Goal: Task Accomplishment & Management: Manage account settings

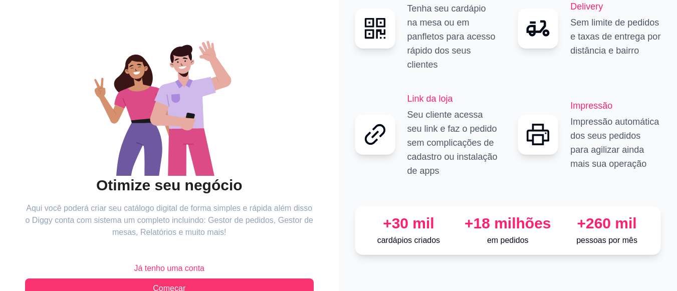
scroll to position [90, 0]
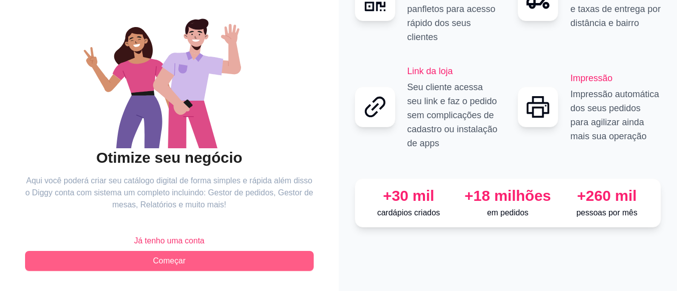
click at [253, 258] on button "Começar" at bounding box center [169, 261] width 289 height 20
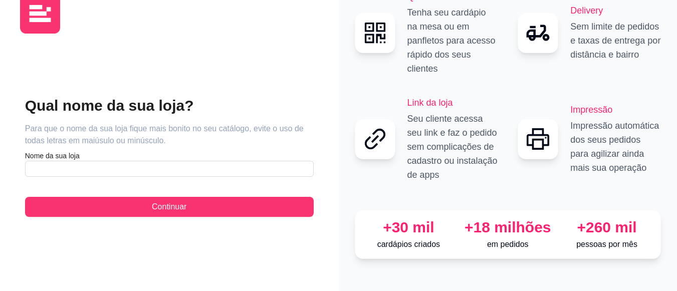
scroll to position [13, 0]
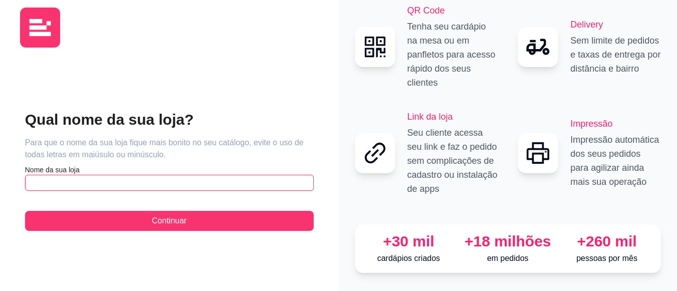
click at [192, 175] on input "text" at bounding box center [169, 183] width 289 height 16
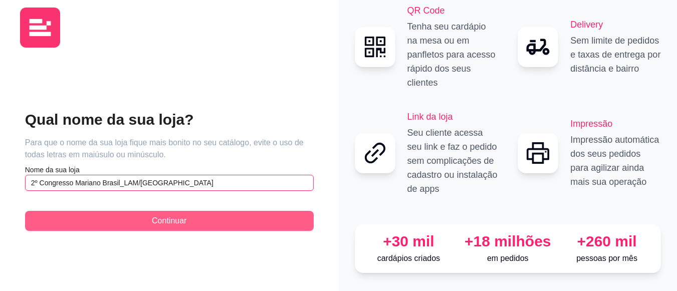
type input "2º Congresso Mariano Brasil_LAM/[GEOGRAPHIC_DATA]"
click at [191, 211] on button "Continuar" at bounding box center [169, 221] width 289 height 20
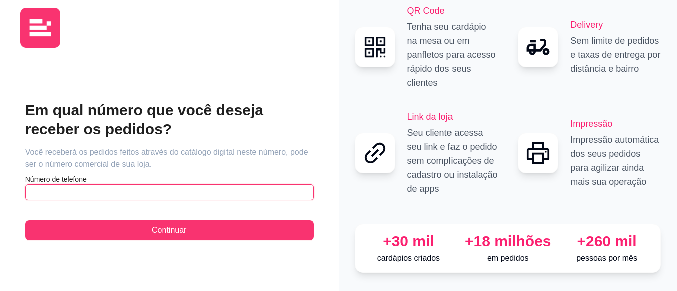
click at [186, 189] on input "text" at bounding box center [169, 192] width 289 height 16
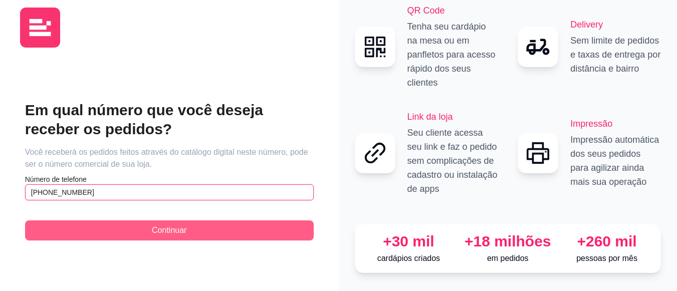
type input "[PHONE_NUMBER]"
click at [162, 224] on span "Continuar" at bounding box center [169, 230] width 35 height 12
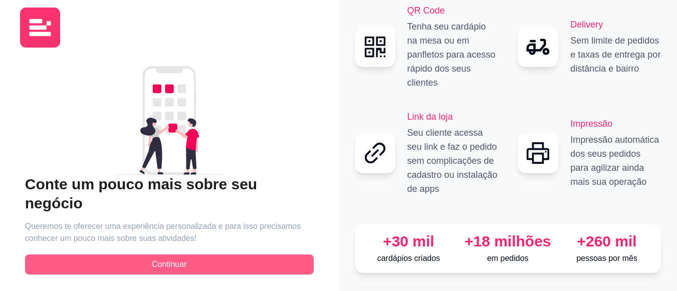
click at [186, 258] on span "Continuar" at bounding box center [169, 264] width 35 height 12
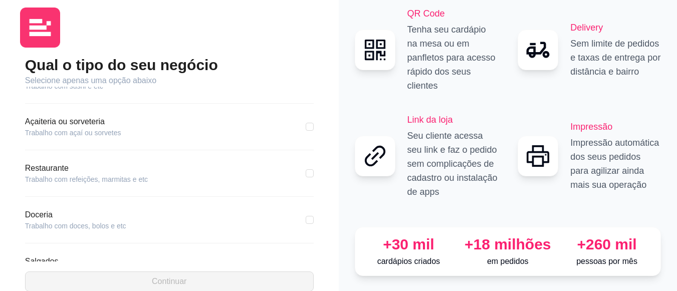
scroll to position [119, 0]
click at [306, 176] on input "checkbox" at bounding box center [310, 175] width 8 height 8
checkbox input "true"
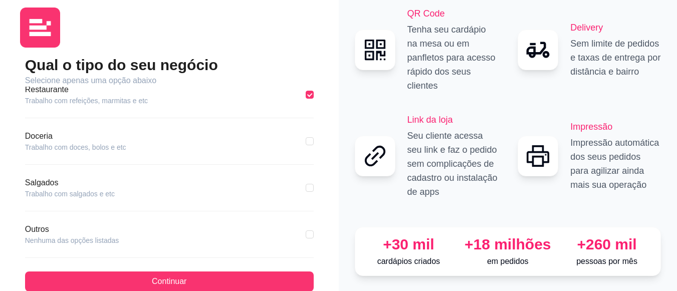
scroll to position [208, 0]
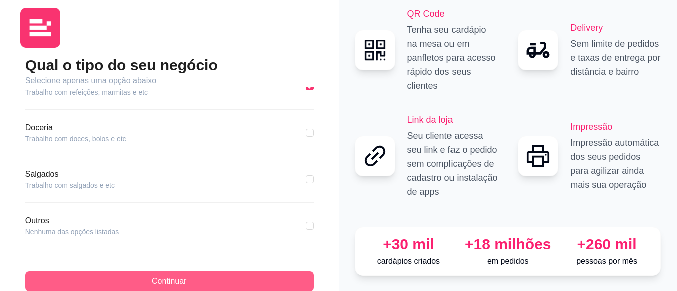
click at [246, 281] on button "Continuar" at bounding box center [169, 281] width 289 height 20
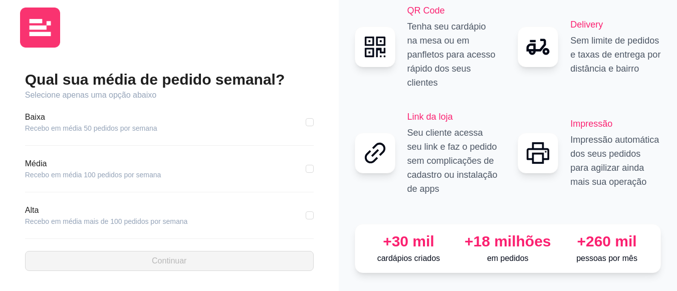
click at [314, 162] on div "Qual sua média de pedido semanal? Selecione apenas uma opção abaixo [GEOGRAPHIC…" at bounding box center [169, 170] width 299 height 229
click at [310, 165] on input "checkbox" at bounding box center [310, 169] width 8 height 8
checkbox input "true"
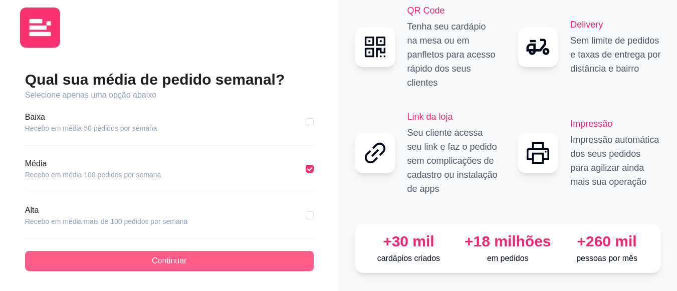
click at [256, 253] on button "Continuar" at bounding box center [169, 261] width 289 height 20
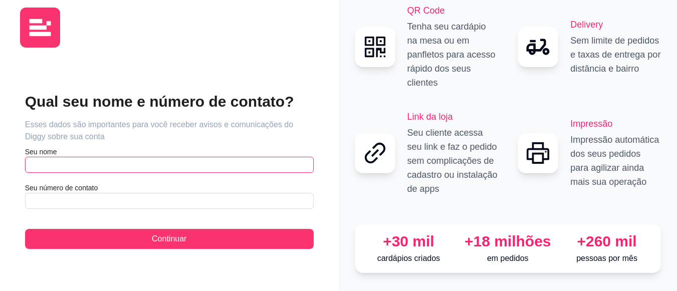
click at [240, 162] on input "text" at bounding box center [169, 165] width 289 height 16
type input "Thiago Lemos"
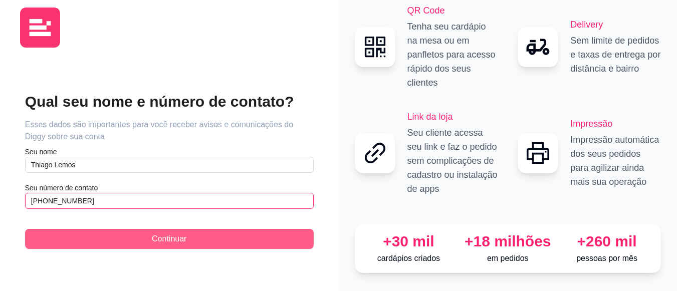
type input "[PHONE_NUMBER]"
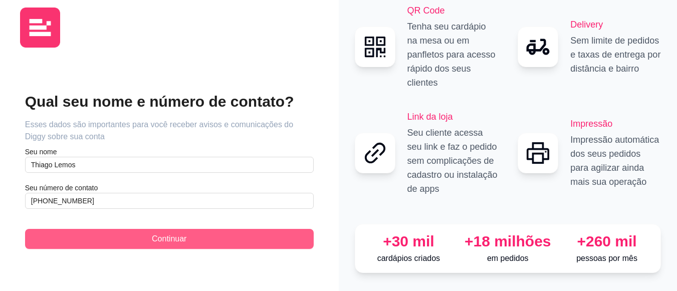
click at [209, 231] on button "Continuar" at bounding box center [169, 239] width 289 height 20
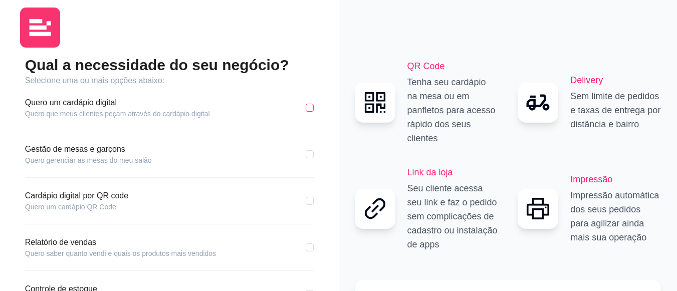
click at [310, 109] on input "checkbox" at bounding box center [310, 108] width 8 height 8
checkbox input "true"
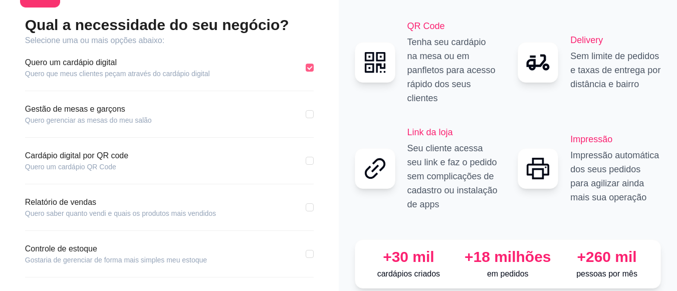
scroll to position [73, 0]
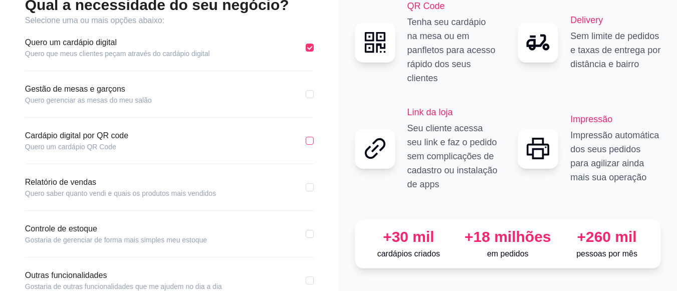
click at [312, 144] on input "checkbox" at bounding box center [310, 141] width 8 height 8
checkbox input "true"
click at [309, 192] on label at bounding box center [310, 187] width 8 height 11
click at [309, 191] on input "checkbox" at bounding box center [310, 187] width 8 height 8
checkbox input "true"
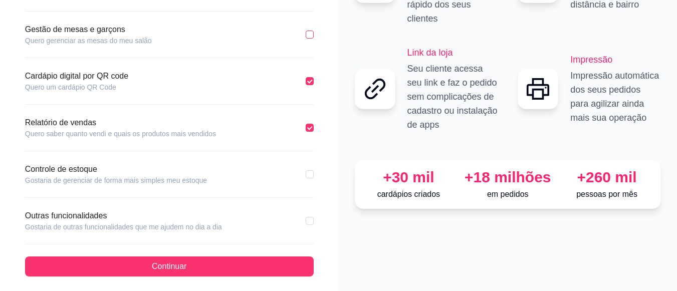
scroll to position [133, 0]
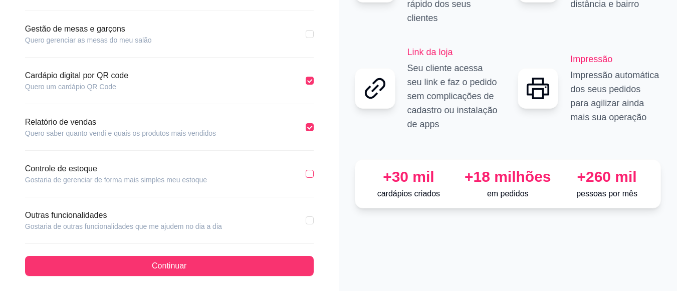
click at [312, 171] on input "checkbox" at bounding box center [310, 174] width 8 height 8
checkbox input "true"
click at [311, 33] on input "checkbox" at bounding box center [310, 34] width 8 height 8
checkbox input "true"
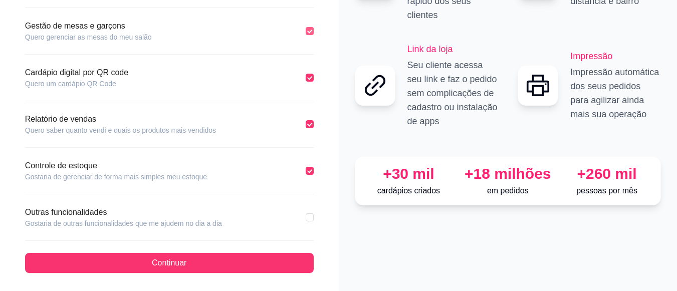
scroll to position [138, 0]
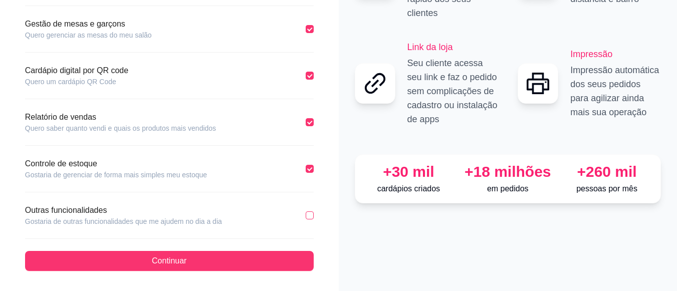
click at [306, 210] on label at bounding box center [310, 215] width 8 height 11
click at [306, 211] on input "checkbox" at bounding box center [310, 215] width 8 height 8
click at [310, 219] on label at bounding box center [310, 215] width 8 height 11
click at [310, 219] on input "checkbox" at bounding box center [310, 215] width 8 height 8
click at [310, 219] on label at bounding box center [310, 215] width 8 height 11
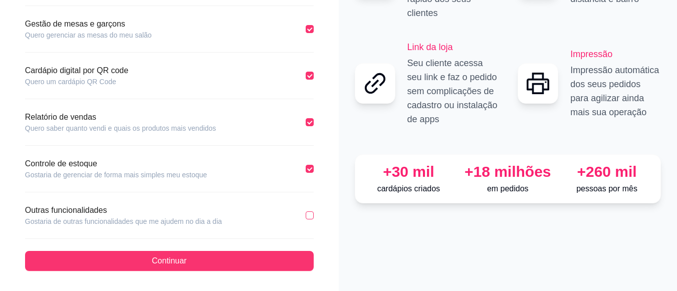
click at [310, 219] on input "checkbox" at bounding box center [310, 215] width 8 height 8
checkbox input "true"
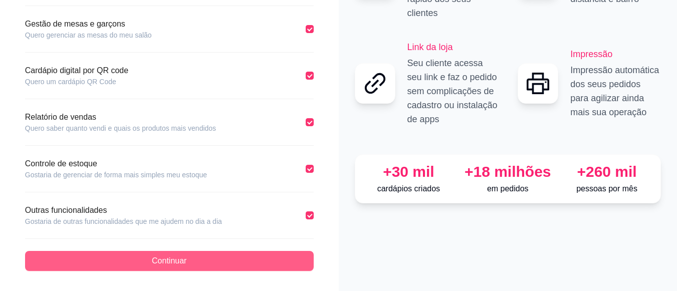
click at [246, 265] on button "Continuar" at bounding box center [169, 261] width 289 height 20
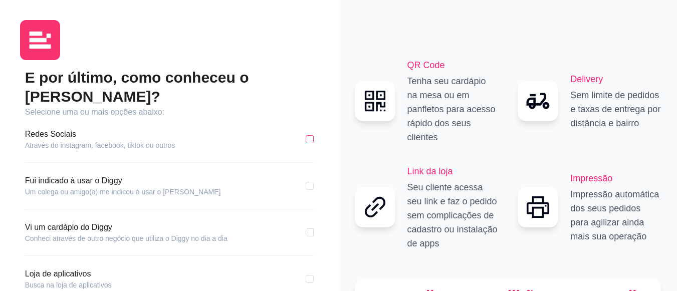
click at [311, 135] on input "checkbox" at bounding box center [310, 139] width 8 height 8
checkbox input "true"
click at [306, 275] on input "checkbox" at bounding box center [310, 279] width 8 height 8
checkbox input "true"
checkbox input "false"
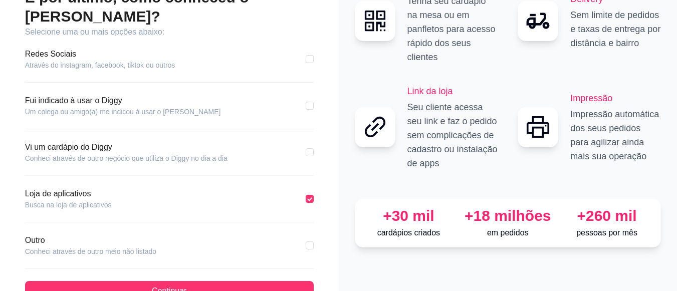
scroll to position [91, 0]
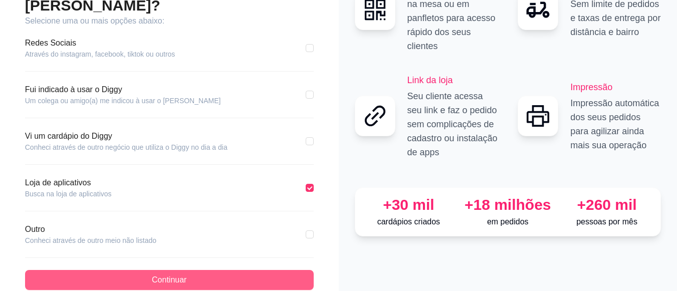
click at [218, 270] on button "Continuar" at bounding box center [169, 280] width 289 height 20
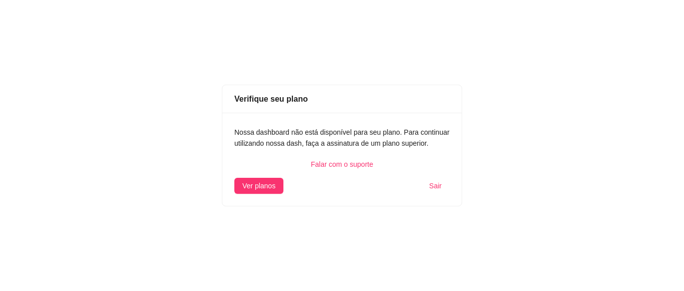
click at [436, 189] on span "Sair" at bounding box center [435, 185] width 13 height 11
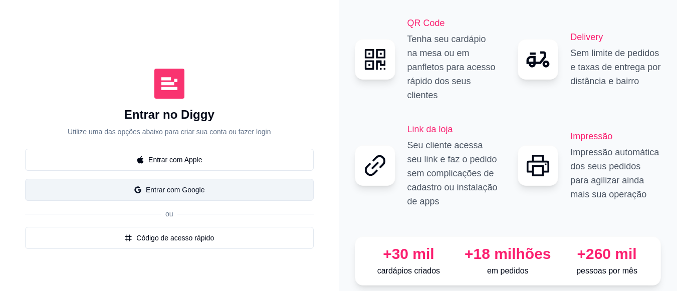
click at [175, 184] on button "Entrar com Google" at bounding box center [169, 190] width 289 height 22
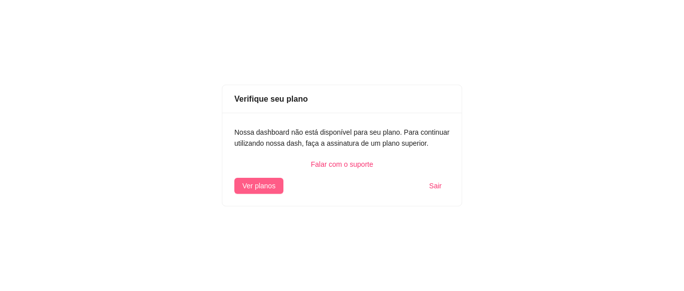
click at [270, 184] on span "Ver planos" at bounding box center [258, 185] width 33 height 11
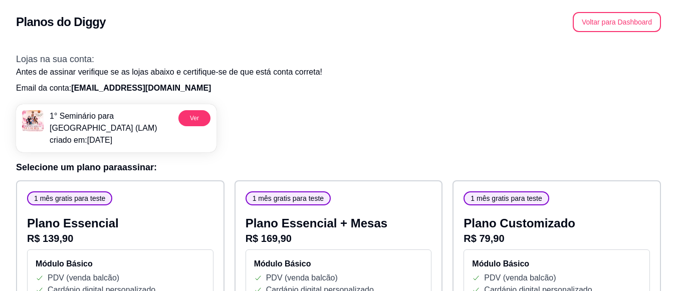
click at [487, 200] on span "1 mês gratis para teste" at bounding box center [505, 198] width 79 height 10
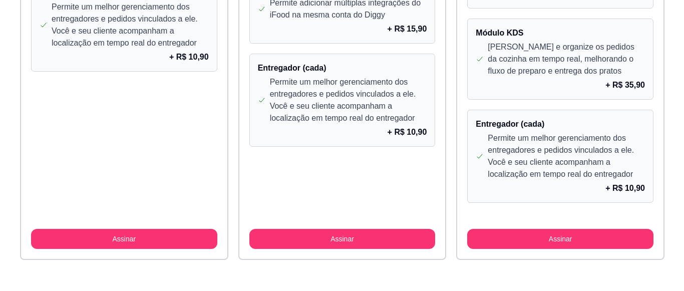
scroll to position [986, 0]
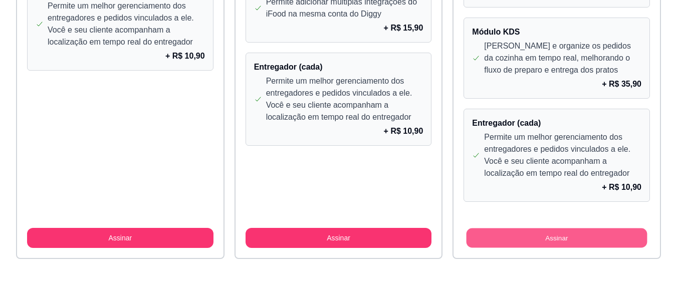
click at [545, 236] on button "Assinar" at bounding box center [556, 238] width 181 height 20
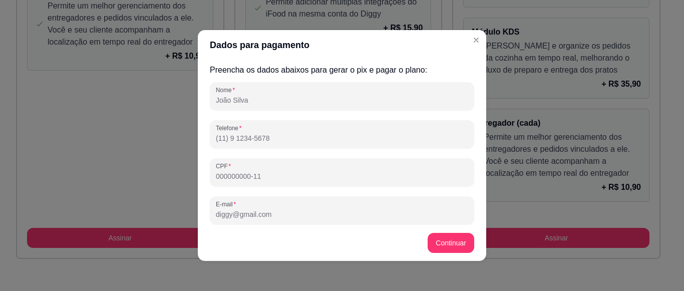
click at [294, 101] on input "Nome" at bounding box center [342, 100] width 252 height 10
type input "[PERSON_NAME]"
type input "[PHONE_NUMBER]"
click at [261, 177] on input "CPF" at bounding box center [342, 176] width 252 height 10
type input "827.047.405-34"
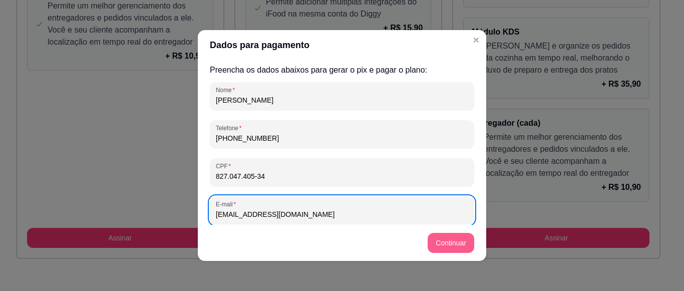
type input "[EMAIL_ADDRESS][DOMAIN_NAME]"
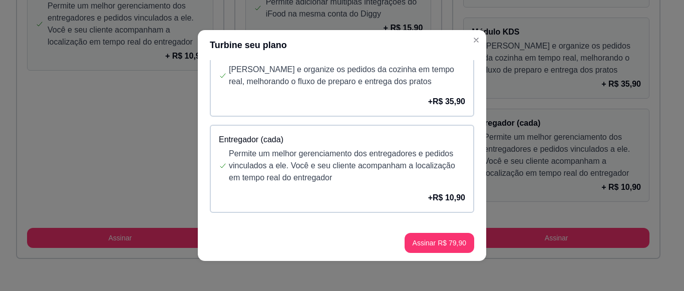
scroll to position [570, 0]
click at [450, 245] on button "Assinar R$ 79,90" at bounding box center [440, 243] width 70 height 20
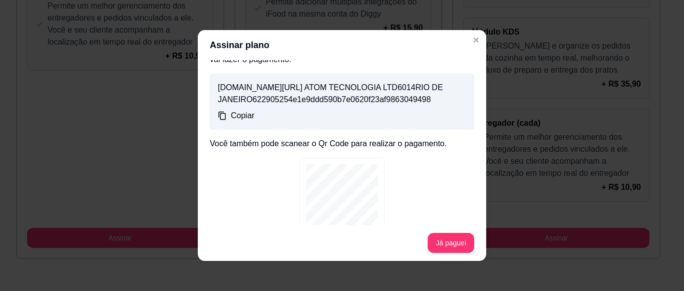
scroll to position [102, 0]
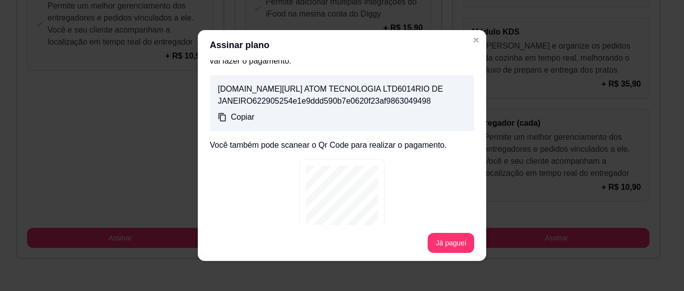
click at [233, 123] on p "Copiar" at bounding box center [243, 117] width 24 height 12
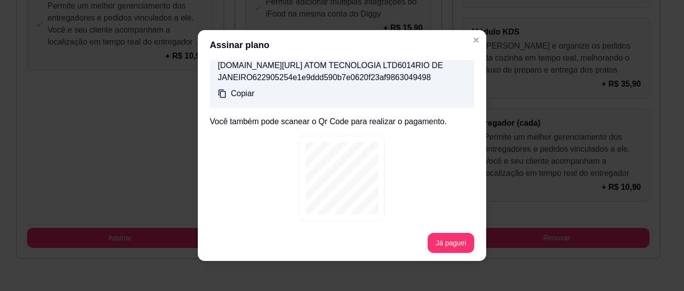
scroll to position [169, 0]
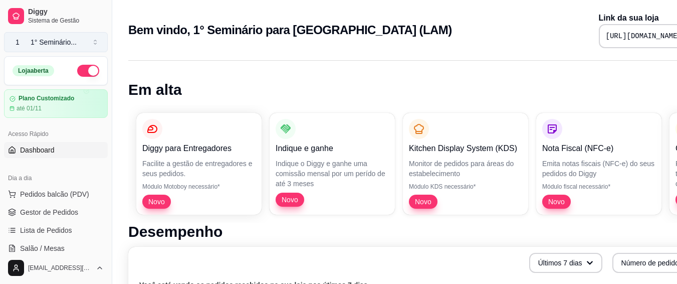
click at [68, 42] on div "1° Seminário ..." at bounding box center [54, 42] width 46 height 10
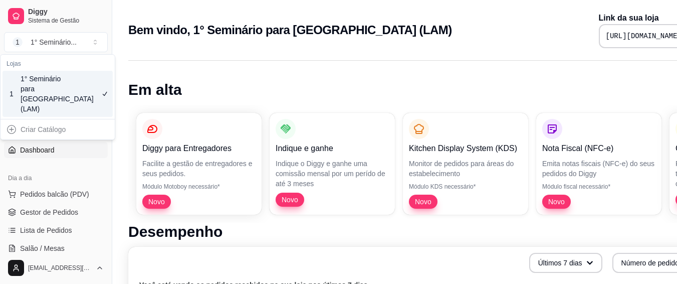
click at [66, 81] on div "1 1° Seminário para [GEOGRAPHIC_DATA] (LAM)" at bounding box center [58, 94] width 110 height 46
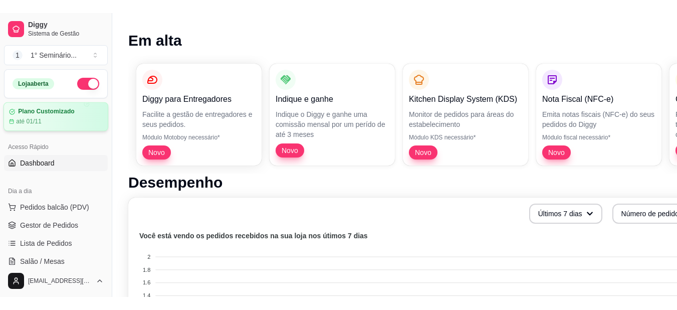
scroll to position [60, 0]
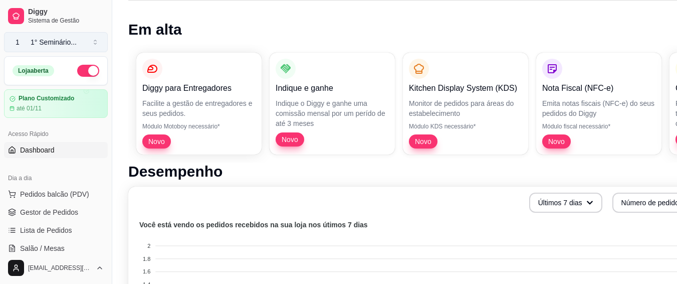
click at [58, 42] on div "1° Seminário ..." at bounding box center [54, 42] width 46 height 10
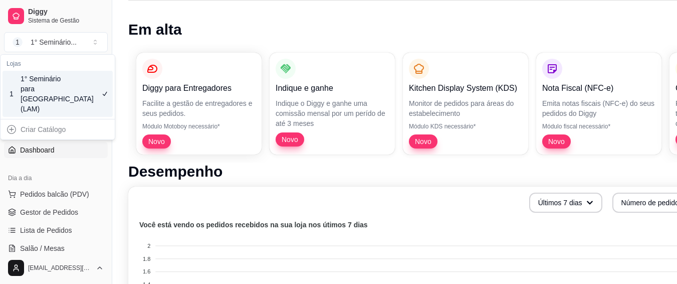
click at [36, 86] on div "1° Seminário para [GEOGRAPHIC_DATA] (LAM)" at bounding box center [43, 94] width 45 height 40
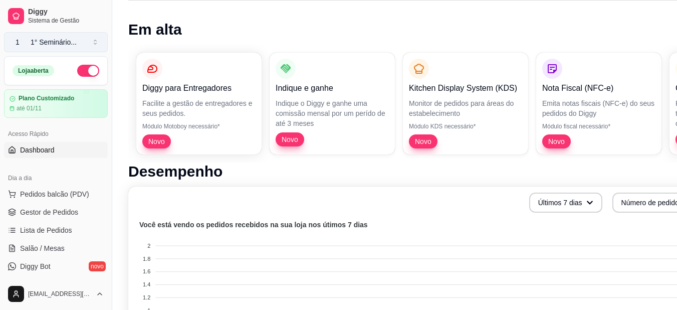
click at [72, 41] on div "1° Seminário ..." at bounding box center [54, 42] width 46 height 10
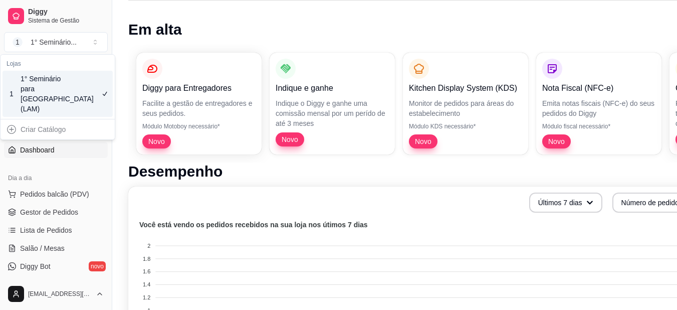
click at [108, 96] on div "1 1° Seminário para [GEOGRAPHIC_DATA] (LAM)" at bounding box center [58, 94] width 110 height 46
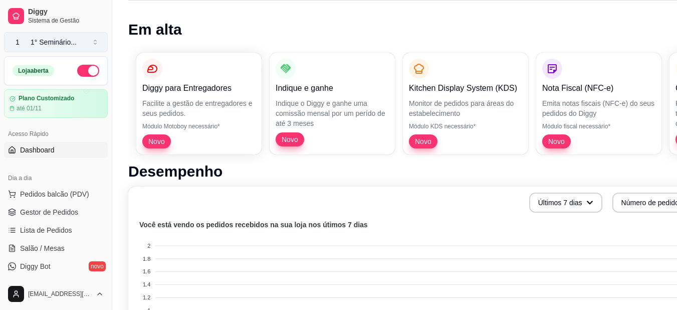
click at [91, 34] on button "1 1° Seminário ..." at bounding box center [56, 42] width 104 height 20
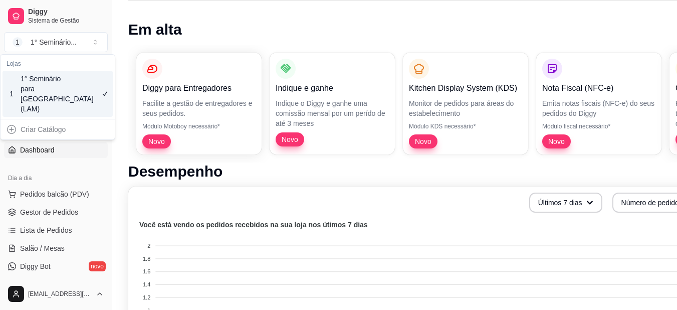
click at [103, 90] on icon "Suggestions" at bounding box center [105, 94] width 8 height 8
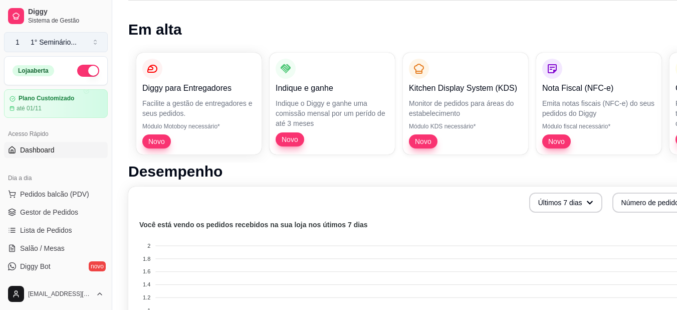
click at [77, 36] on button "1 1° Seminário ..." at bounding box center [56, 42] width 104 height 20
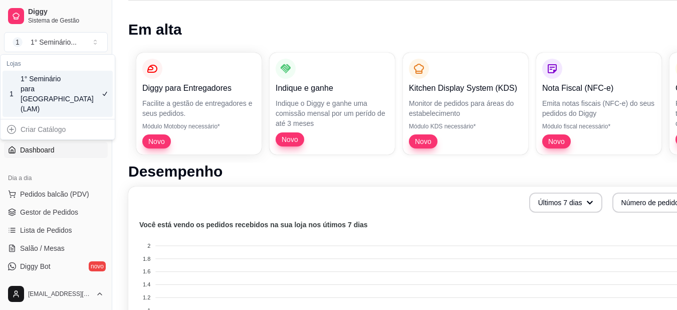
click at [12, 121] on div "Criar Catálogo" at bounding box center [58, 129] width 110 height 16
click at [63, 21] on span "Sistema de Gestão" at bounding box center [66, 21] width 76 height 8
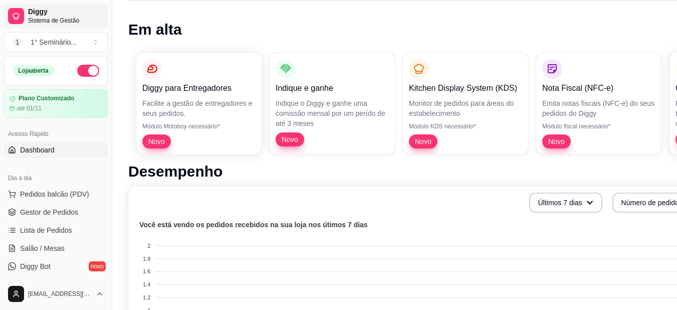
scroll to position [0, 0]
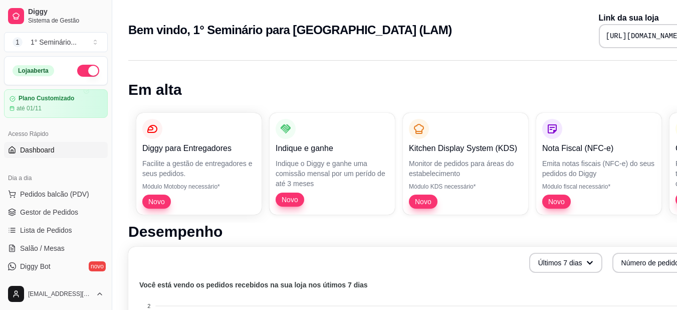
click at [353, 28] on h2 "Bem vindo, 1° Seminário para [GEOGRAPHIC_DATA] (LAM)" at bounding box center [290, 30] width 324 height 16
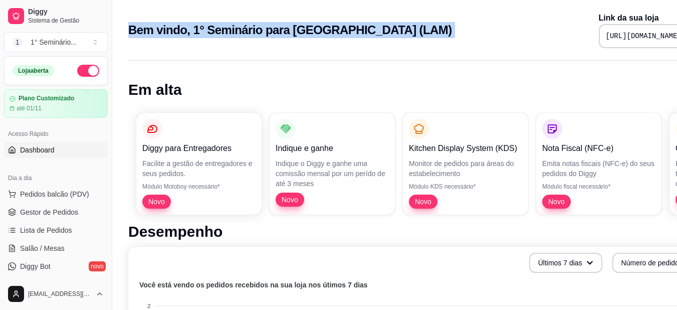
click at [353, 28] on h2 "Bem vindo, 1° Seminário para [GEOGRAPHIC_DATA] (LAM)" at bounding box center [290, 30] width 324 height 16
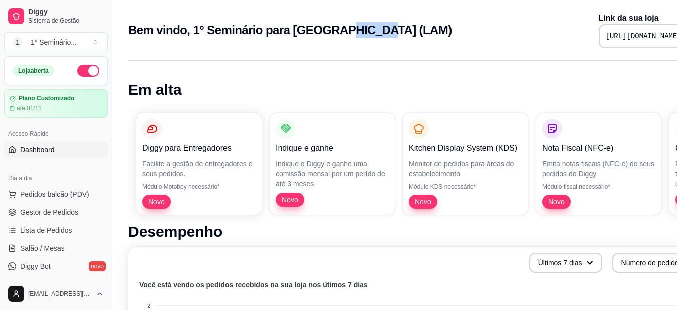
drag, startPoint x: 367, startPoint y: 31, endPoint x: 330, endPoint y: 31, distance: 36.6
click at [330, 31] on div "Bem vindo, 1° Seminário para Mulheres (LAM) Link da sua loja [URL][DOMAIN_NAME]" at bounding box center [418, 30] width 580 height 36
click at [419, 46] on div "Bem vindo, 1° Seminário para Mulheres (LAM) Link da sua loja [URL][DOMAIN_NAME]" at bounding box center [418, 30] width 580 height 36
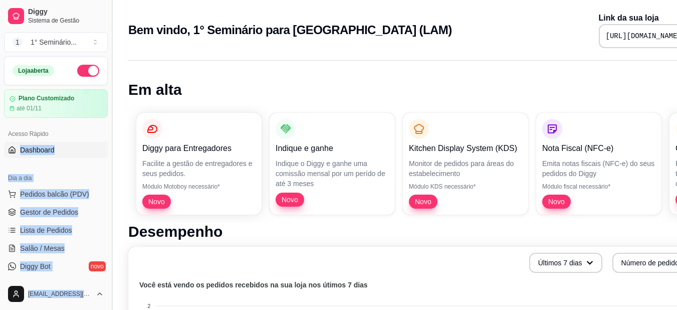
drag, startPoint x: 104, startPoint y: 132, endPoint x: 108, endPoint y: 124, distance: 9.2
click at [108, 124] on div "Diggy Sistema de Gestão 1 1° Seminário ... Loja aberta Plano Customizado até 01…" at bounding box center [56, 155] width 112 height 310
click at [108, 124] on button "Toggle Sidebar" at bounding box center [112, 155] width 8 height 310
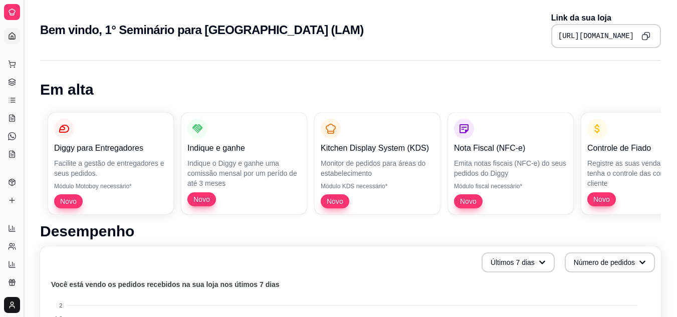
click at [25, 60] on button "Toggle Sidebar" at bounding box center [24, 158] width 8 height 317
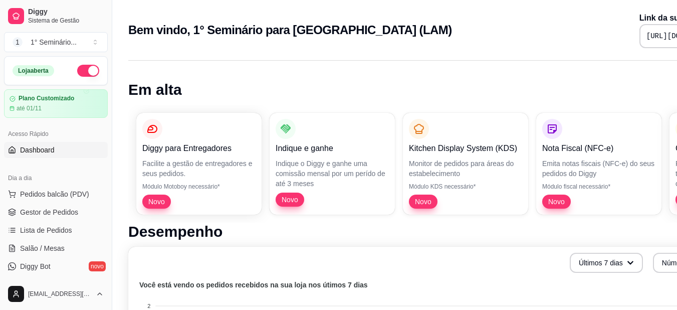
click at [646, 40] on pre "[URL][DOMAIN_NAME]" at bounding box center [684, 36] width 76 height 10
click at [646, 33] on pre "[URL][DOMAIN_NAME]" at bounding box center [684, 36] width 76 height 10
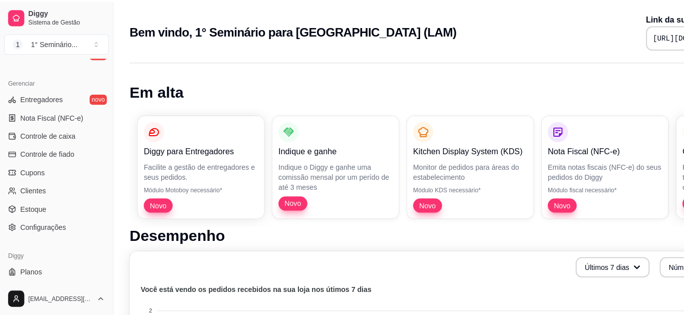
scroll to position [404, 0]
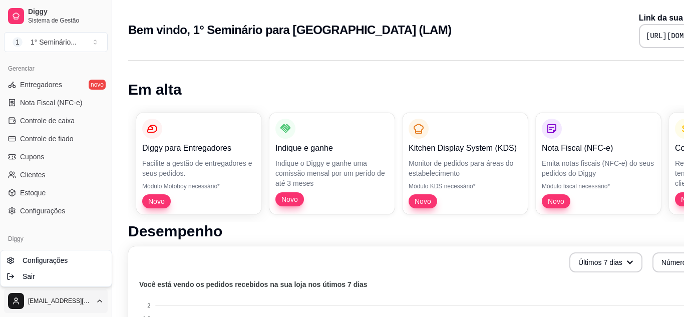
click at [99, 291] on html "Diggy Sistema de Gestão 1 1° Seminário ... Loja aberta Plano Customizado até 01…" at bounding box center [342, 158] width 684 height 317
click at [73, 259] on link "Configurações" at bounding box center [56, 260] width 107 height 16
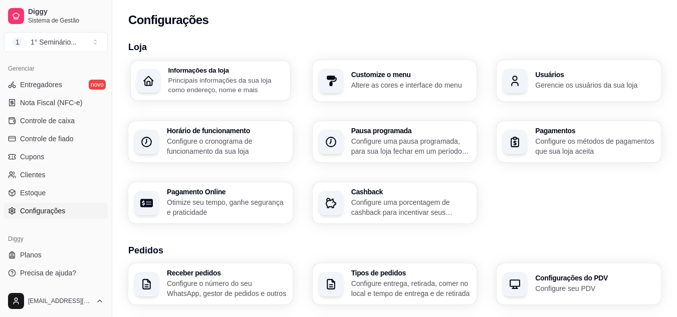
click at [203, 84] on p "Principais informações da sua loja como endereço, nome e mais" at bounding box center [226, 85] width 116 height 20
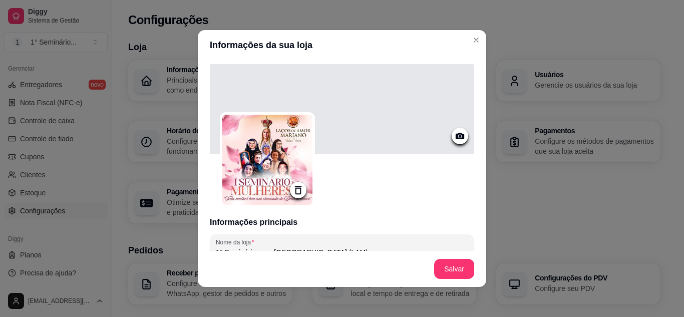
click at [318, 150] on div at bounding box center [342, 109] width 264 height 90
click at [285, 148] on img at bounding box center [267, 160] width 90 height 90
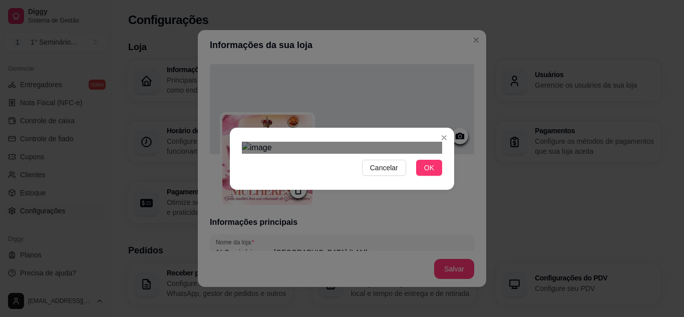
click at [437, 0] on html "Diggy Sistema de Gestão 1 1° Seminário ... Loja aberta Plano Customizado até 01…" at bounding box center [342, 158] width 684 height 317
click at [231, 138] on div "Cancelar OK" at bounding box center [342, 159] width 224 height 42
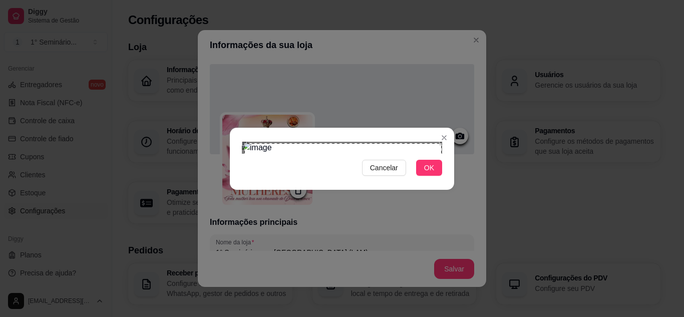
click at [301, 143] on div "Use the arrow keys to move the crop selection area" at bounding box center [342, 241] width 197 height 197
click at [450, 180] on div "Cancelar OK" at bounding box center [342, 159] width 224 height 42
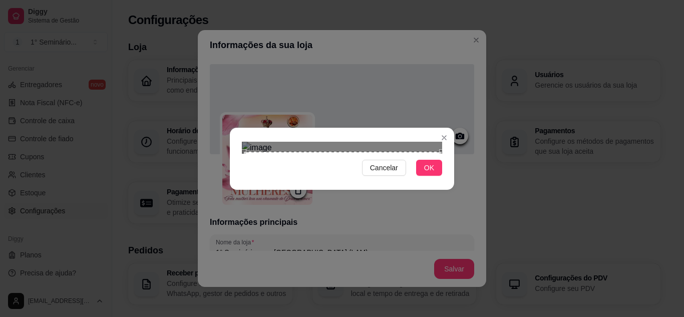
click at [360, 152] on div "Use the arrow keys to move the crop selection area" at bounding box center [343, 251] width 198 height 198
click at [428, 173] on span "OK" at bounding box center [429, 167] width 10 height 11
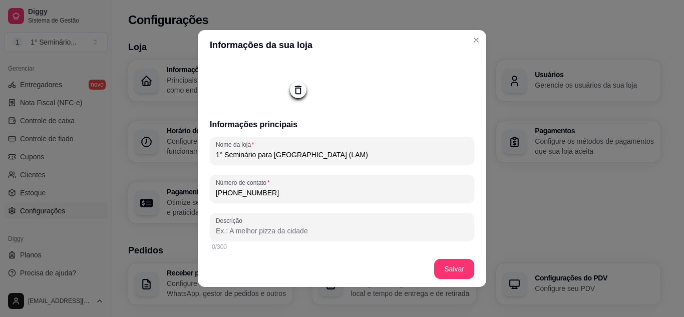
scroll to position [117, 0]
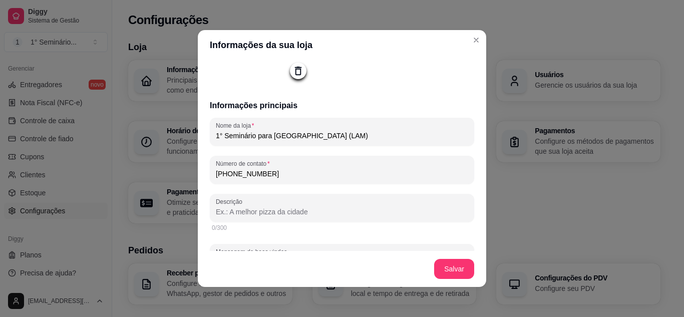
click at [216, 134] on input "1° Seminário para [GEOGRAPHIC_DATA] (LAM)" at bounding box center [342, 136] width 252 height 10
click at [300, 137] on input "2° Congresso Mariano (LAM)" at bounding box center [342, 136] width 252 height 10
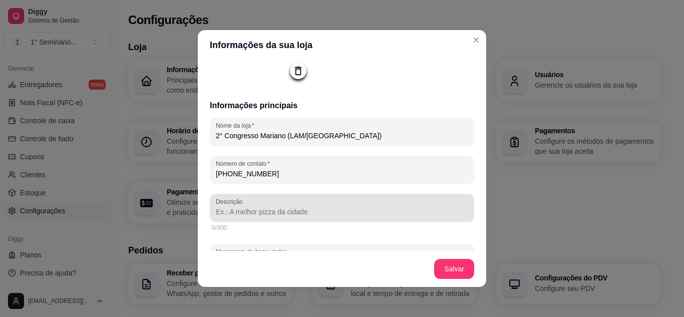
type input "2° Congresso Mariano (LAM/[GEOGRAPHIC_DATA])"
click at [306, 205] on div at bounding box center [342, 208] width 252 height 20
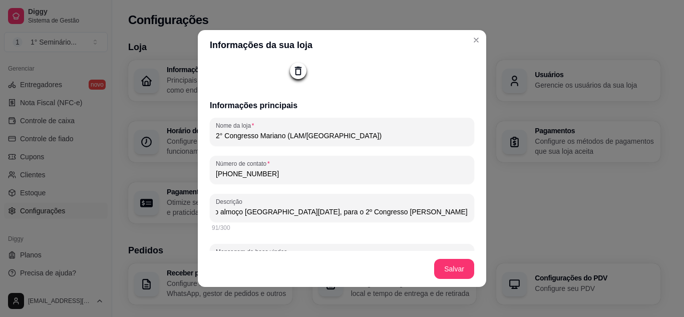
scroll to position [0, 56]
click at [438, 214] on input "Para aquisição do almoço [GEOGRAPHIC_DATA][DATE], para o 2º Congresso [PERSON_N…" at bounding box center [342, 212] width 252 height 10
type input "Para aquisição antecipada do almoço [GEOGRAPHIC_DATA][DATE], para o 2º Congress…"
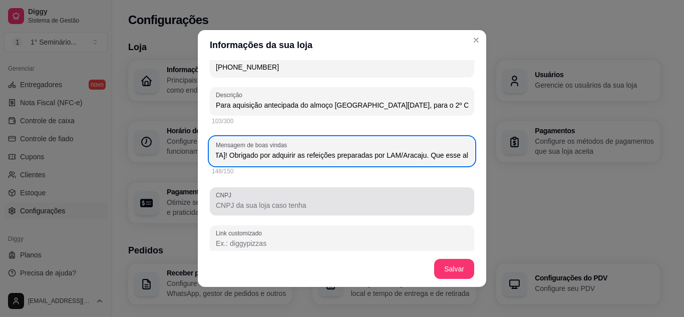
scroll to position [0, 244]
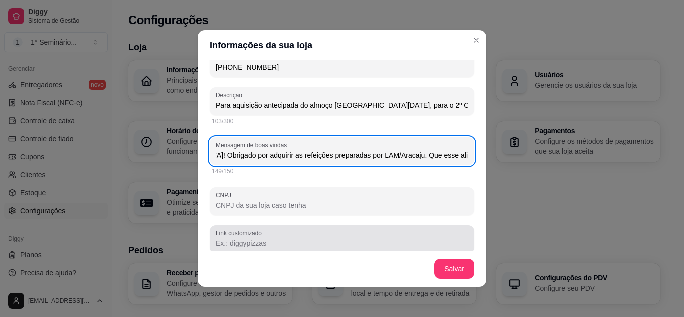
type input "Quem como [DEMOGRAPHIC_DATA]? Ninguém como [DEMOGRAPHIC_DATA]! Obrigado por adq…"
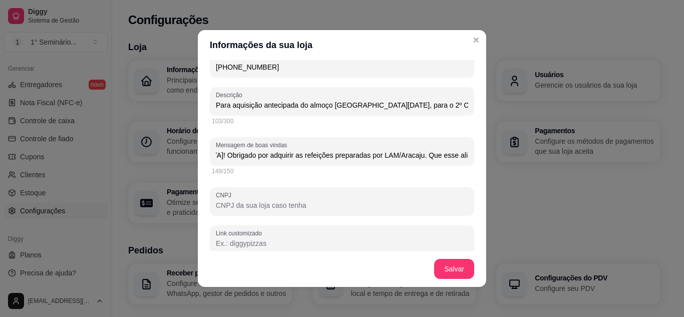
scroll to position [0, 0]
click at [291, 243] on input "Link customizado" at bounding box center [342, 243] width 252 height 10
click at [291, 243] on input "congressomariano" at bounding box center [342, 243] width 252 height 10
type input "congressomarianolamaracaju"
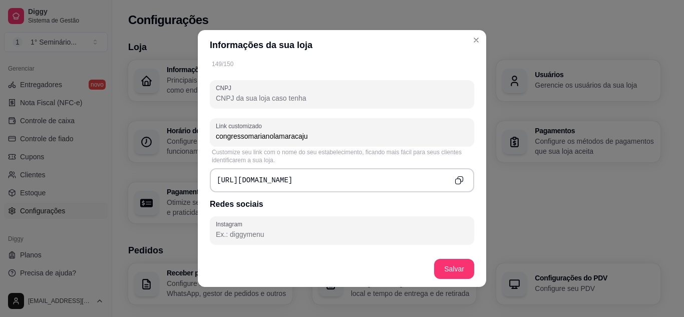
scroll to position [333, 0]
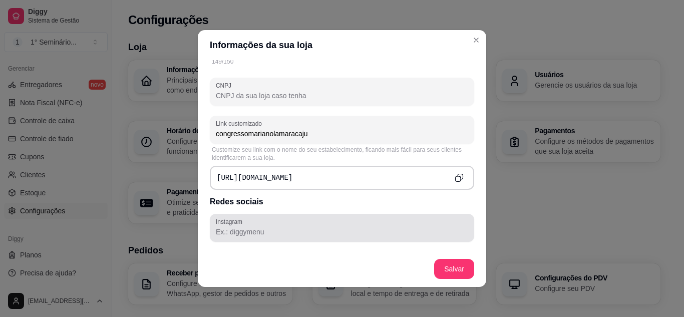
click at [255, 234] on input "Instagram" at bounding box center [342, 232] width 252 height 10
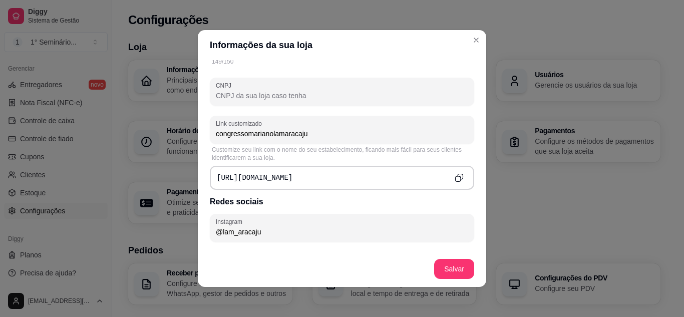
type input "@lam_aracaju"
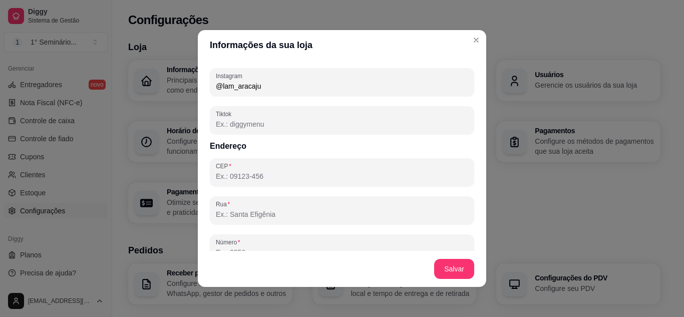
scroll to position [457, 0]
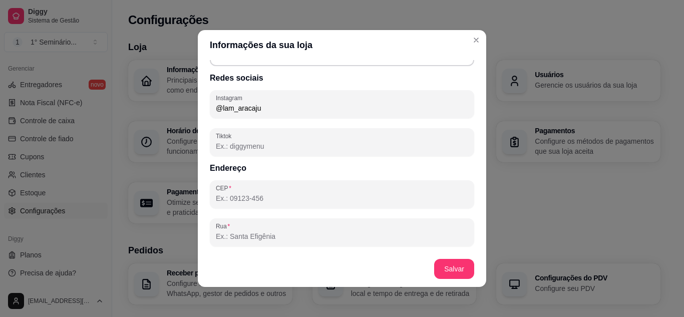
click at [288, 203] on input "CEP" at bounding box center [342, 198] width 252 height 10
type input "49000-626"
type input "Rua [PERSON_NAME]"
type input "1720"
type input "Aruana"
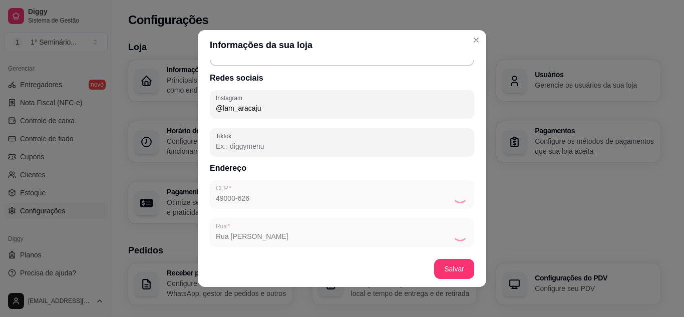
type input "SE"
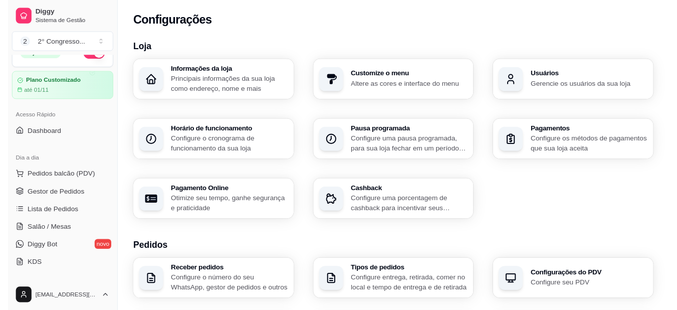
scroll to position [0, 0]
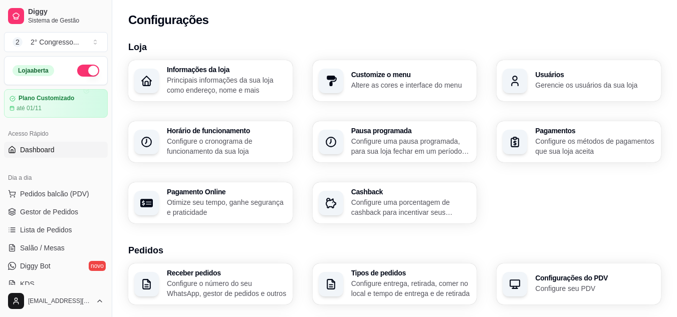
click at [52, 153] on span "Dashboard" at bounding box center [37, 150] width 35 height 10
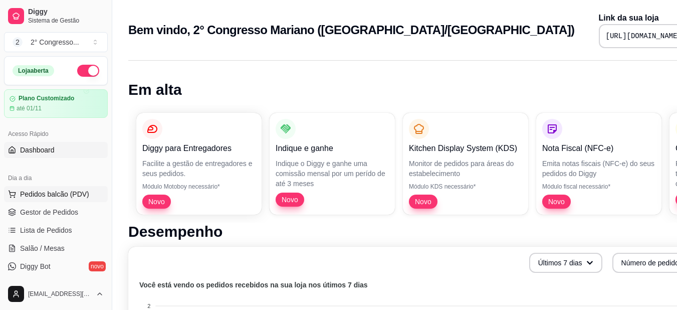
click at [52, 197] on span "Pedidos balcão (PDV)" at bounding box center [54, 194] width 69 height 10
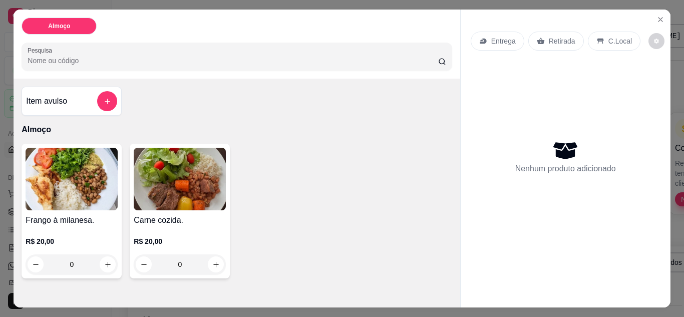
click at [81, 61] on input "Pesquisa" at bounding box center [233, 61] width 411 height 10
click at [658, 16] on icon "Close" at bounding box center [661, 20] width 8 height 8
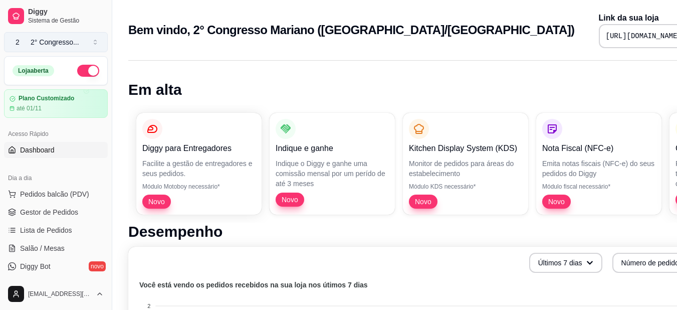
click at [61, 47] on div "2° Congresso ..." at bounding box center [55, 42] width 49 height 10
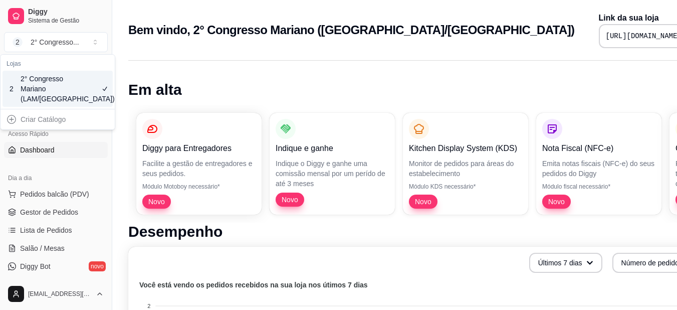
click at [163, 43] on div "Bem vindo, 2° Congresso Mariano (LAM/Aracaju) Link da sua loja [URL][DOMAIN_NAM…" at bounding box center [418, 30] width 580 height 36
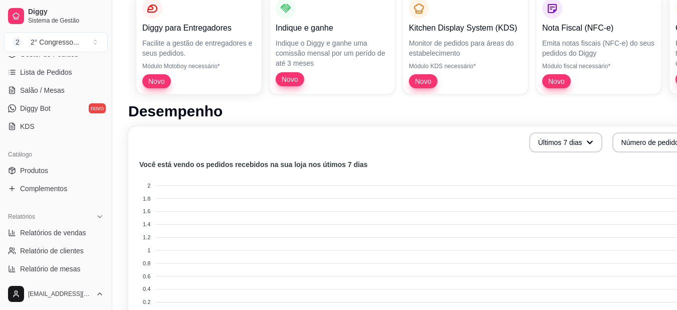
scroll to position [159, 0]
click at [46, 171] on span "Produtos" at bounding box center [34, 169] width 28 height 10
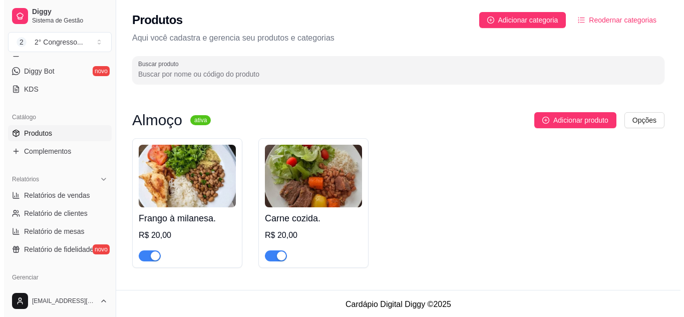
scroll to position [199, 0]
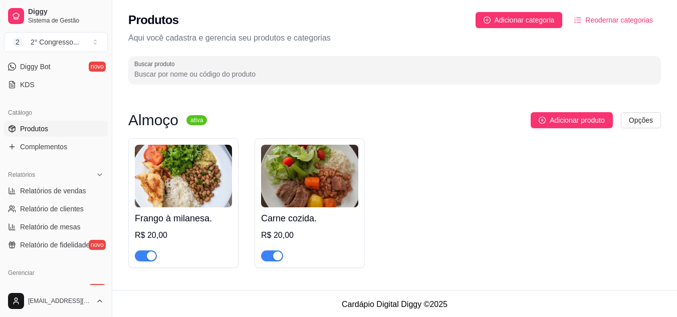
click at [182, 173] on img at bounding box center [183, 176] width 97 height 63
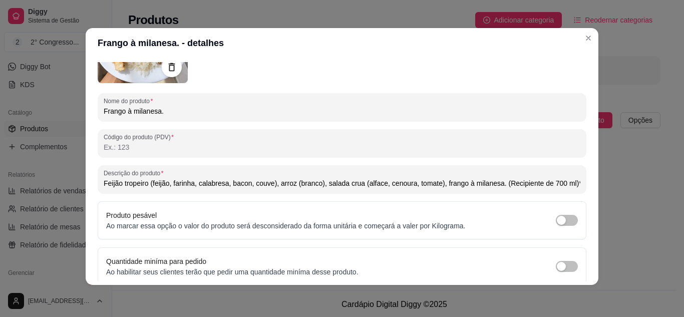
scroll to position [98, 0]
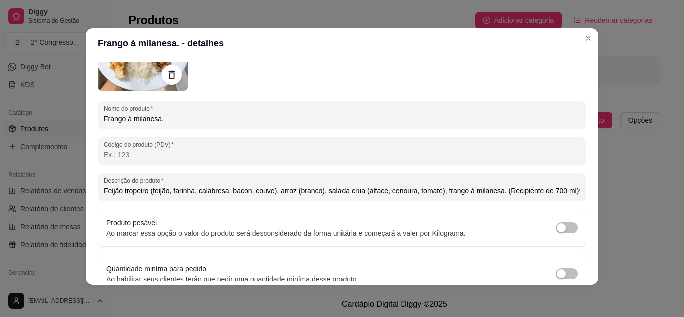
click at [467, 196] on input "Feijão tropeiro (feijão, farinha, calabresa, bacon, couve), arroz (branco), sal…" at bounding box center [342, 191] width 477 height 10
click at [511, 192] on input "Feijão tropeiro (feijão, farinha, calabresa, bacon, couve), arroz (branco), sal…" at bounding box center [342, 191] width 477 height 10
click at [507, 192] on input "Feijão tropeiro (feijão, farinha, calabresa, bacon, couve), arroz (branco), sal…" at bounding box center [342, 191] width 477 height 10
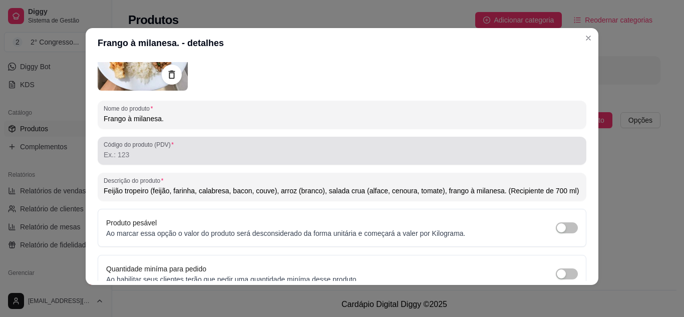
type input "Feijão tropeiro (feijão, farinha, calabresa, bacon, couve), arroz (branco), sal…"
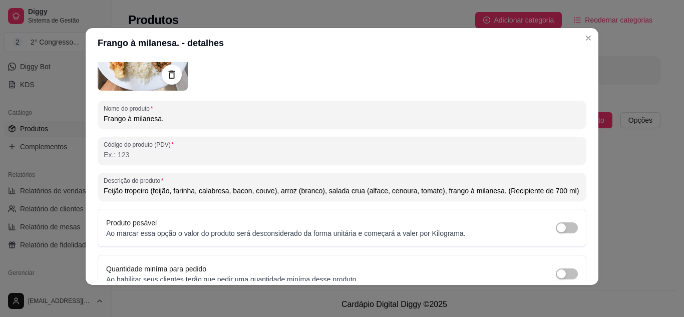
click at [148, 156] on input "Código do produto (PDV)" at bounding box center [342, 155] width 477 height 10
type input "1"
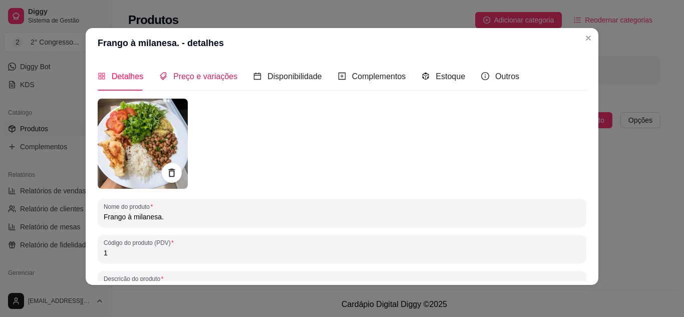
click at [218, 79] on span "Preço e variações" at bounding box center [205, 76] width 64 height 9
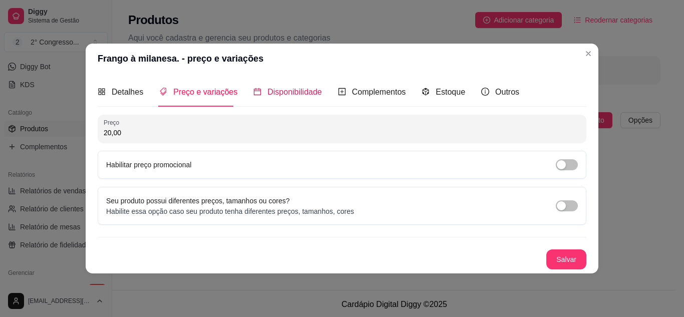
click at [267, 90] on span "Disponibilidade" at bounding box center [294, 92] width 55 height 9
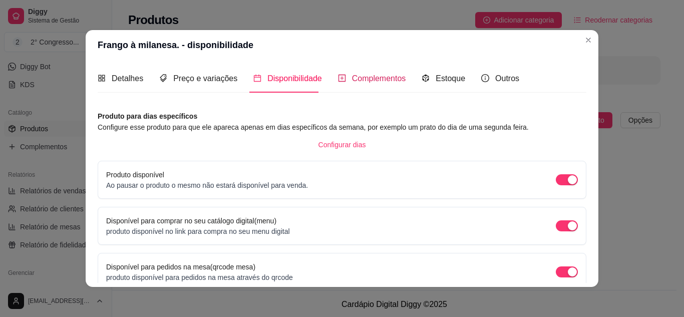
click at [373, 82] on span "Complementos" at bounding box center [379, 78] width 54 height 9
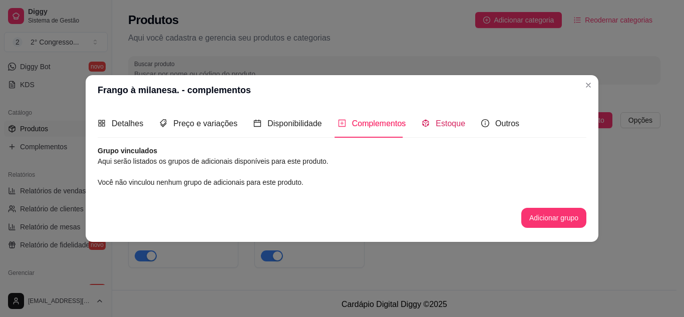
click at [456, 123] on span "Estoque" at bounding box center [451, 123] width 30 height 9
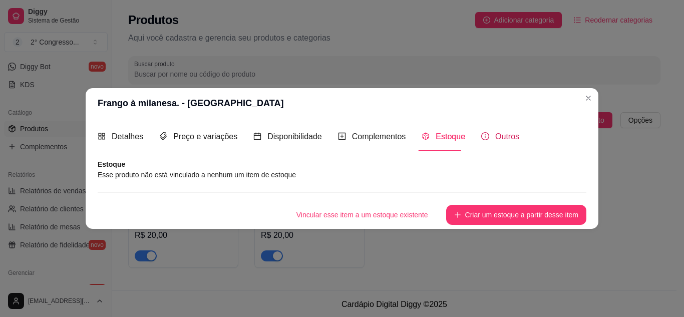
click at [495, 140] on span "Outros" at bounding box center [507, 136] width 24 height 9
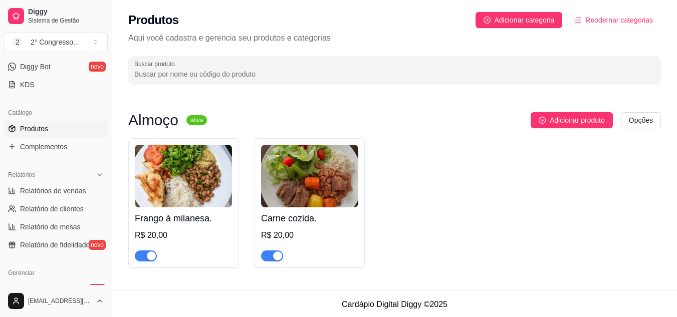
click at [306, 173] on img at bounding box center [309, 176] width 97 height 63
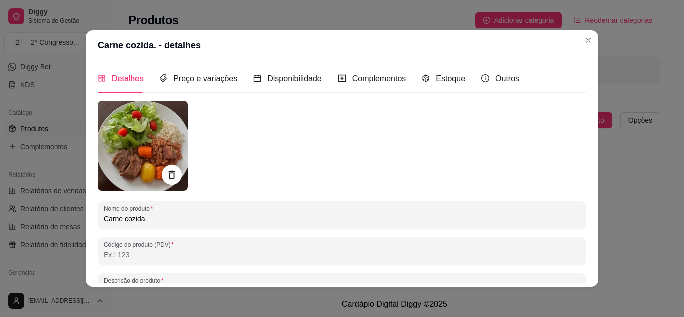
click at [111, 257] on input "Código do produto (PDV)" at bounding box center [342, 255] width 477 height 10
type input "2"
type input "Feijão tropeiro (feijão, farinha, calabresa, bacon, couve), arroz (branco), sal…"
type input "2"
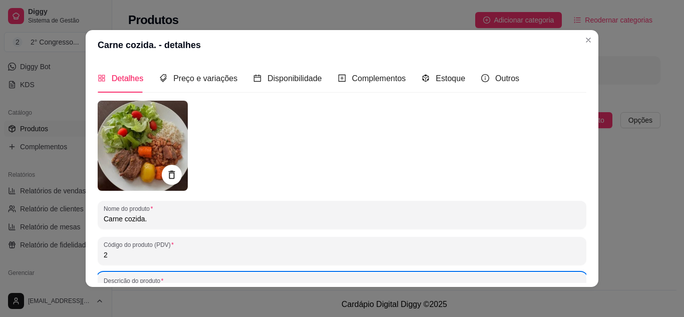
scroll to position [0, 39]
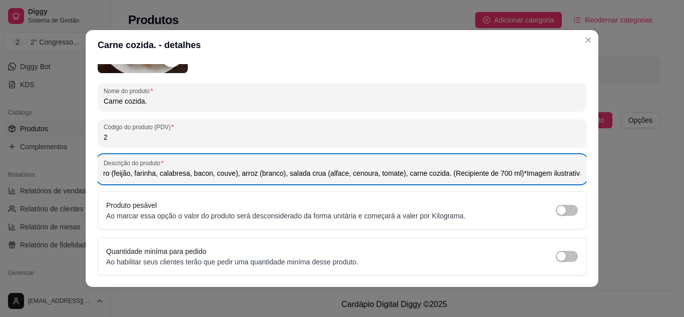
click at [508, 174] on input "Feijão tropeiro (feijão, farinha, calabresa, bacon, couve), arroz (branco), sal…" at bounding box center [342, 173] width 477 height 10
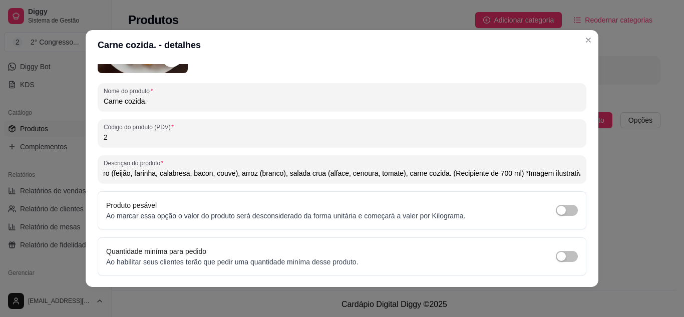
scroll to position [0, 41]
type input "Feijão tropeiro (feijão, farinha, calabresa, bacon, couve), arroz (branco), sal…"
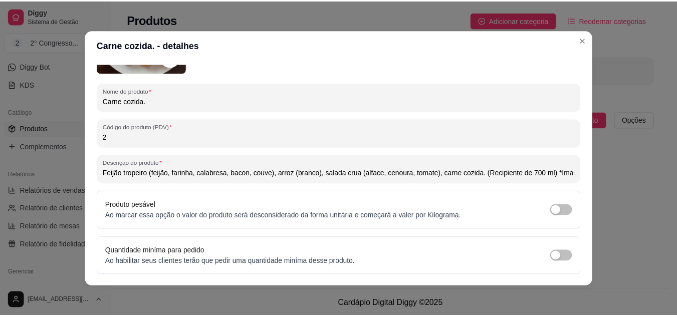
scroll to position [147, 0]
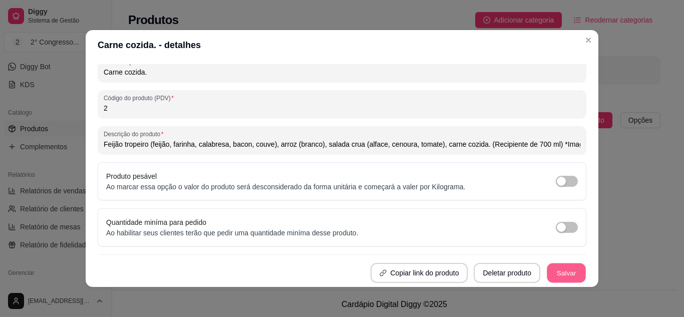
click at [547, 275] on button "Salvar" at bounding box center [566, 273] width 39 height 20
click at [556, 281] on button "Salvar" at bounding box center [566, 273] width 39 height 20
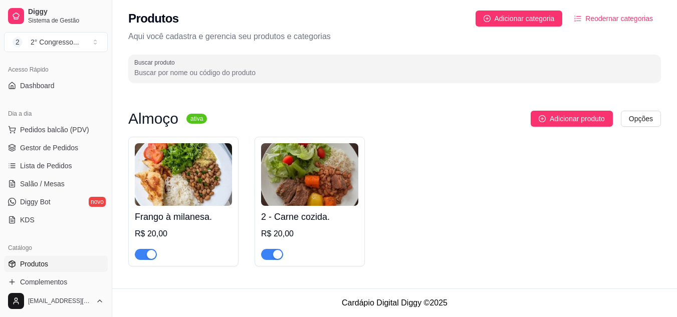
scroll to position [0, 0]
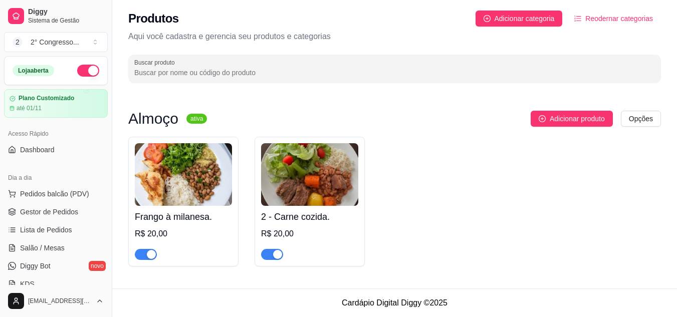
click at [195, 76] on input "Buscar produto" at bounding box center [394, 73] width 520 height 10
type input "1"
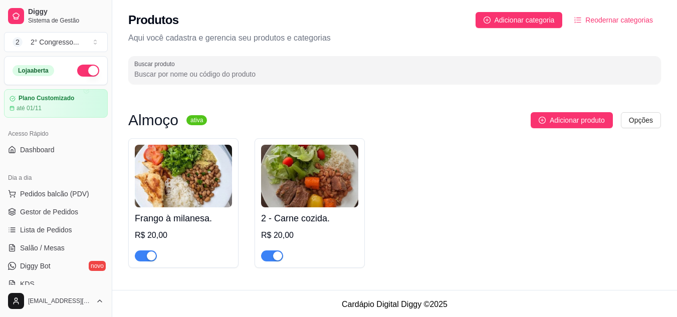
type input "f"
click at [49, 147] on span "Dashboard" at bounding box center [37, 150] width 35 height 10
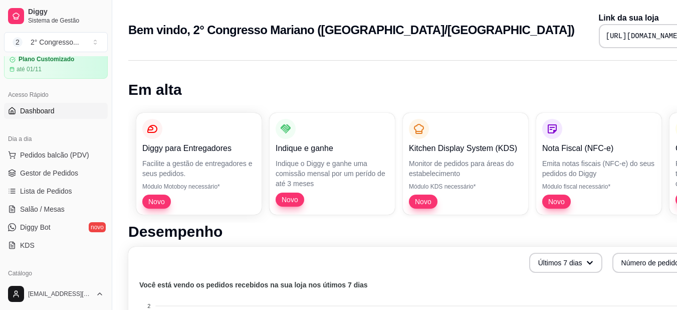
scroll to position [40, 0]
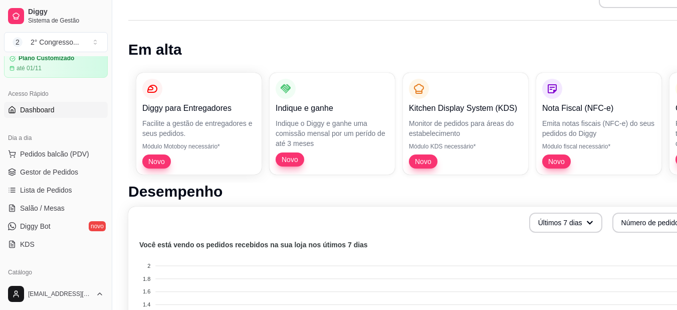
scroll to position [60, 0]
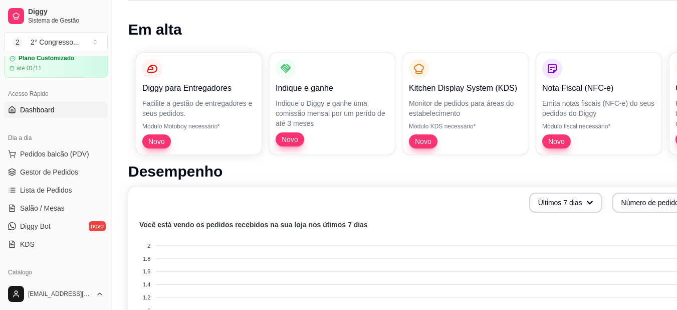
click at [568, 176] on h1 "Desempenho" at bounding box center [418, 171] width 580 height 18
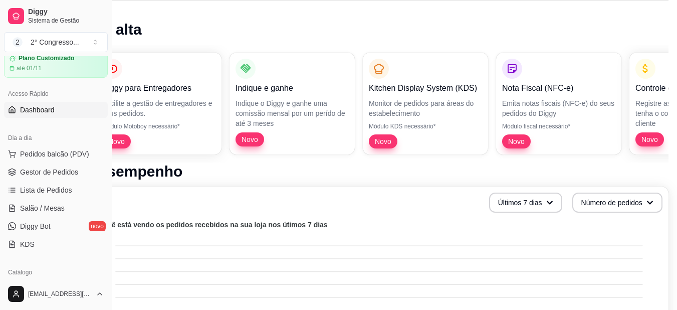
scroll to position [60, 45]
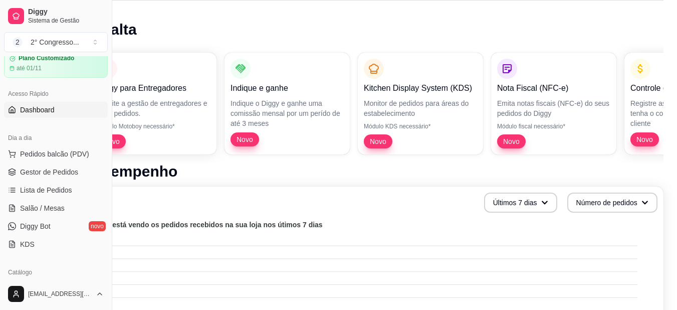
click at [620, 53] on div "Diggy para Entregadores Facilite a gestão de entregadores e seus pedidos. Módul…" at bounding box center [373, 104] width 580 height 118
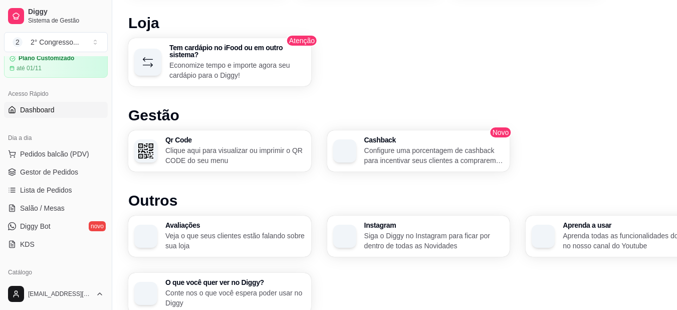
scroll to position [529, 0]
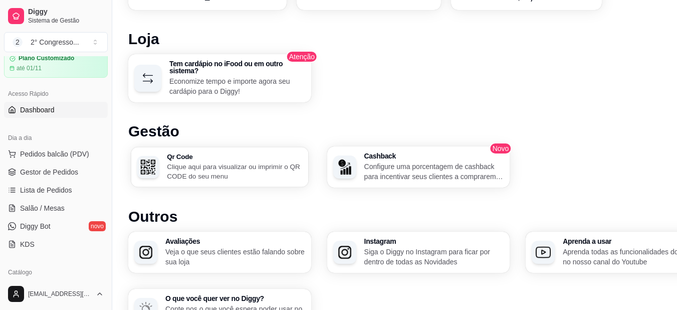
click at [268, 169] on p "Clique aqui para visualizar ou imprimir o QR CODE do seu menu" at bounding box center [234, 171] width 135 height 20
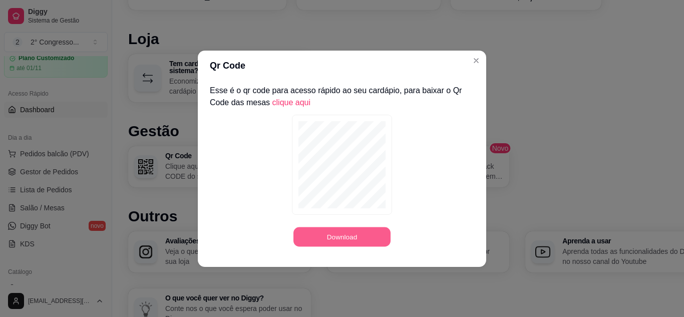
click at [349, 234] on button "Download" at bounding box center [342, 237] width 97 height 20
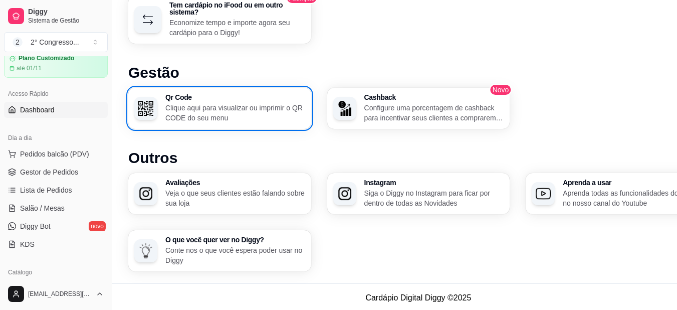
scroll to position [590, 0]
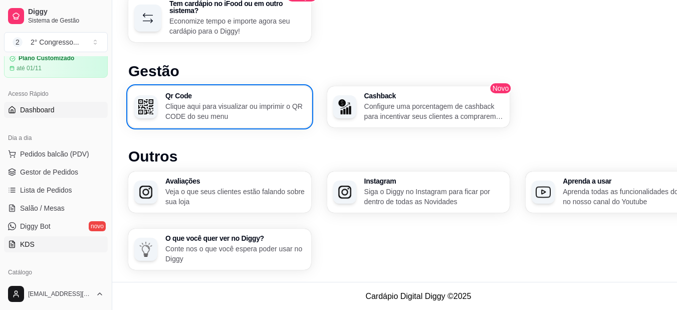
click at [28, 239] on span "KDS" at bounding box center [27, 244] width 15 height 10
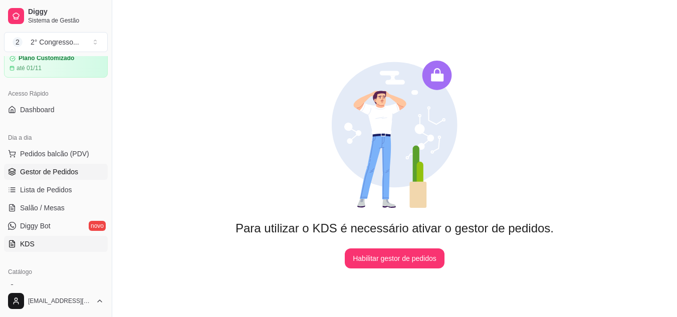
click at [55, 171] on span "Gestor de Pedidos" at bounding box center [49, 172] width 58 height 10
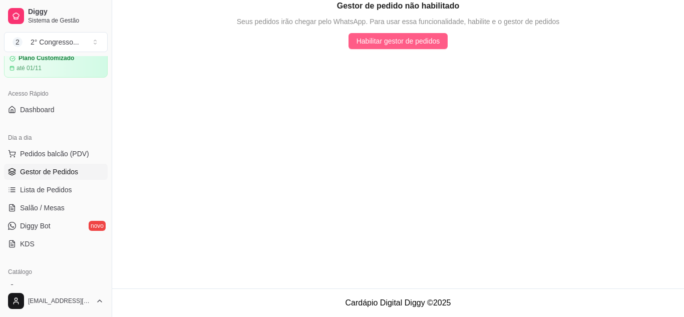
click at [396, 42] on span "Habilitar gestor de pedidos" at bounding box center [399, 41] width 84 height 11
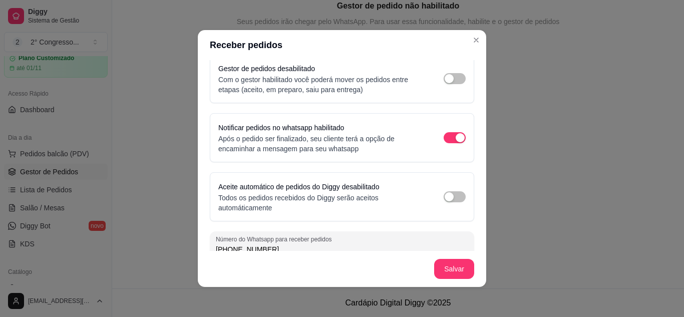
scroll to position [82, 0]
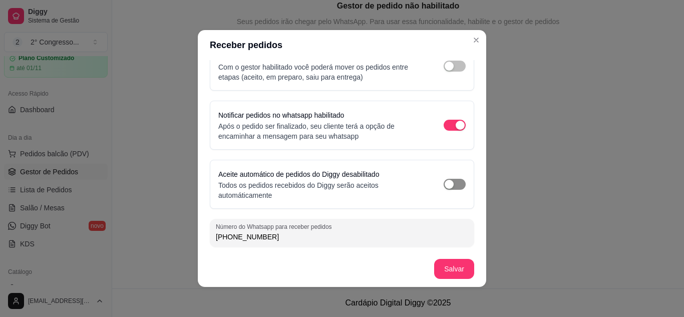
click at [444, 184] on button "button" at bounding box center [455, 184] width 22 height 11
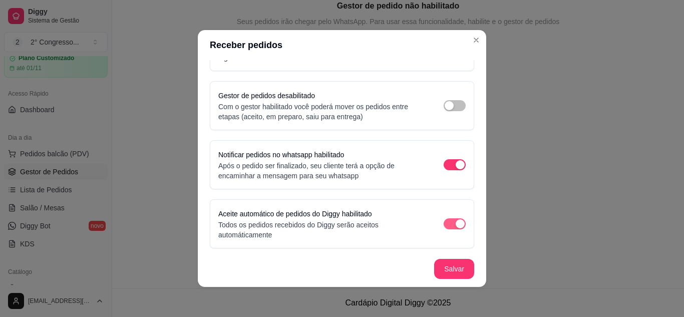
scroll to position [42, 0]
click at [456, 166] on div "button" at bounding box center [460, 165] width 9 height 9
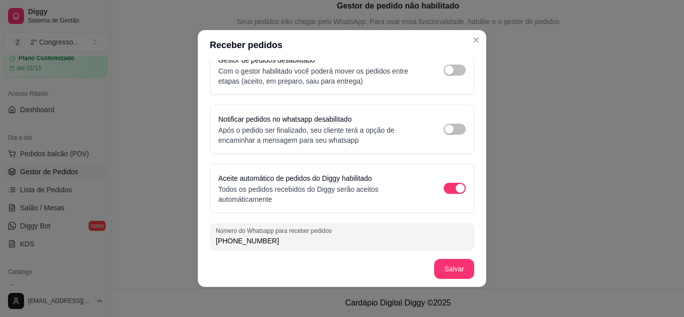
scroll to position [82, 0]
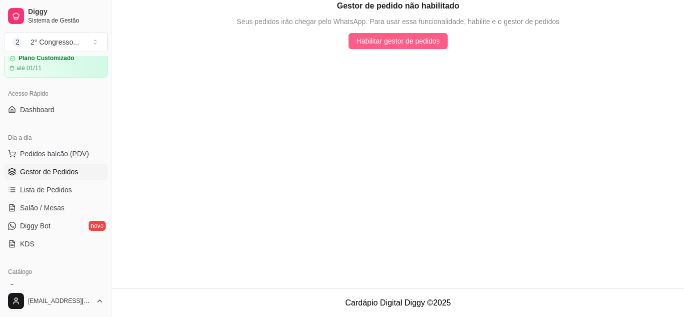
click at [418, 42] on span "Habilitar gestor de pedidos" at bounding box center [399, 41] width 84 height 11
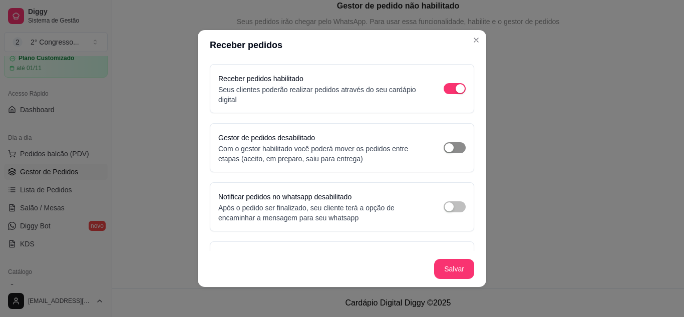
click at [448, 143] on span "button" at bounding box center [455, 147] width 22 height 11
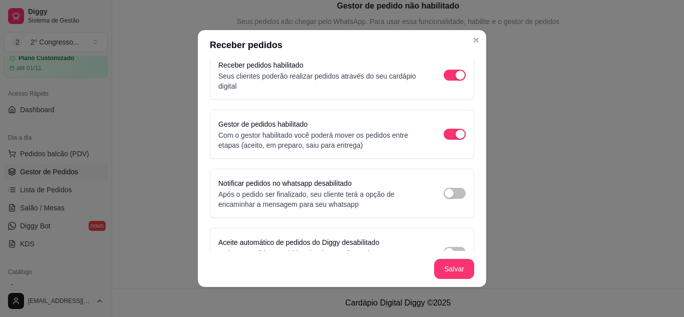
scroll to position [0, 0]
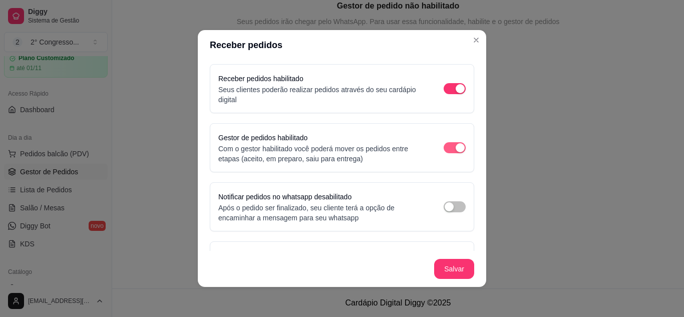
click at [456, 146] on div "button" at bounding box center [460, 147] width 9 height 9
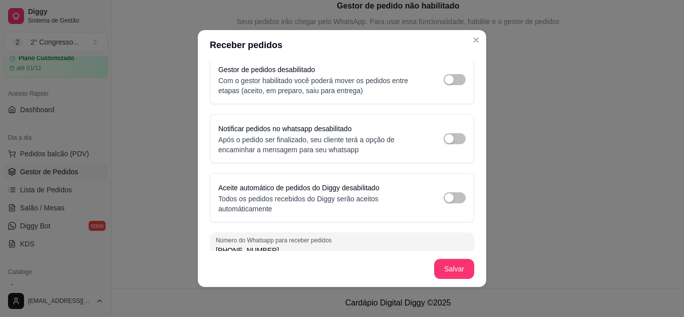
scroll to position [82, 0]
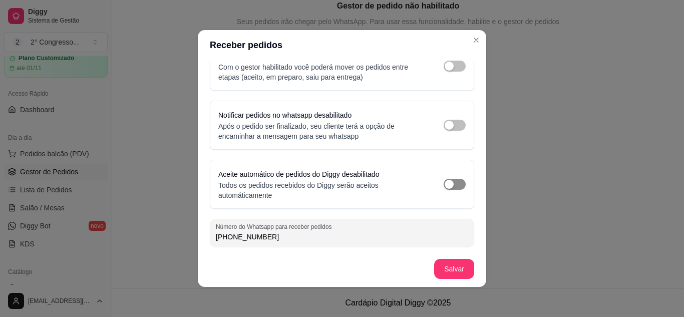
click at [444, 179] on span "button" at bounding box center [455, 184] width 22 height 11
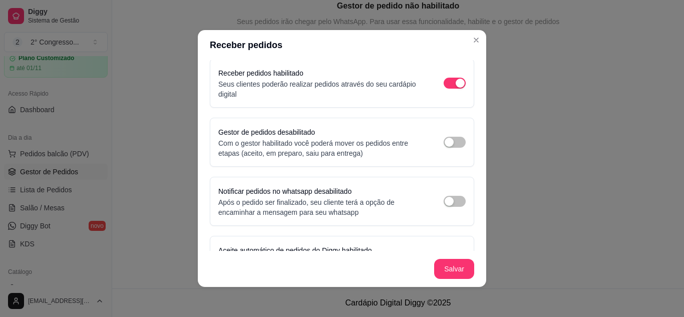
scroll to position [0, 0]
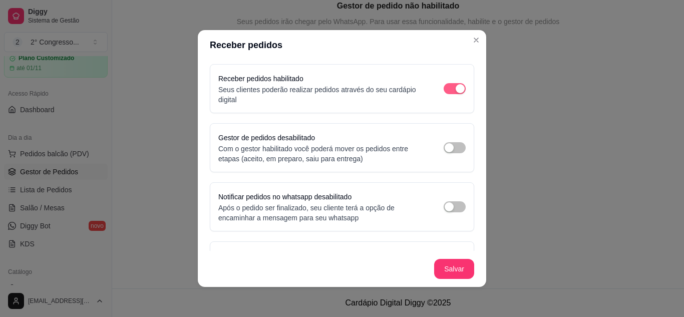
click at [444, 91] on button "button" at bounding box center [455, 88] width 22 height 11
click at [445, 150] on div "button" at bounding box center [449, 147] width 9 height 9
click at [456, 145] on div "button" at bounding box center [460, 147] width 9 height 9
click at [445, 145] on button "button" at bounding box center [455, 147] width 22 height 11
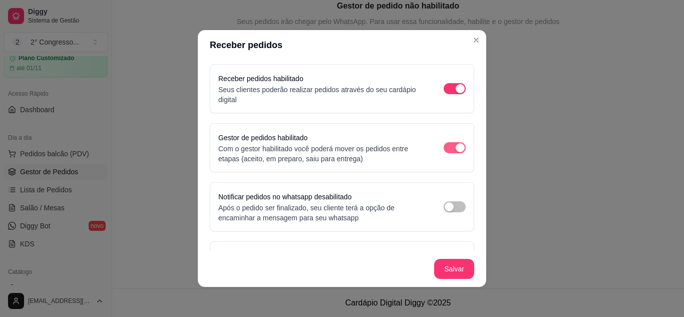
click at [456, 145] on div "button" at bounding box center [460, 147] width 9 height 9
click at [445, 145] on button "button" at bounding box center [455, 147] width 22 height 11
click at [456, 145] on div "button" at bounding box center [460, 147] width 9 height 9
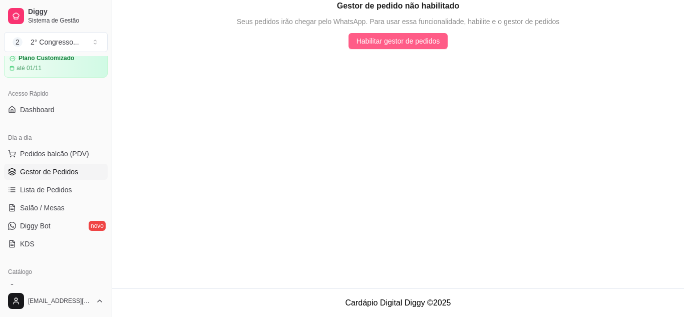
click at [410, 38] on span "Habilitar gestor de pedidos" at bounding box center [399, 41] width 84 height 11
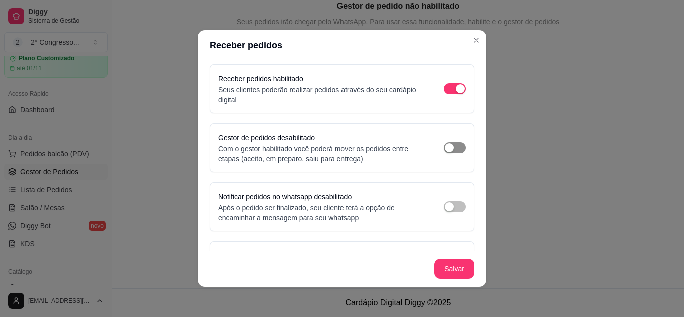
click at [445, 147] on div "button" at bounding box center [449, 147] width 9 height 9
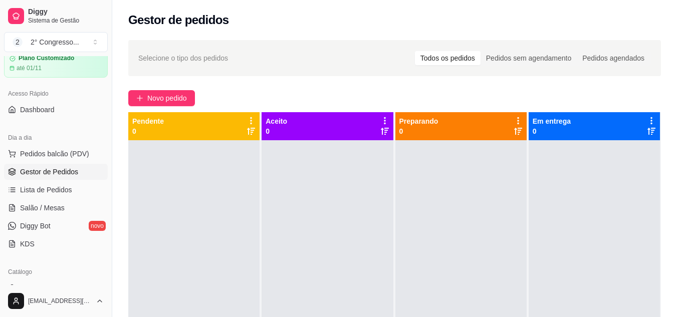
click at [67, 171] on span "Gestor de Pedidos" at bounding box center [49, 172] width 58 height 10
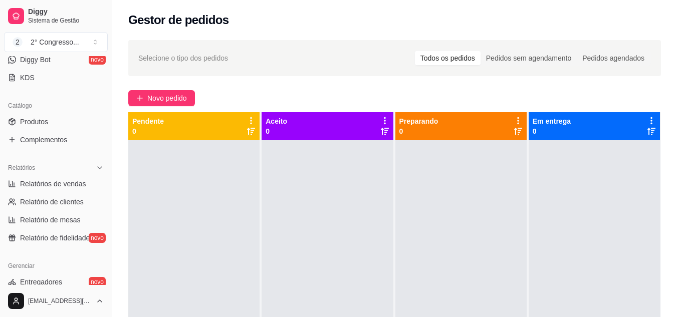
scroll to position [240, 0]
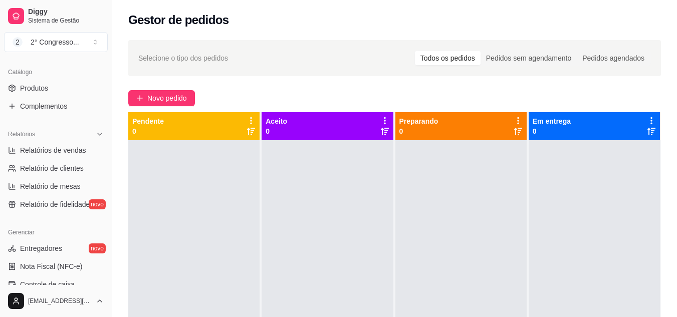
click at [346, 103] on div "Novo pedido" at bounding box center [394, 98] width 532 height 16
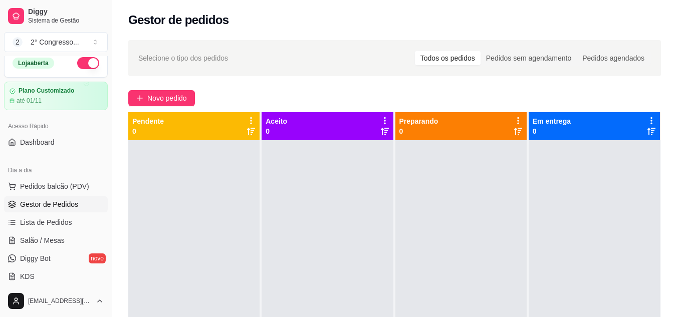
scroll to position [0, 0]
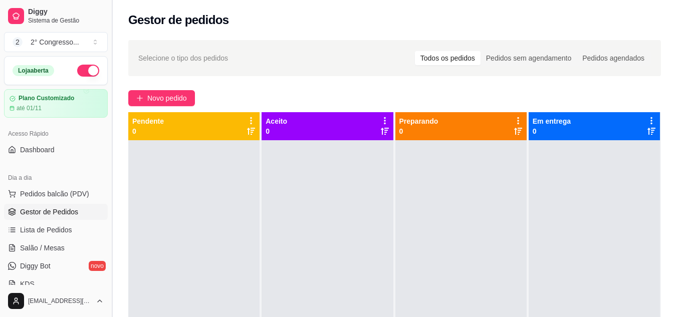
drag, startPoint x: 108, startPoint y: 135, endPoint x: 108, endPoint y: 157, distance: 22.0
click at [108, 157] on button "Toggle Sidebar" at bounding box center [112, 158] width 8 height 317
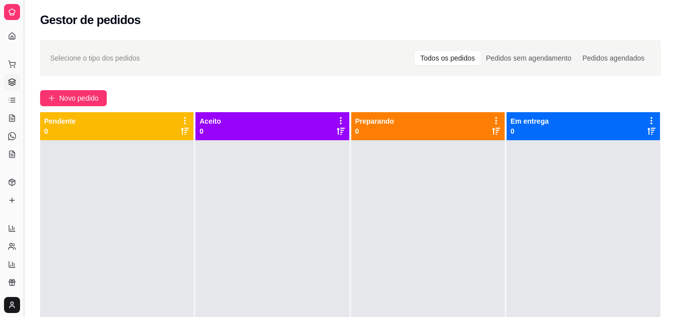
click at [25, 113] on button "Toggle Sidebar" at bounding box center [24, 158] width 8 height 317
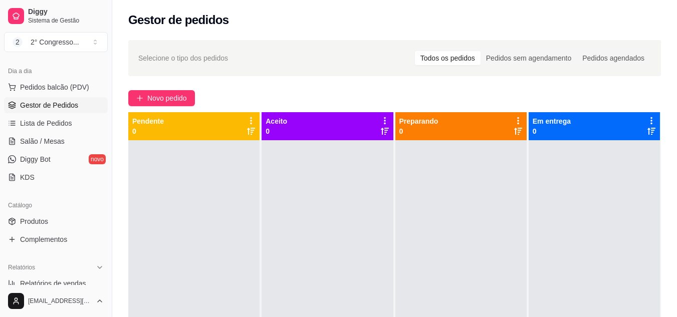
scroll to position [108, 0]
click at [108, 142] on button "Toggle Sidebar" at bounding box center [112, 158] width 8 height 317
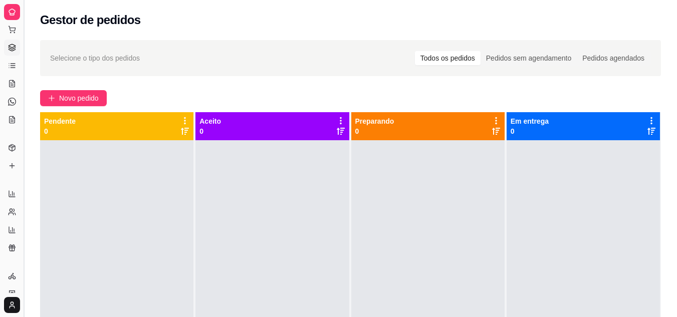
scroll to position [27, 0]
click at [19, 145] on div "Catálogo" at bounding box center [12, 140] width 16 height 16
click at [22, 148] on button "Toggle Sidebar" at bounding box center [24, 158] width 8 height 317
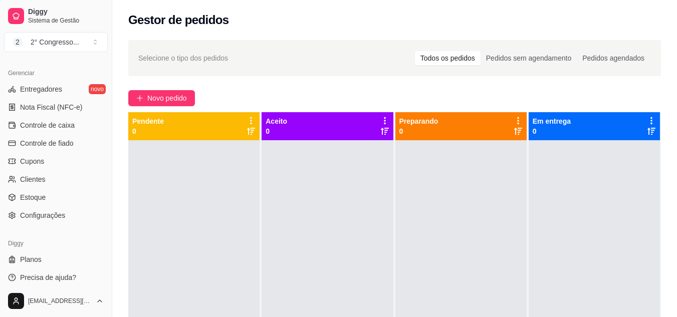
scroll to position [404, 0]
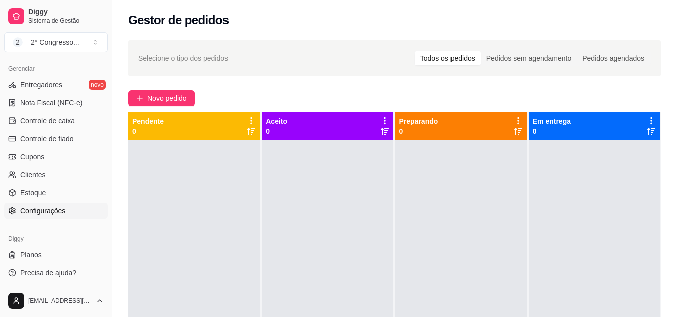
click at [57, 209] on span "Configurações" at bounding box center [42, 211] width 45 height 10
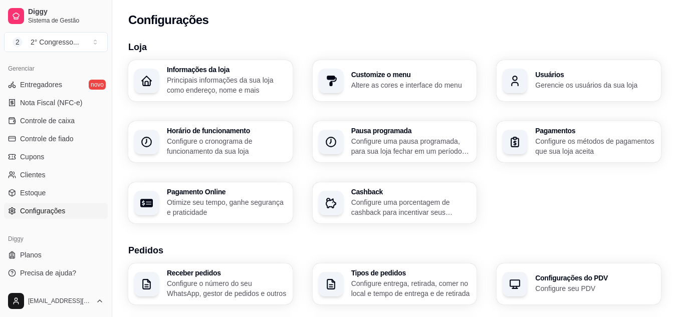
click at [173, 285] on p "Configure o número do seu WhatsApp, gestor de pedidos e outros" at bounding box center [227, 288] width 120 height 20
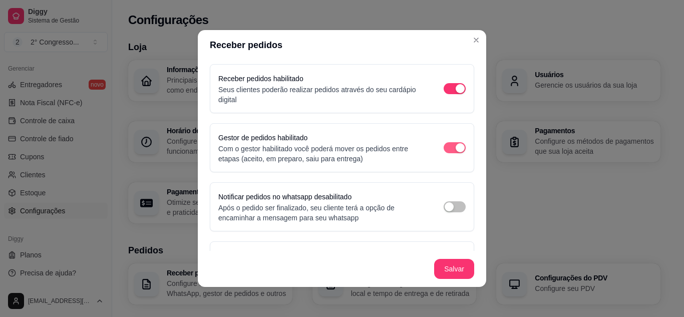
click at [456, 146] on div "button" at bounding box center [460, 147] width 9 height 9
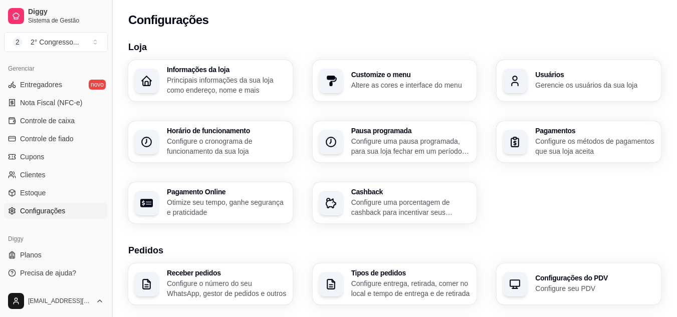
click at [108, 109] on button "Toggle Sidebar" at bounding box center [112, 158] width 8 height 317
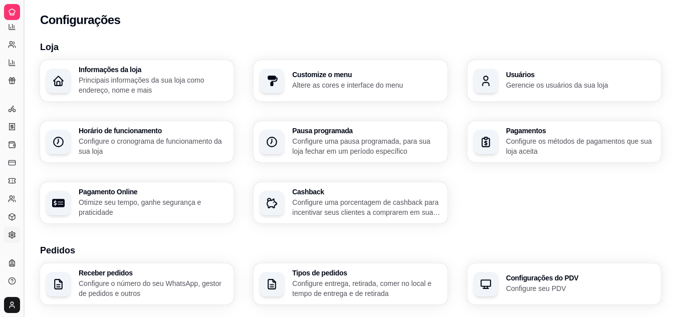
scroll to position [202, 0]
click at [27, 119] on button "Toggle Sidebar" at bounding box center [24, 158] width 8 height 317
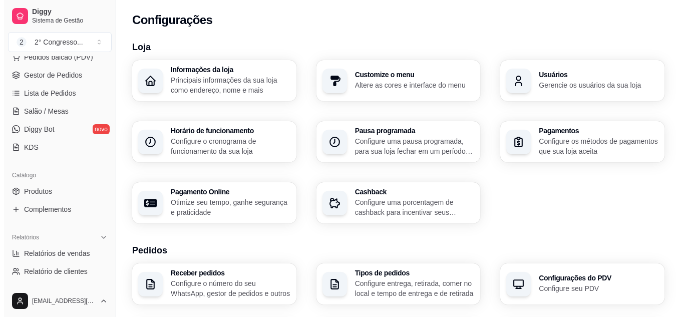
scroll to position [104, 0]
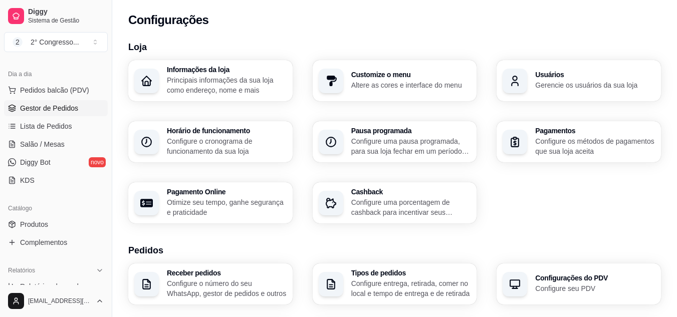
click at [69, 110] on span "Gestor de Pedidos" at bounding box center [49, 108] width 58 height 10
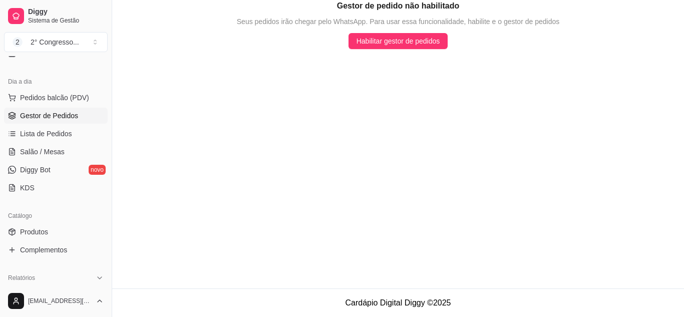
scroll to position [95, 0]
click at [64, 135] on span "Lista de Pedidos" at bounding box center [46, 135] width 52 height 10
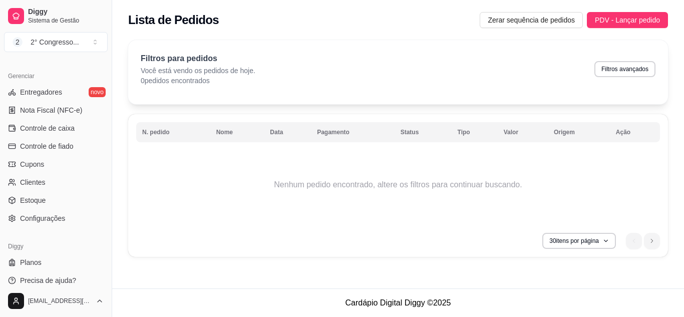
scroll to position [404, 0]
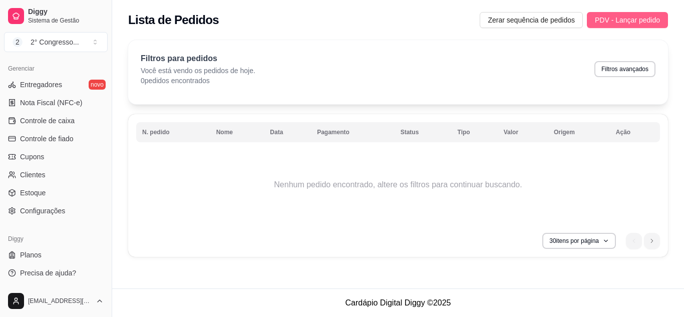
click at [618, 25] on span "PDV - Lançar pedido" at bounding box center [627, 20] width 65 height 11
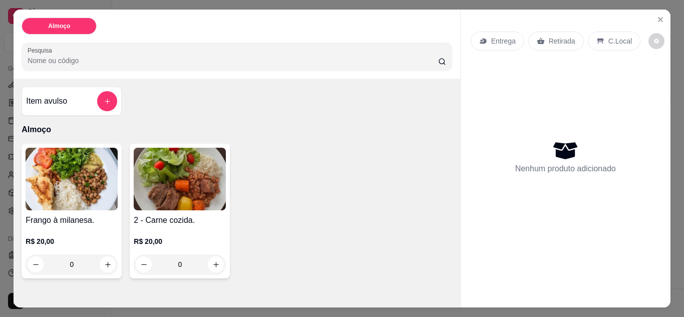
click at [609, 38] on p "C.Local" at bounding box center [621, 41] width 24 height 10
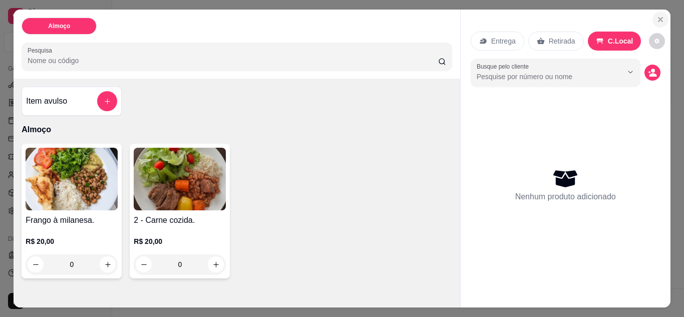
click at [659, 16] on icon "Close" at bounding box center [661, 20] width 8 height 8
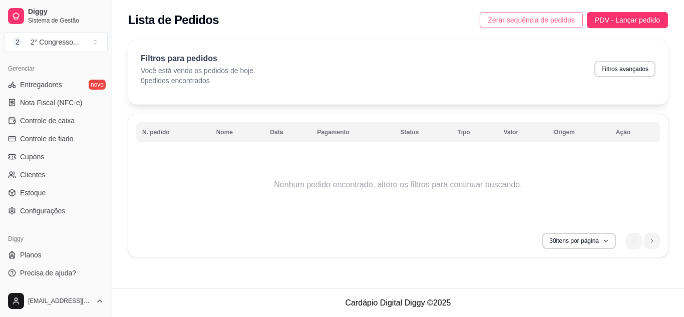
click at [548, 24] on span "Zerar sequência de pedidos" at bounding box center [531, 20] width 87 height 11
click at [108, 220] on button "Toggle Sidebar" at bounding box center [112, 158] width 8 height 317
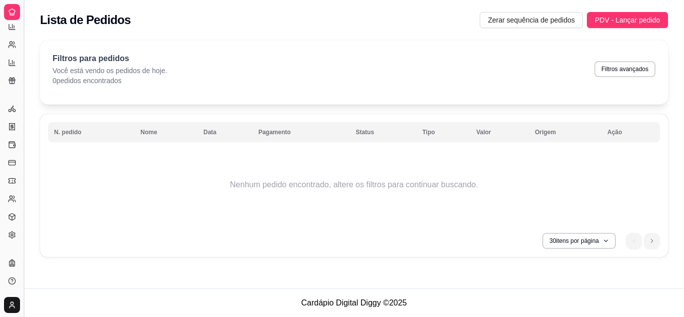
scroll to position [202, 0]
click at [21, 180] on button "Toggle Sidebar" at bounding box center [24, 158] width 8 height 317
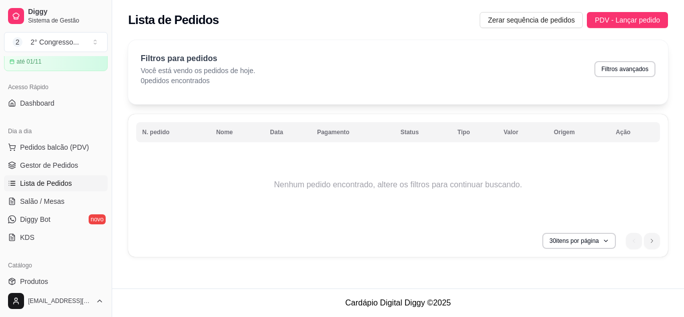
scroll to position [0, 0]
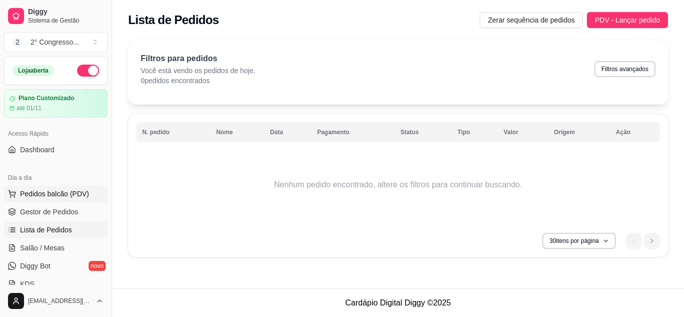
click at [65, 191] on span "Pedidos balcão (PDV)" at bounding box center [54, 194] width 69 height 10
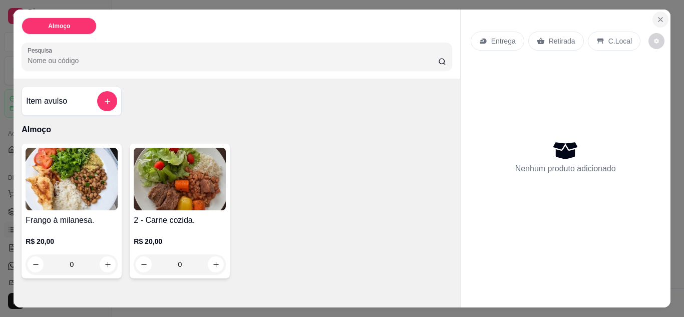
click at [658, 19] on icon "Close" at bounding box center [661, 20] width 8 height 8
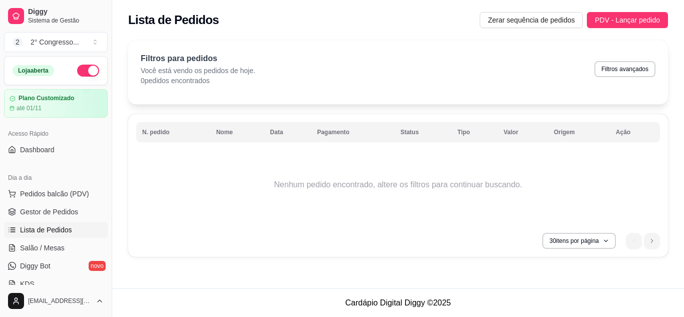
drag, startPoint x: 108, startPoint y: 134, endPoint x: 105, endPoint y: 127, distance: 7.6
click at [105, 127] on div "Diggy Sistema de Gestão 2 2° Congresso ... Loja aberta Plano Customizado até 01…" at bounding box center [56, 158] width 112 height 317
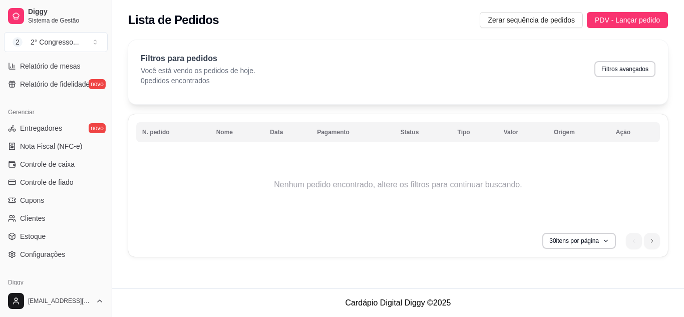
scroll to position [404, 0]
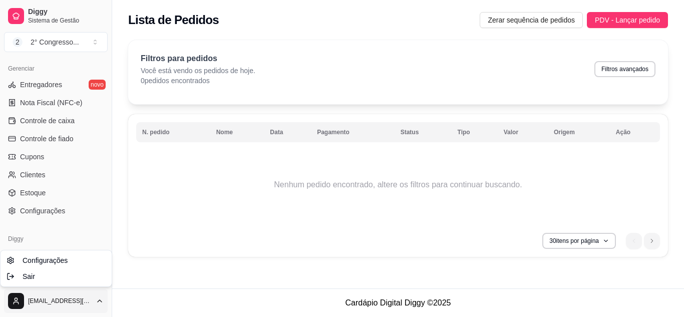
click at [102, 291] on html "Diggy Sistema de Gestão 2 2° Congresso ... Loja aberta Plano Customizado até 01…" at bounding box center [342, 158] width 684 height 317
click at [70, 261] on link "Configurações" at bounding box center [56, 260] width 107 height 16
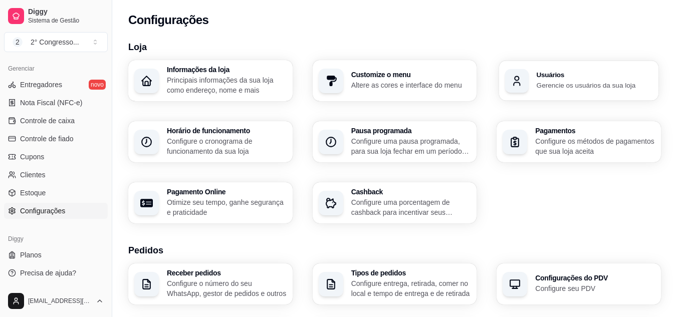
click at [585, 87] on p "Gerencie os usuários da sua loja" at bounding box center [594, 85] width 116 height 10
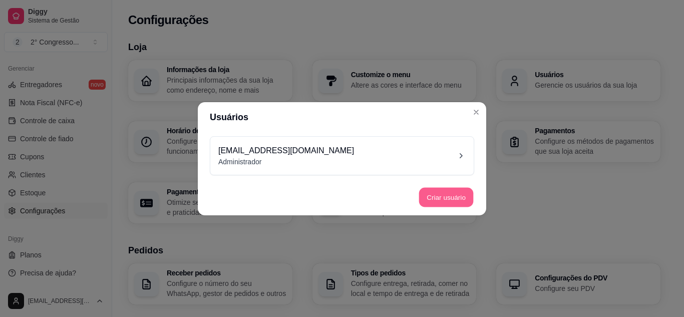
click at [453, 196] on button "Criar usuário" at bounding box center [446, 197] width 55 height 20
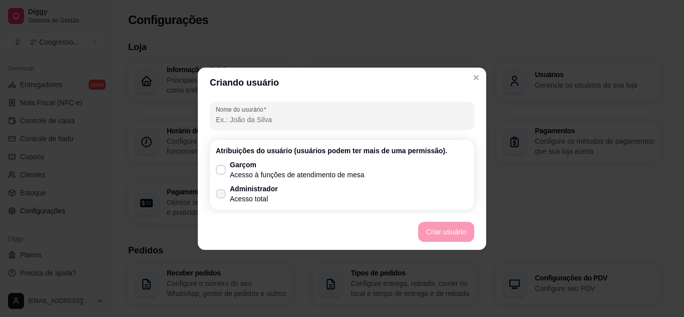
click at [221, 194] on icon at bounding box center [221, 194] width 8 height 6
click at [221, 195] on input "Administrador Acesso total" at bounding box center [218, 198] width 7 height 7
checkbox input "true"
click at [437, 231] on button "Criar usuário" at bounding box center [446, 232] width 55 height 20
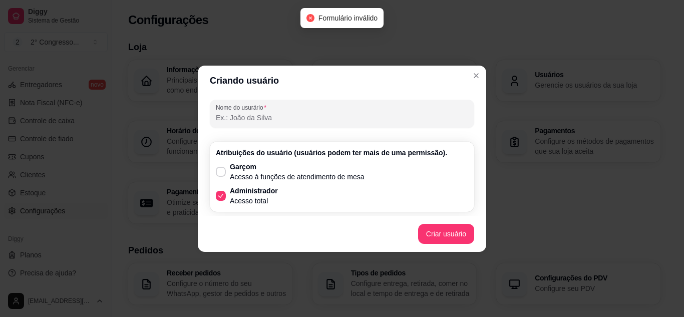
click at [294, 122] on input "Nome do usurário" at bounding box center [342, 118] width 252 height 10
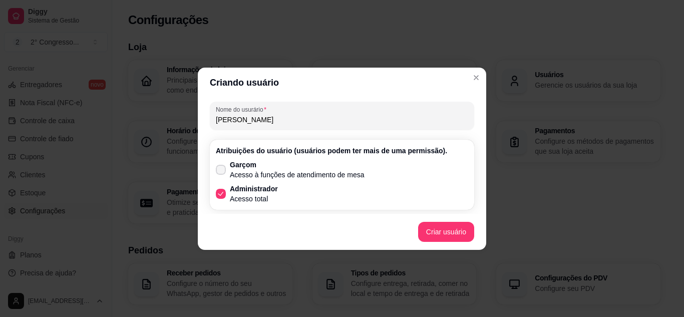
type input "[PERSON_NAME]"
click at [220, 174] on span at bounding box center [221, 170] width 10 height 10
click at [220, 174] on input "Garçom Acesso à funções de atendimento de mesa" at bounding box center [218, 174] width 7 height 7
checkbox input "true"
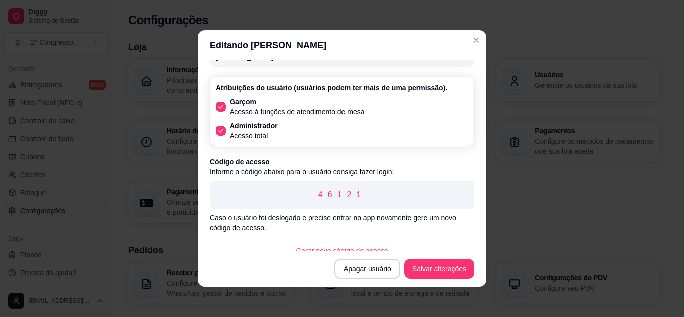
scroll to position [40, 0]
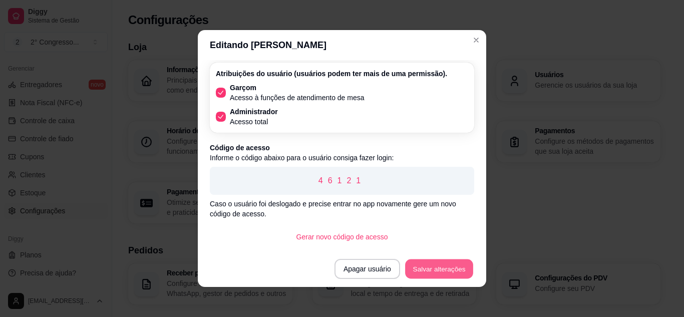
click at [438, 274] on button "Salvar alterações" at bounding box center [439, 269] width 68 height 20
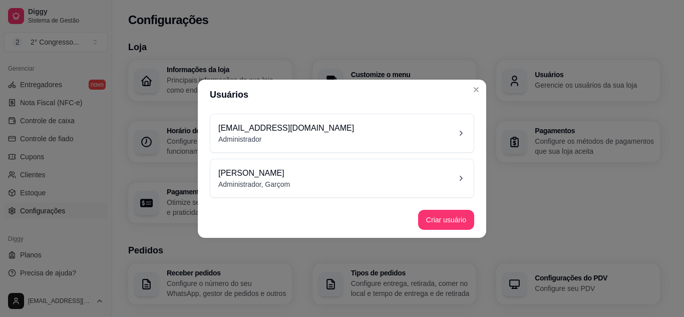
click at [463, 135] on icon at bounding box center [461, 133] width 10 height 10
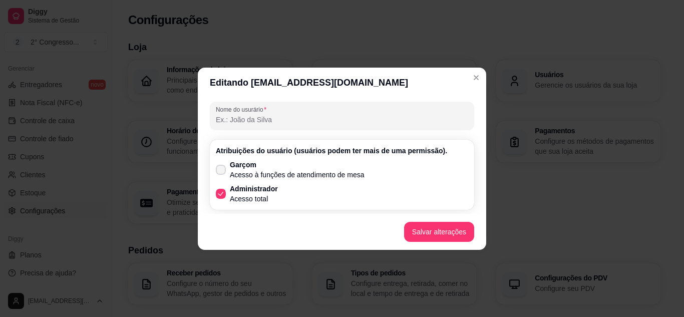
click at [223, 169] on icon at bounding box center [221, 170] width 8 height 6
click at [222, 171] on input "Garçom Acesso à funções de atendimento de mesa" at bounding box center [218, 174] width 7 height 7
checkbox input "true"
click at [242, 118] on input "Nome do usurário" at bounding box center [342, 120] width 252 height 10
type input "Thiago Lemos"
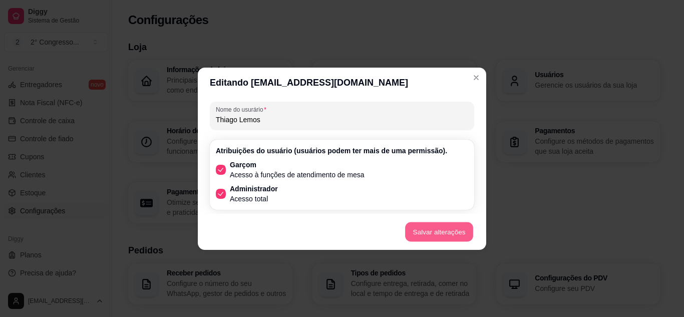
click at [420, 230] on button "Salvar alterações" at bounding box center [439, 232] width 68 height 20
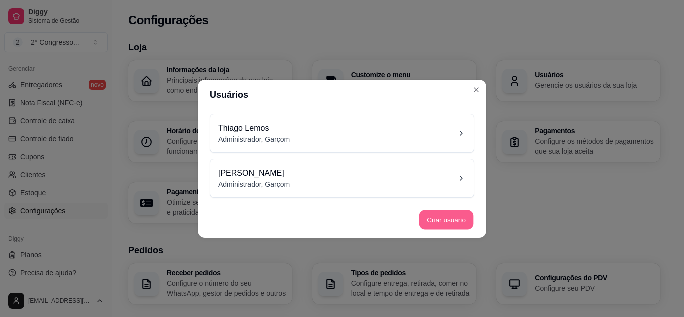
click at [447, 219] on button "Criar usuário" at bounding box center [446, 220] width 55 height 20
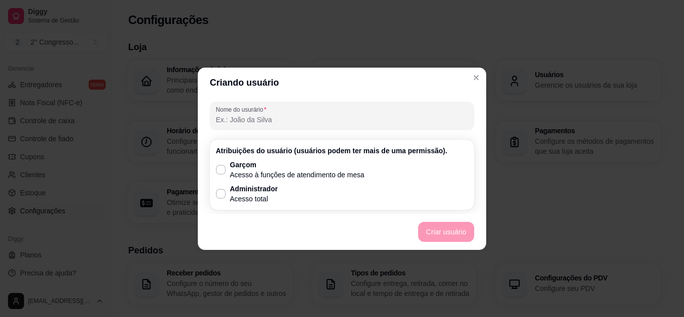
click at [340, 119] on input "Nome do usurário" at bounding box center [342, 120] width 252 height 10
type input "[PERSON_NAME]"
click at [220, 169] on icon at bounding box center [221, 170] width 8 height 6
click at [220, 171] on input "Garçom Acesso à funções de atendimento de mesa" at bounding box center [218, 174] width 7 height 7
checkbox input "true"
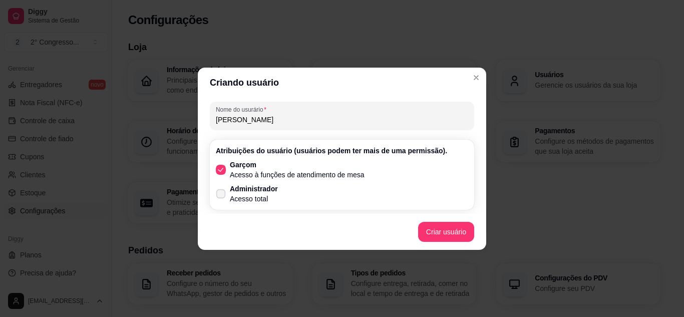
click at [221, 195] on icon at bounding box center [221, 194] width 8 height 6
click at [221, 195] on input "Administrador Acesso total" at bounding box center [218, 198] width 7 height 7
checkbox input "true"
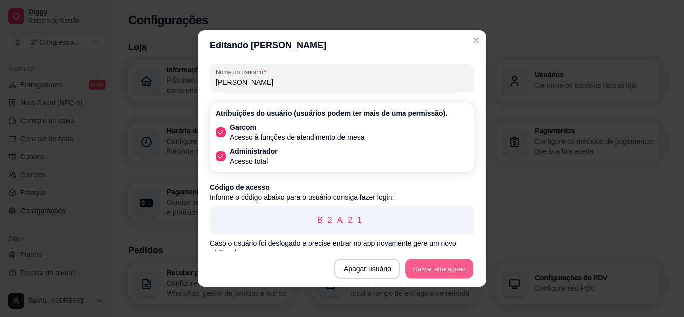
click at [433, 270] on button "Salvar alterações" at bounding box center [439, 269] width 68 height 20
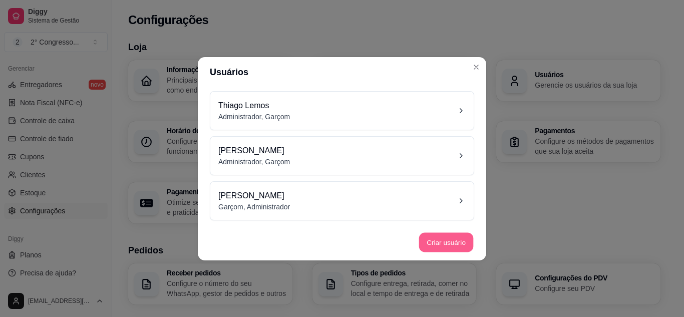
click at [440, 243] on button "Criar usuário" at bounding box center [446, 242] width 55 height 20
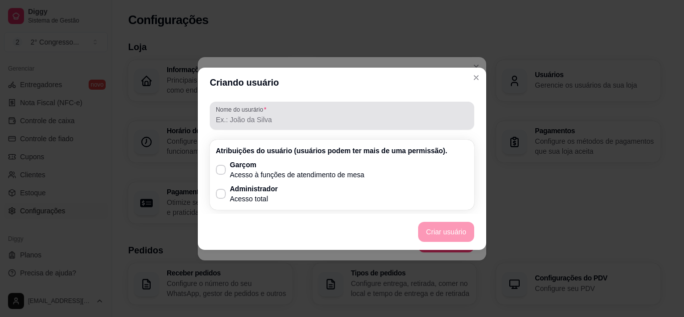
click at [340, 121] on input "Nome do usurário" at bounding box center [342, 120] width 252 height 10
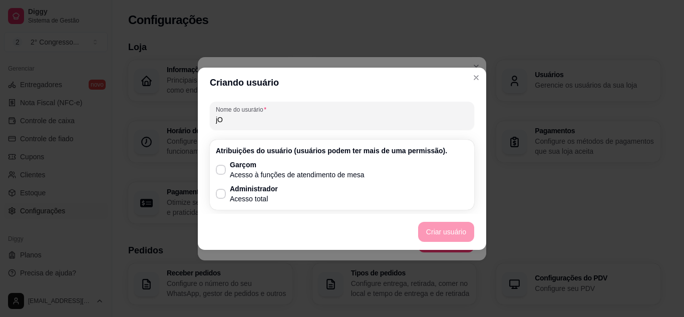
type input "j"
type input "[PERSON_NAME]"
click at [223, 168] on icon at bounding box center [221, 170] width 8 height 6
click at [222, 171] on input "Garçom Acesso à funções de atendimento de mesa" at bounding box center [218, 174] width 7 height 7
checkbox input "true"
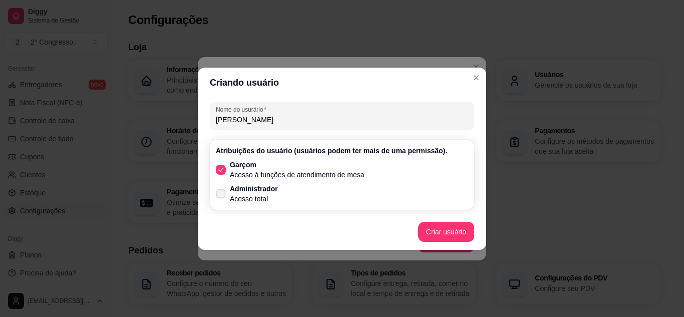
click at [222, 197] on span at bounding box center [221, 194] width 10 height 10
click at [222, 197] on input "Administrador Acesso total" at bounding box center [218, 198] width 7 height 7
checkbox input "true"
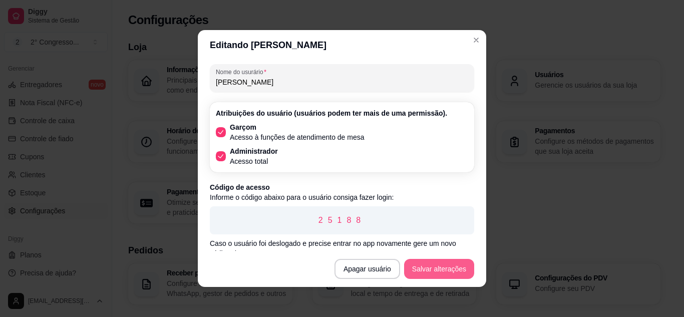
click at [443, 267] on button "Salvar alterações" at bounding box center [439, 269] width 70 height 20
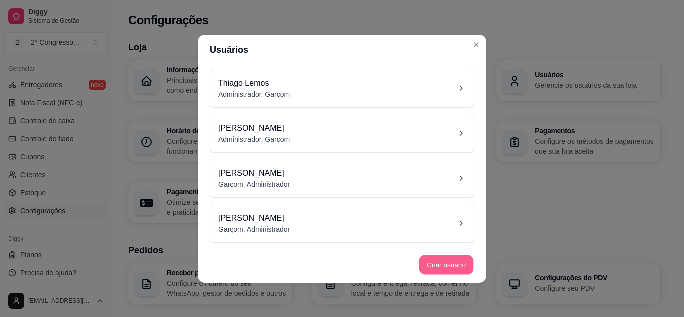
click at [444, 269] on button "Criar usuário" at bounding box center [446, 265] width 55 height 20
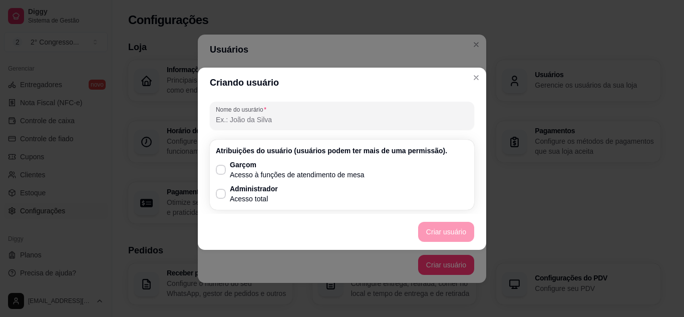
click at [320, 116] on input "Nome do usurário" at bounding box center [342, 120] width 252 height 10
type input "M"
type input "[DEMOGRAPHIC_DATA] 1"
click at [223, 172] on icon at bounding box center [221, 170] width 8 height 6
click at [222, 172] on input "Garçom Acesso à funções de atendimento de mesa" at bounding box center [218, 174] width 7 height 7
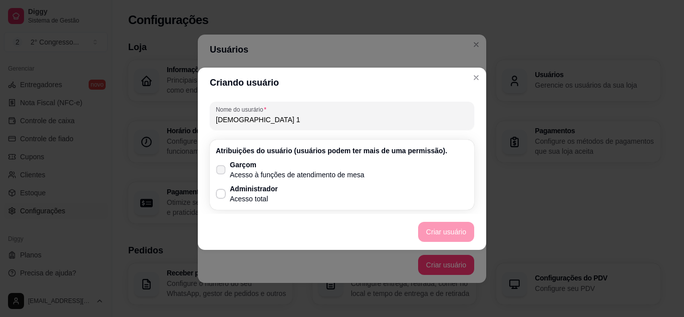
checkbox input "true"
click at [224, 195] on icon at bounding box center [221, 194] width 8 height 6
click at [222, 195] on input "Administrador Acesso total" at bounding box center [218, 198] width 7 height 7
checkbox input "true"
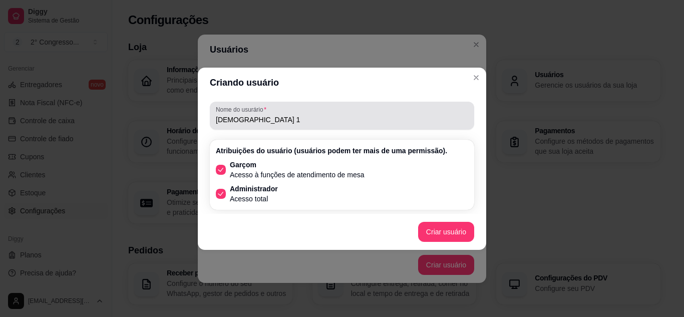
click at [256, 121] on input "[DEMOGRAPHIC_DATA] 1" at bounding box center [342, 120] width 252 height 10
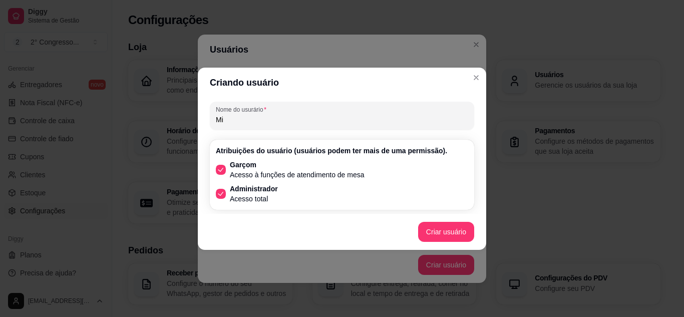
type input "M"
type input "LAM 1"
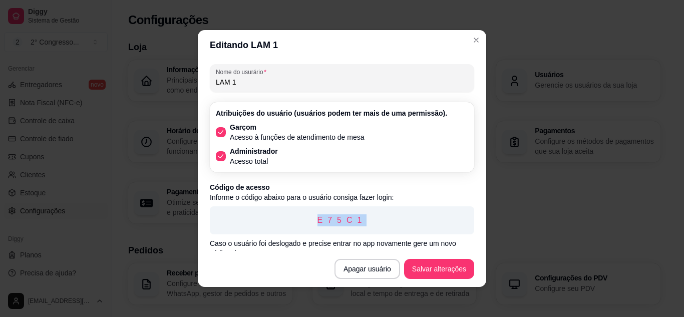
drag, startPoint x: 355, startPoint y: 216, endPoint x: 307, endPoint y: 215, distance: 47.6
click at [307, 215] on p "E75C1" at bounding box center [342, 220] width 248 height 12
copy p "E75C1"
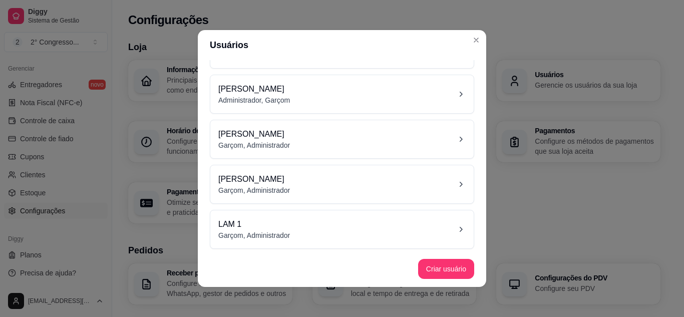
scroll to position [37, 0]
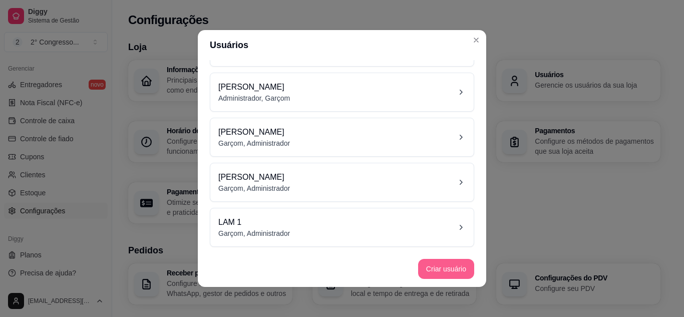
click at [434, 265] on button "Criar usuário" at bounding box center [446, 269] width 56 height 20
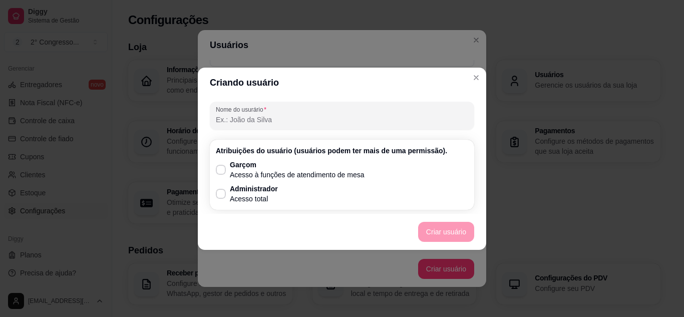
click at [233, 122] on input "Nome do usurário" at bounding box center [342, 120] width 252 height 10
type input "l"
type input "LAM 2"
click at [220, 167] on icon at bounding box center [221, 170] width 8 height 6
click at [220, 171] on input "Garçom Acesso à funções de atendimento de mesa" at bounding box center [218, 174] width 7 height 7
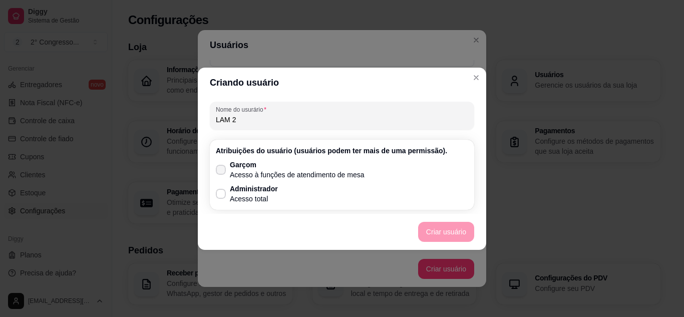
checkbox input "true"
click at [221, 198] on span at bounding box center [221, 194] width 10 height 10
click at [221, 198] on input "Administrador Acesso total" at bounding box center [218, 198] width 7 height 7
checkbox input "true"
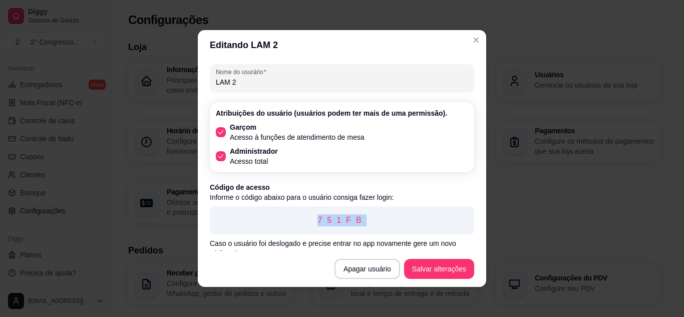
drag, startPoint x: 309, startPoint y: 218, endPoint x: 355, endPoint y: 224, distance: 46.0
click at [355, 224] on p "751FB" at bounding box center [342, 220] width 248 height 12
copy p "751FB"
click at [434, 271] on button "Salvar alterações" at bounding box center [439, 269] width 68 height 20
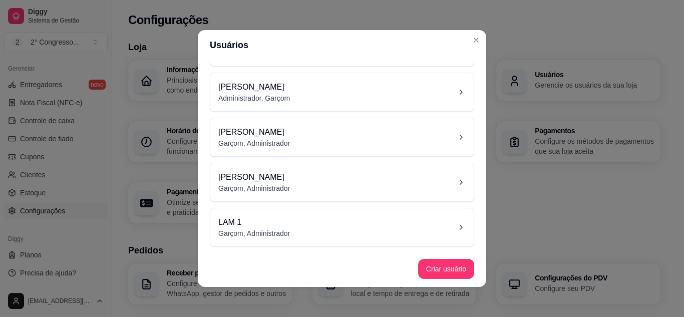
scroll to position [82, 0]
click at [446, 266] on button "Criar usuário" at bounding box center [446, 269] width 55 height 20
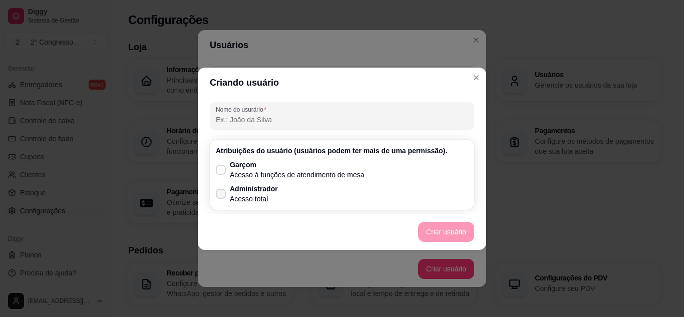
click at [220, 192] on icon at bounding box center [221, 194] width 8 height 6
click at [220, 195] on input "Administrador Acesso total" at bounding box center [218, 198] width 7 height 7
checkbox input "true"
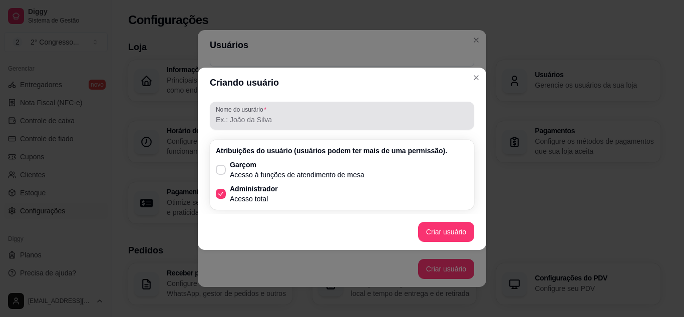
click at [235, 115] on div "Nome do usurário Atribuições do usuário (usuários podem ter mais de uma permiss…" at bounding box center [342, 156] width 264 height 108
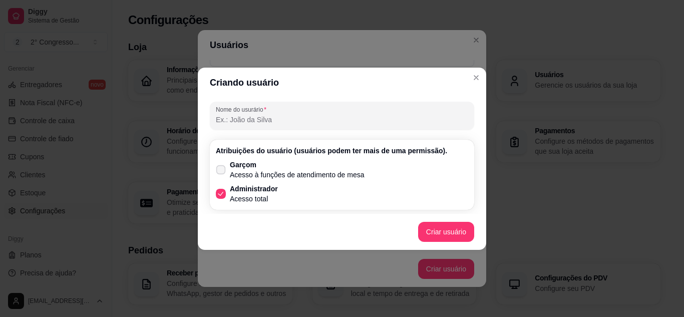
click at [222, 168] on icon at bounding box center [221, 170] width 8 height 6
click at [222, 171] on input "Garçom Acesso à funções de atendimento de mesa" at bounding box center [218, 174] width 7 height 7
checkbox input "true"
click at [233, 119] on input "Nome do usurário" at bounding box center [342, 120] width 252 height 10
type input "LAM 3"
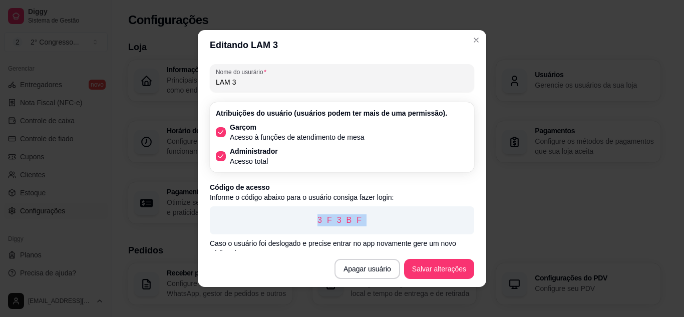
drag, startPoint x: 312, startPoint y: 221, endPoint x: 358, endPoint y: 222, distance: 46.1
click at [358, 222] on p "3F3BF" at bounding box center [342, 220] width 248 height 12
copy p "3F3BF"
click at [396, 229] on div "3F3BF" at bounding box center [342, 220] width 264 height 28
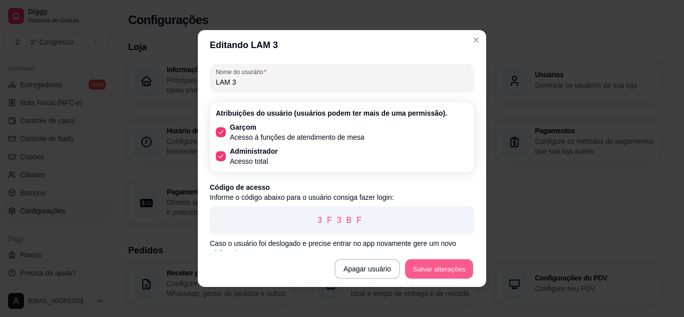
click at [428, 266] on button "Salvar alterações" at bounding box center [439, 269] width 68 height 20
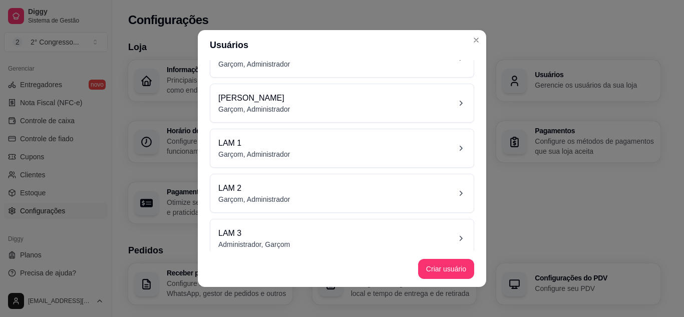
scroll to position [127, 0]
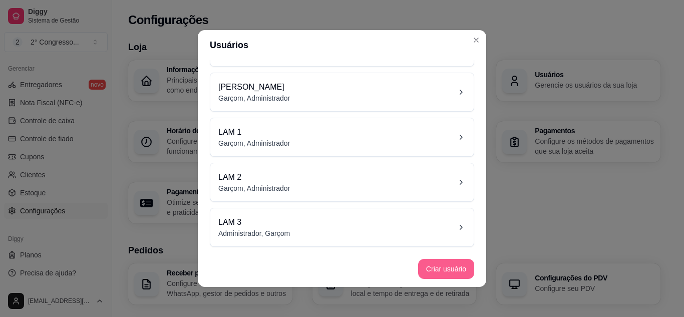
click at [442, 266] on button "Criar usuário" at bounding box center [446, 269] width 56 height 20
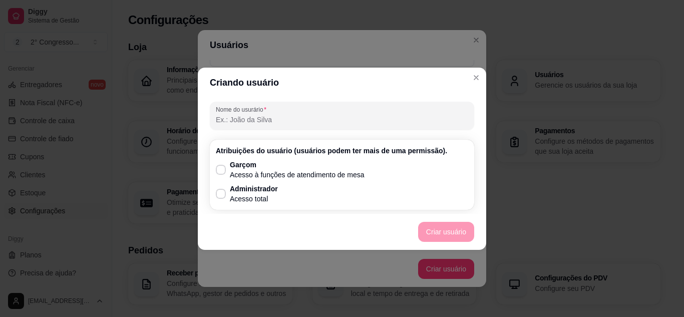
click at [302, 124] on input "Nome do usurário" at bounding box center [342, 120] width 252 height 10
type input "j"
type input "[PERSON_NAME]"
click at [220, 171] on icon at bounding box center [221, 170] width 8 height 6
click at [220, 171] on input "Garçom Acesso à funções de atendimento de mesa" at bounding box center [218, 174] width 7 height 7
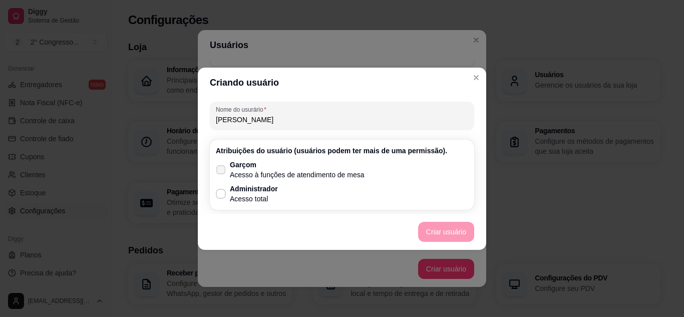
checkbox input "true"
click at [221, 193] on icon at bounding box center [221, 194] width 8 height 6
click at [221, 195] on input "Administrador Acesso total" at bounding box center [218, 198] width 7 height 7
checkbox input "true"
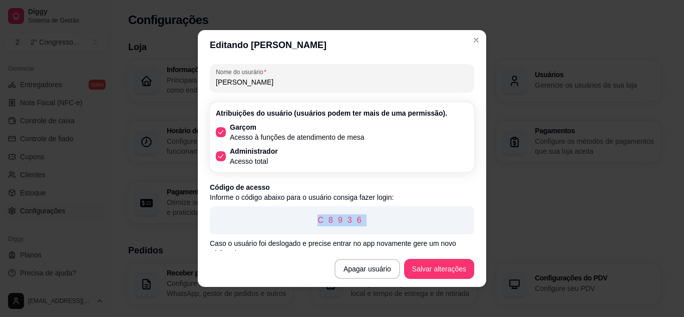
drag, startPoint x: 312, startPoint y: 221, endPoint x: 356, endPoint y: 221, distance: 44.1
click at [356, 221] on p "C8936" at bounding box center [342, 220] width 248 height 12
copy p "C8936"
click at [430, 266] on button "Salvar alterações" at bounding box center [439, 269] width 68 height 20
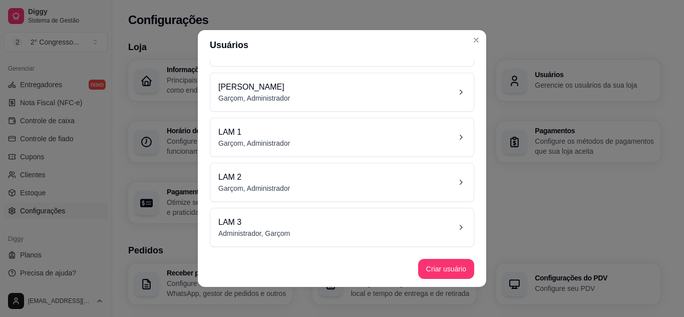
scroll to position [172, 0]
click at [379, 233] on div "[PERSON_NAME], Administrador" at bounding box center [341, 227] width 247 height 22
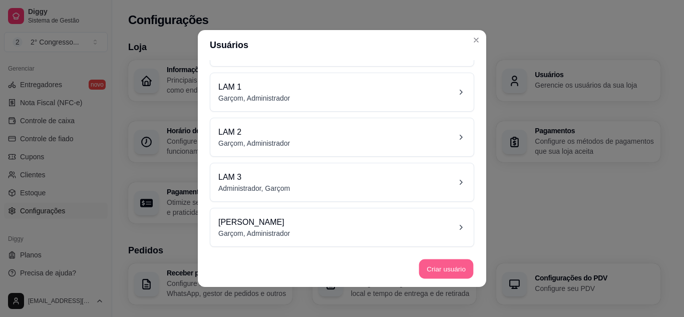
click at [447, 269] on button "Criar usuário" at bounding box center [446, 269] width 55 height 20
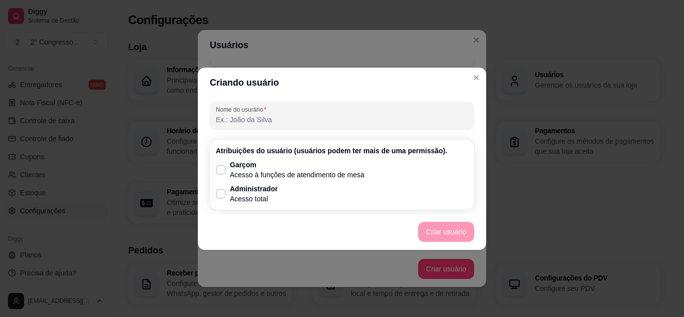
click at [281, 120] on input "Nome do usurário" at bounding box center [342, 120] width 252 height 10
type input "[PERSON_NAME]"
click at [222, 174] on span at bounding box center [221, 170] width 10 height 10
click at [222, 174] on input "Garçom Acesso à funções de atendimento de mesa" at bounding box center [218, 174] width 7 height 7
checkbox input "true"
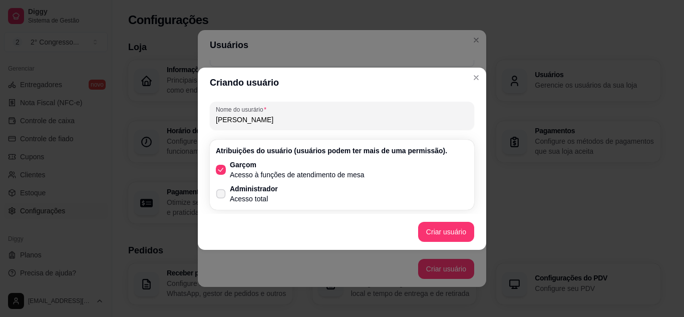
click at [222, 193] on icon at bounding box center [221, 194] width 8 height 6
click at [222, 195] on input "Administrador Acesso total" at bounding box center [218, 198] width 7 height 7
checkbox input "true"
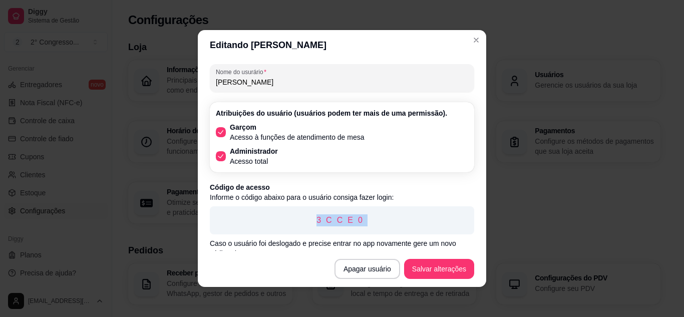
drag, startPoint x: 312, startPoint y: 222, endPoint x: 356, endPoint y: 227, distance: 44.3
click at [356, 227] on div "3CCE0" at bounding box center [342, 220] width 264 height 28
copy p "3CCE0"
click at [400, 148] on div "Garçom Acesso à funções de atendimento de mesa Administrador Acesso total" at bounding box center [342, 144] width 252 height 44
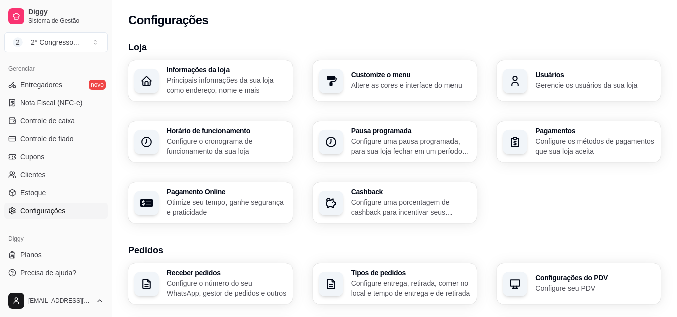
click at [399, 84] on p "Altere as cores e interface do menu" at bounding box center [411, 85] width 120 height 10
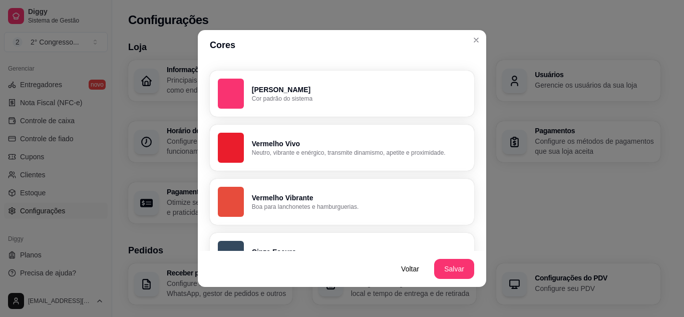
scroll to position [30, 0]
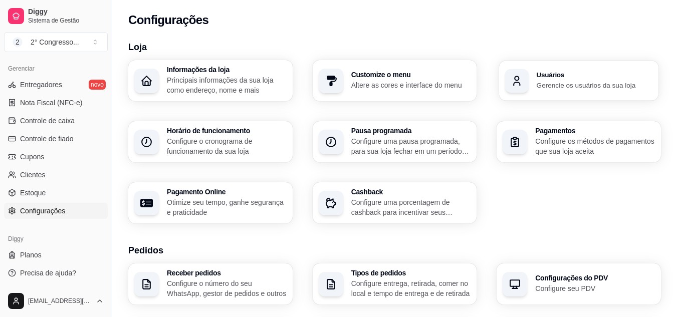
click at [541, 81] on p "Gerencie os usuários da sua loja" at bounding box center [594, 85] width 116 height 10
click at [548, 152] on p "Configure os métodos de pagamentos que sua loja aceita" at bounding box center [594, 146] width 116 height 20
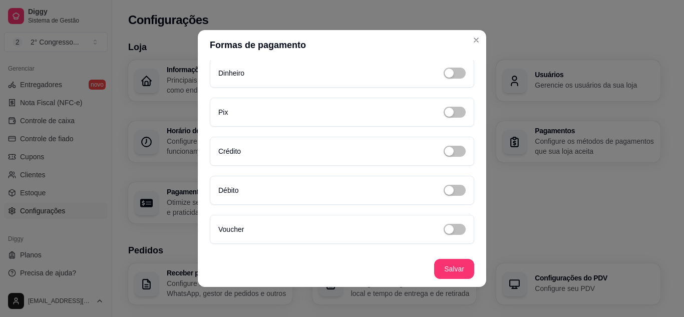
scroll to position [12, 0]
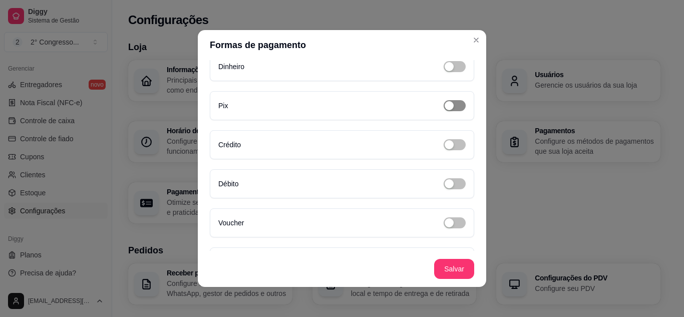
click at [445, 107] on span "button" at bounding box center [455, 105] width 22 height 11
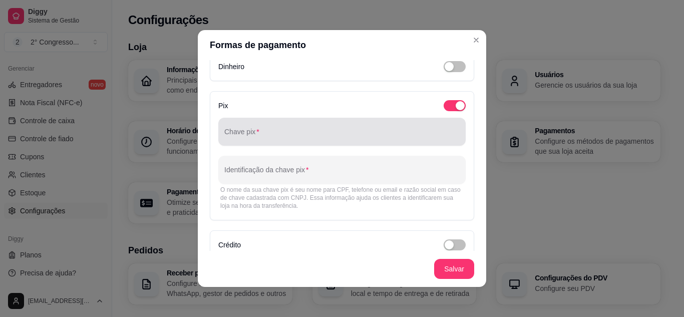
click at [389, 128] on div at bounding box center [341, 132] width 235 height 20
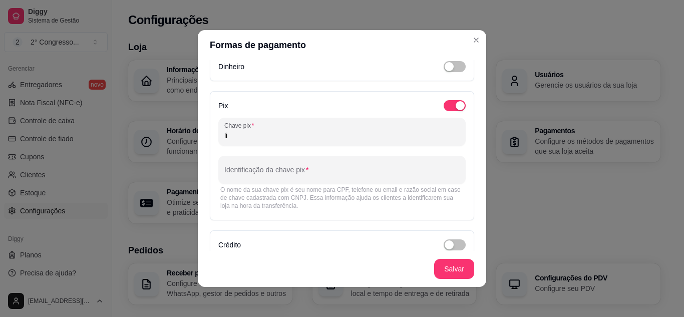
type input "l"
type input "[EMAIL_ADDRESS][DOMAIN_NAME]"
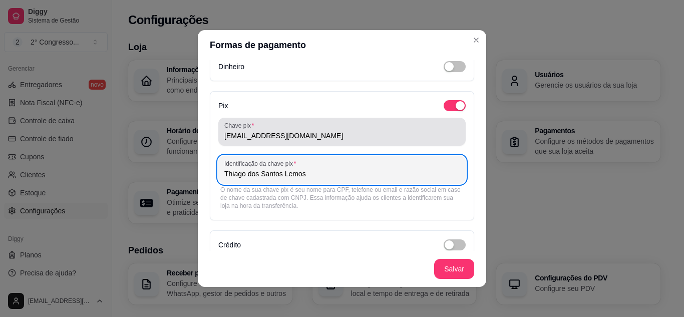
type input "Thiago dos Santos Lemos"
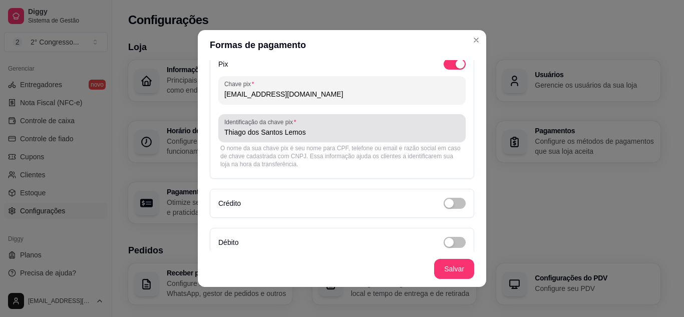
scroll to position [72, 0]
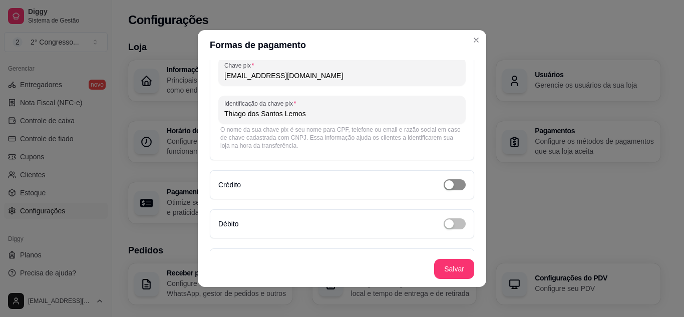
click at [448, 183] on span "button" at bounding box center [455, 184] width 22 height 11
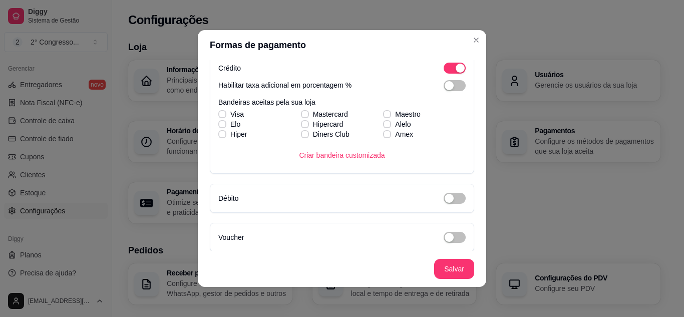
scroll to position [201, 0]
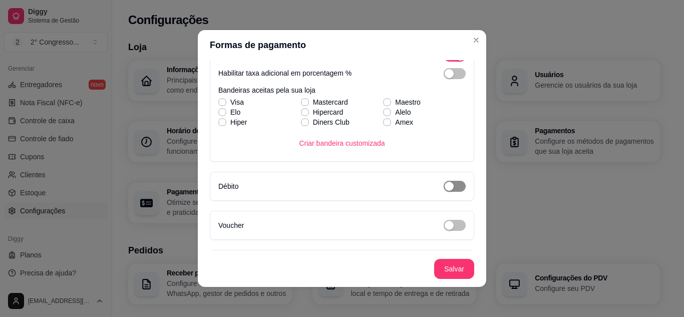
click at [446, 187] on span "button" at bounding box center [455, 186] width 22 height 11
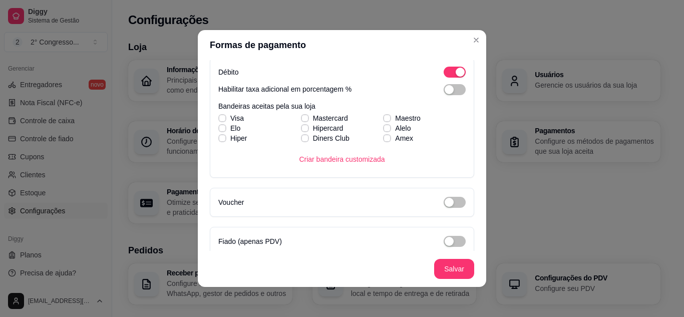
scroll to position [324, 0]
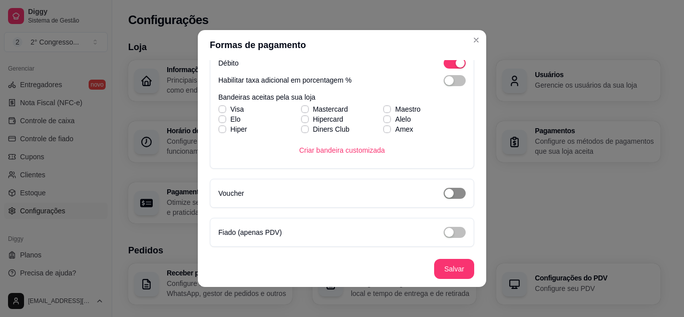
click at [450, 195] on span "button" at bounding box center [455, 193] width 22 height 11
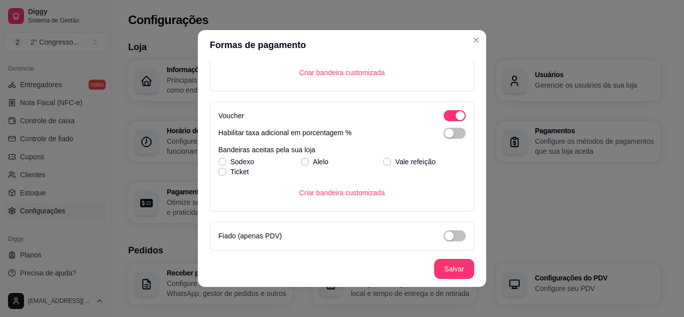
scroll to position [388, 0]
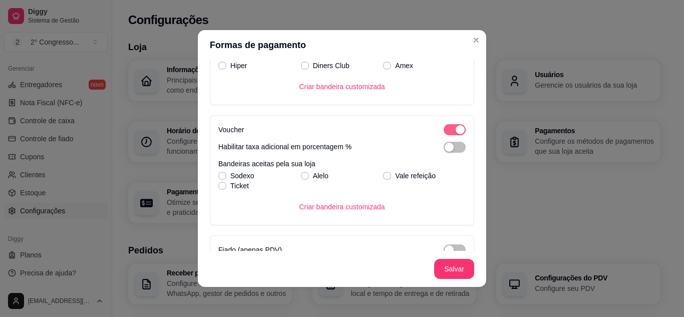
click at [456, 126] on div "button" at bounding box center [460, 129] width 9 height 9
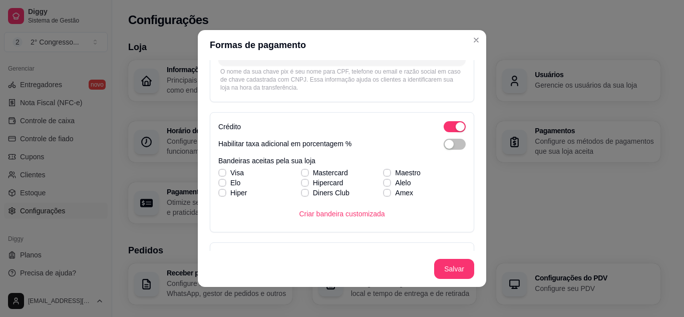
scroll to position [131, 0]
click at [450, 145] on span "button" at bounding box center [455, 143] width 22 height 11
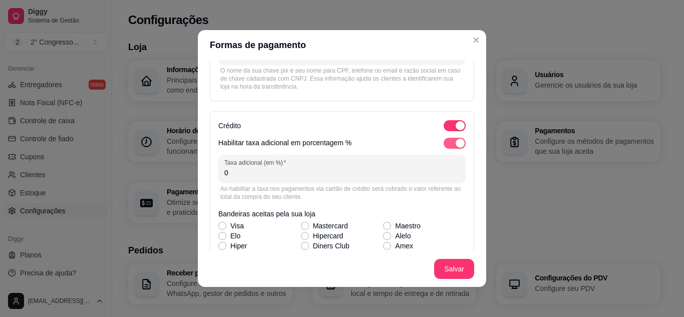
click at [456, 145] on div "button" at bounding box center [460, 143] width 9 height 9
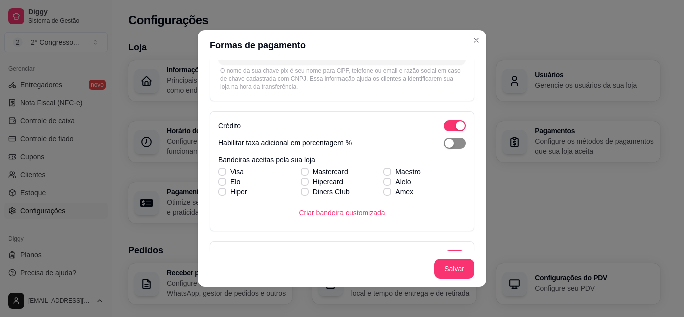
click at [445, 144] on div "button" at bounding box center [449, 143] width 9 height 9
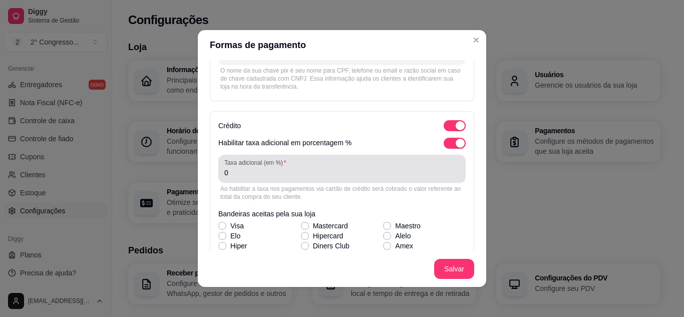
click at [251, 178] on div "0" at bounding box center [341, 169] width 235 height 20
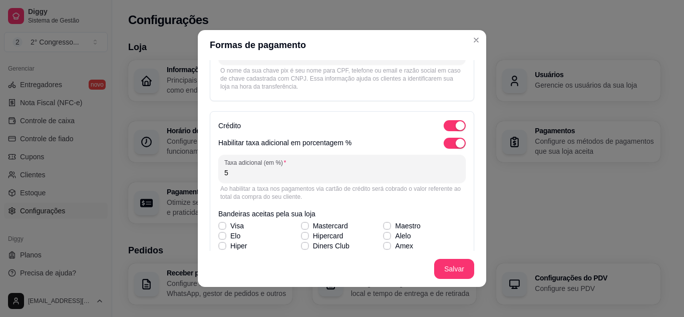
type input "5"
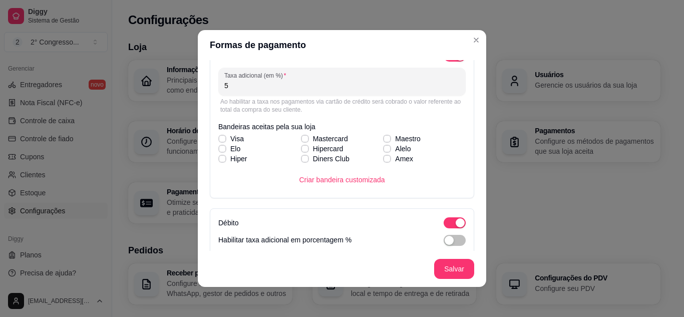
scroll to position [219, 0]
click at [219, 138] on icon at bounding box center [222, 138] width 6 height 4
click at [218, 140] on input "Visa" at bounding box center [221, 143] width 7 height 7
checkbox input "true"
click at [218, 149] on div "Visa Mastercard Maestro [PERSON_NAME] Alelo Hiper Diners Club Amex" at bounding box center [341, 148] width 247 height 30
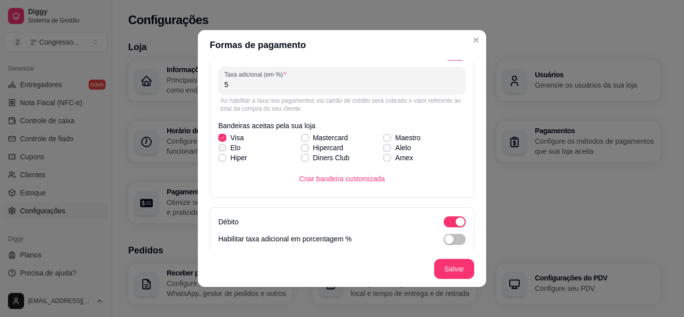
click at [221, 148] on icon at bounding box center [222, 148] width 6 height 4
click at [221, 150] on input "Elo" at bounding box center [221, 153] width 7 height 7
checkbox input "true"
click at [221, 158] on icon at bounding box center [222, 158] width 6 height 4
click at [221, 160] on input "Hiper" at bounding box center [221, 163] width 7 height 7
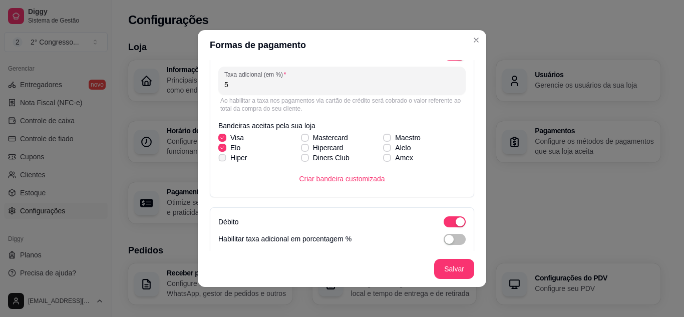
checkbox input "true"
click at [302, 138] on icon at bounding box center [305, 138] width 6 height 4
click at [301, 140] on input "Mastercard" at bounding box center [304, 143] width 7 height 7
checkbox input "true"
click at [302, 147] on icon at bounding box center [305, 148] width 6 height 4
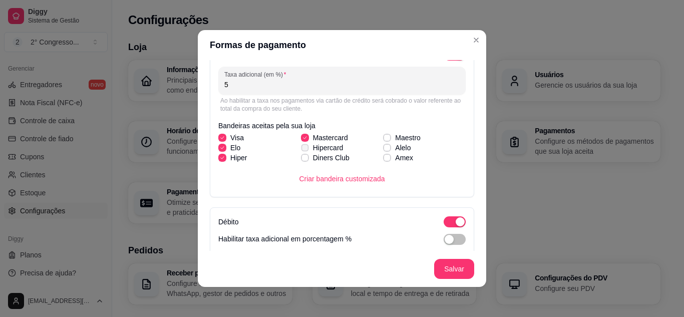
click at [301, 150] on input "Hipercard" at bounding box center [304, 153] width 7 height 7
checkbox input "true"
click at [301, 155] on span at bounding box center [305, 158] width 8 height 8
click at [301, 160] on input "Diners Club" at bounding box center [304, 163] width 7 height 7
checkbox input "true"
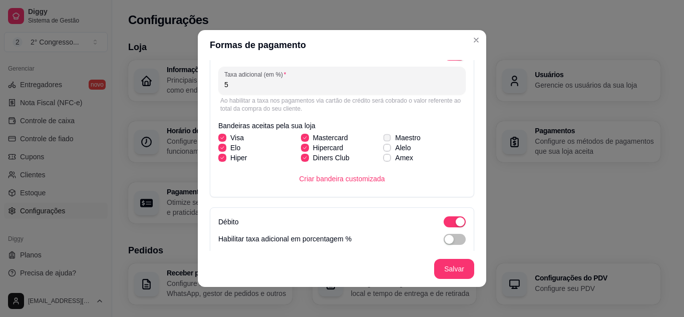
click at [384, 136] on span at bounding box center [388, 138] width 8 height 8
click at [383, 140] on input "Maestro" at bounding box center [386, 143] width 7 height 7
checkbox input "true"
click at [384, 146] on icon at bounding box center [387, 148] width 6 height 4
click at [383, 150] on input "Alelo" at bounding box center [386, 153] width 7 height 7
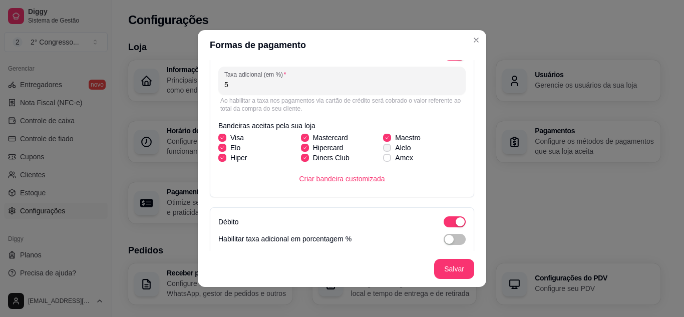
checkbox input "true"
click at [385, 157] on icon at bounding box center [388, 158] width 6 height 4
click at [383, 160] on input "Amex" at bounding box center [386, 163] width 7 height 7
checkbox input "true"
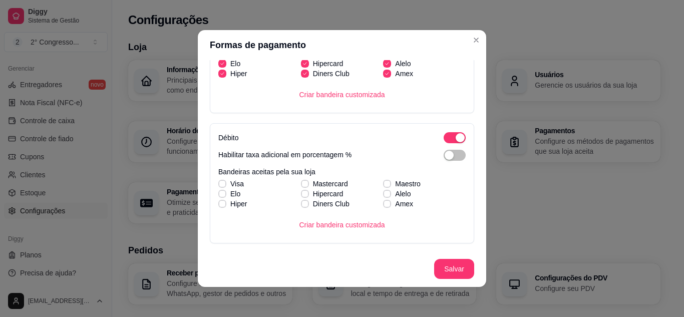
scroll to position [306, 0]
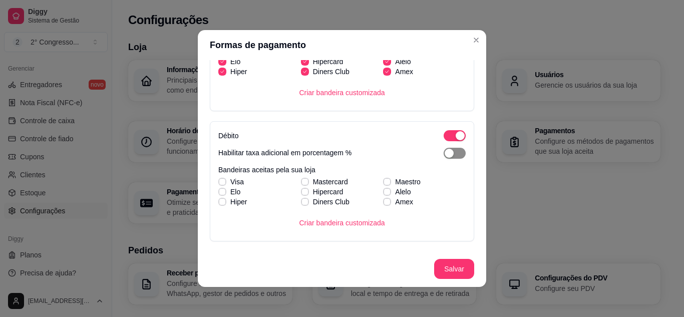
click at [445, 155] on div "button" at bounding box center [449, 153] width 9 height 9
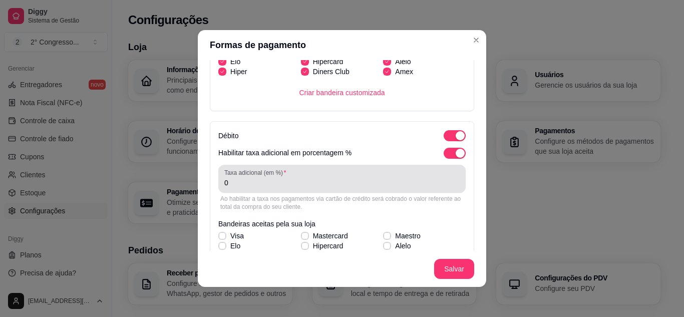
click at [232, 188] on div "0" at bounding box center [341, 179] width 235 height 20
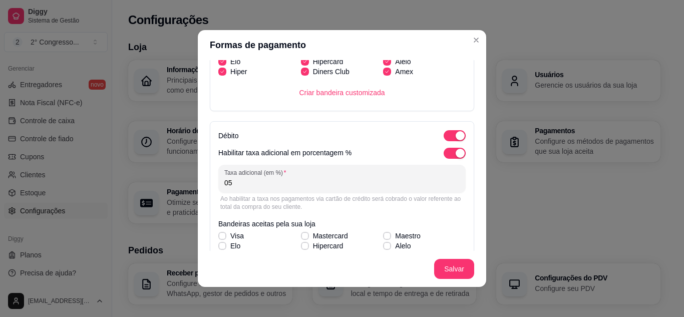
type input "0"
type input "5"
click at [219, 234] on icon at bounding box center [222, 236] width 6 height 4
click at [218, 238] on input "Visa" at bounding box center [221, 241] width 7 height 7
checkbox input "true"
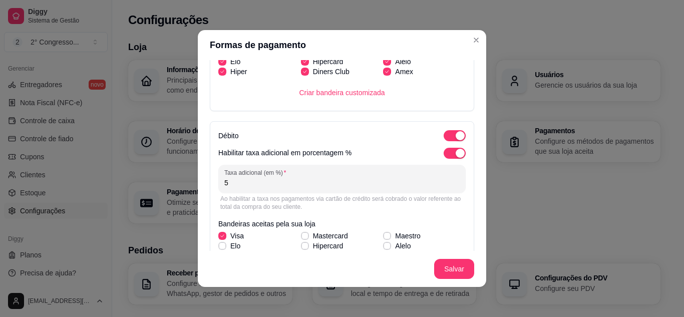
click at [217, 248] on label "Hiper" at bounding box center [232, 256] width 37 height 18
click at [218, 258] on input "Hiper" at bounding box center [221, 261] width 7 height 7
checkbox input "true"
click at [221, 245] on icon at bounding box center [222, 246] width 6 height 4
click at [221, 248] on input "Elo" at bounding box center [221, 251] width 7 height 7
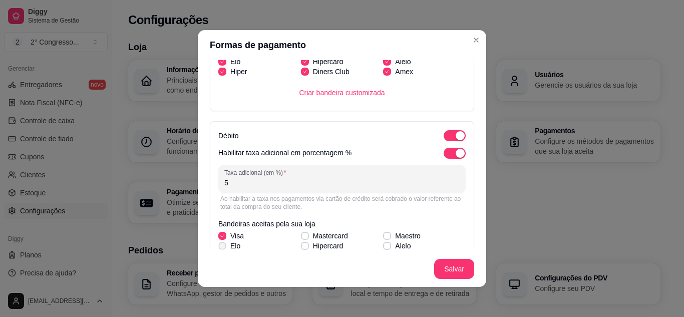
checkbox input "true"
click at [301, 233] on span at bounding box center [305, 236] width 8 height 8
click at [301, 238] on input "Mastercard" at bounding box center [304, 241] width 7 height 7
checkbox input "true"
click at [302, 248] on label "Diners Club" at bounding box center [325, 256] width 57 height 18
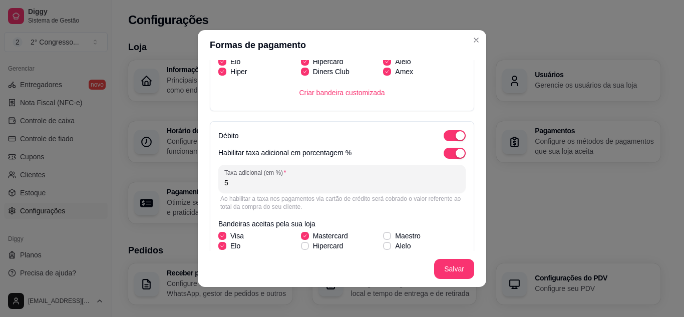
click at [302, 258] on input "Diners Club" at bounding box center [304, 261] width 7 height 7
checkbox input "true"
click at [302, 245] on icon at bounding box center [305, 246] width 6 height 4
click at [301, 248] on input "Hipercard" at bounding box center [304, 251] width 7 height 7
checkbox input "true"
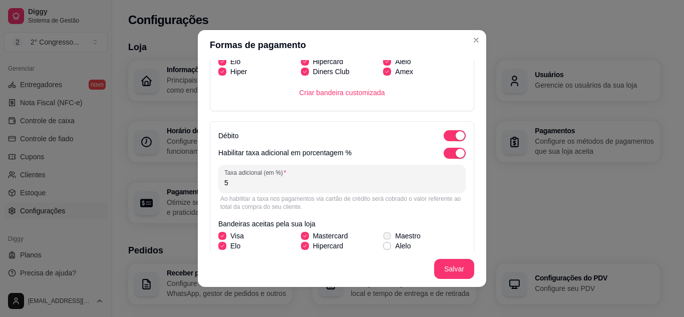
click at [385, 235] on icon at bounding box center [388, 236] width 6 height 4
click at [383, 238] on input "Maestro" at bounding box center [386, 241] width 7 height 7
checkbox input "true"
click at [380, 249] on label "Amex" at bounding box center [398, 256] width 38 height 18
click at [383, 258] on input "Amex" at bounding box center [386, 261] width 7 height 7
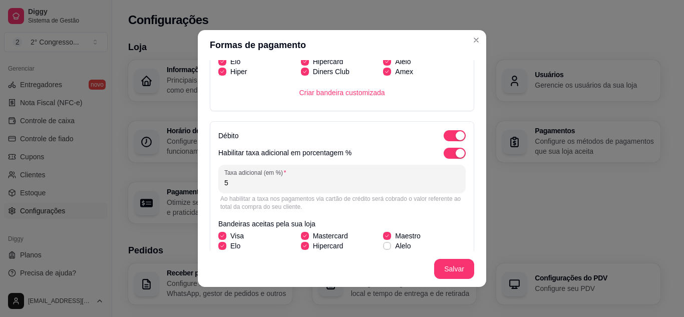
checkbox input "true"
click at [385, 246] on icon at bounding box center [388, 246] width 6 height 4
click at [383, 248] on input "Alelo" at bounding box center [386, 251] width 7 height 7
checkbox input "true"
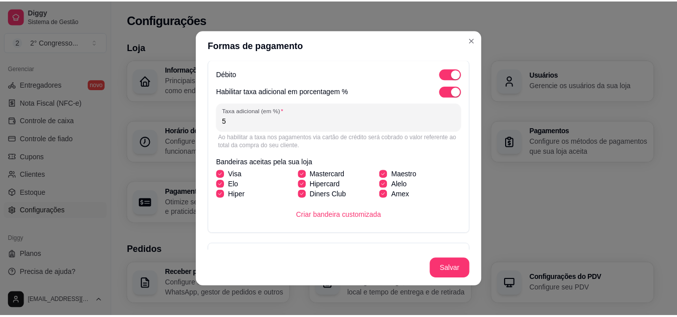
scroll to position [432, 0]
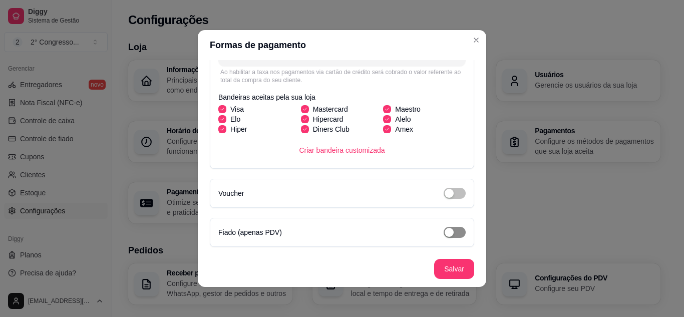
click at [445, 233] on div "button" at bounding box center [449, 232] width 9 height 9
click at [444, 232] on span "button" at bounding box center [455, 232] width 22 height 11
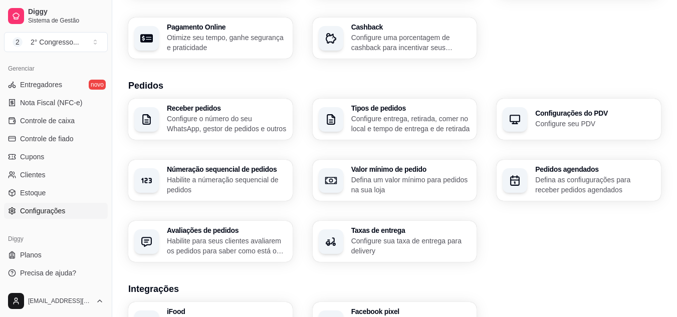
scroll to position [167, 0]
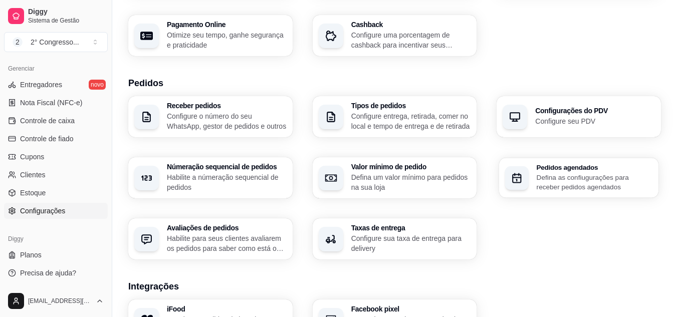
click at [562, 178] on p "Defina as confiugurações para receber pedidos agendados" at bounding box center [594, 182] width 116 height 20
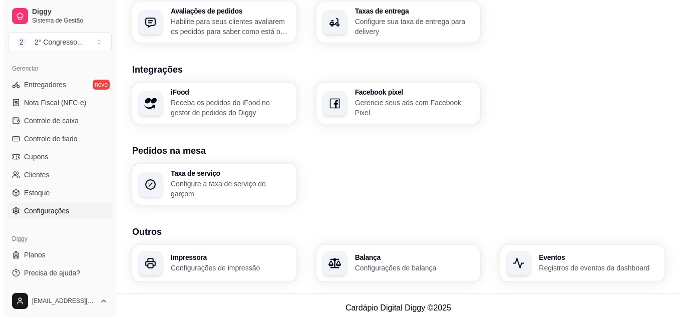
scroll to position [385, 0]
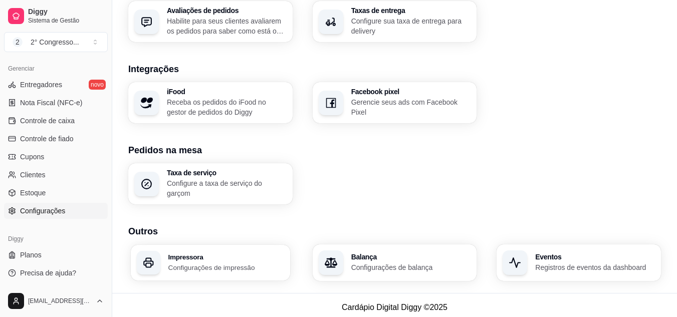
click at [232, 257] on div "Impressora Configurações de impressão" at bounding box center [226, 262] width 116 height 19
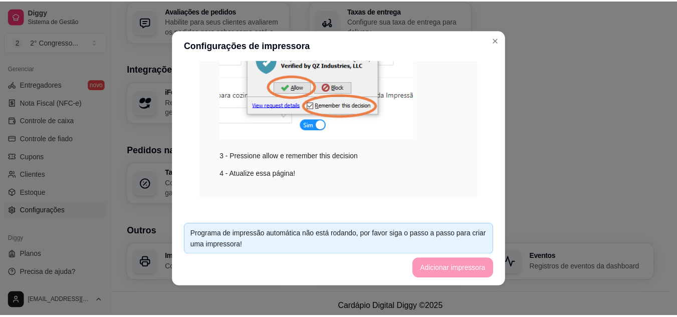
scroll to position [250, 0]
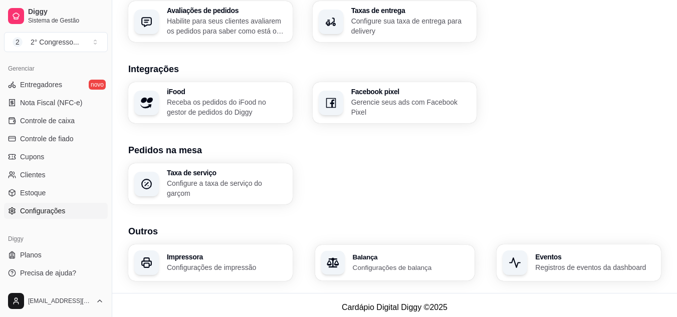
click at [400, 270] on div "Balança Configurações de balança" at bounding box center [394, 263] width 159 height 36
click at [557, 271] on div "Eventos Registros de eventos da dashboard" at bounding box center [578, 263] width 159 height 36
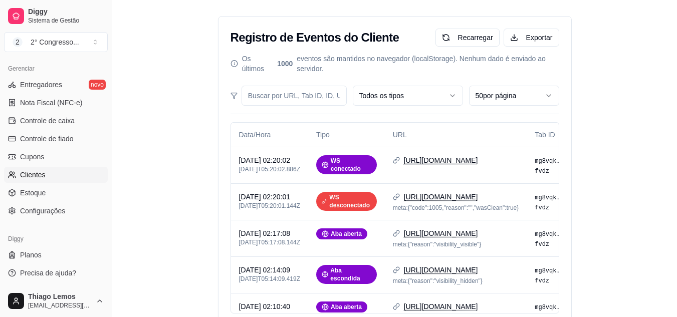
click at [40, 174] on span "Clientes" at bounding box center [33, 175] width 26 height 10
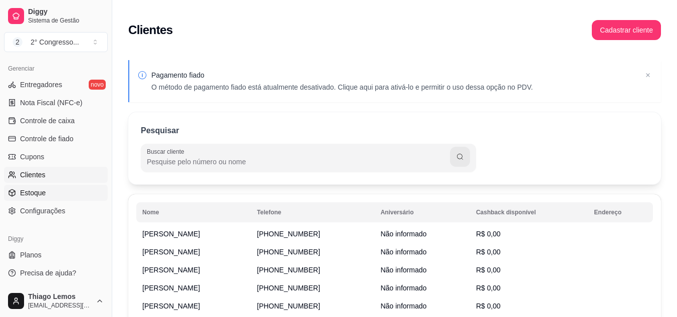
click at [34, 193] on span "Estoque" at bounding box center [33, 193] width 26 height 10
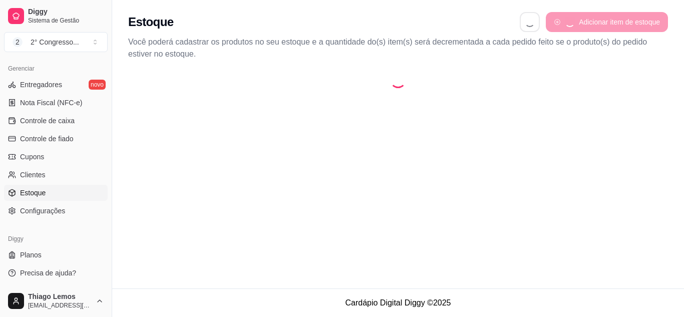
select select "QUANTITY_ORDER"
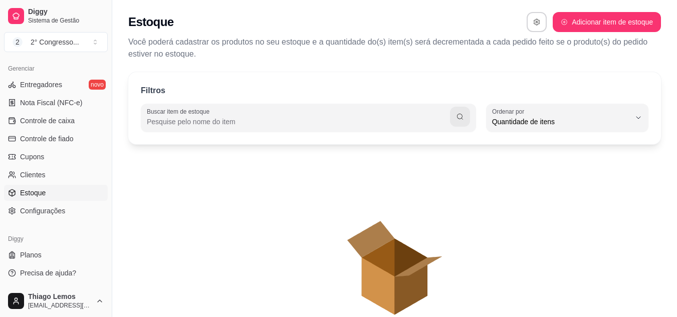
scroll to position [10, 0]
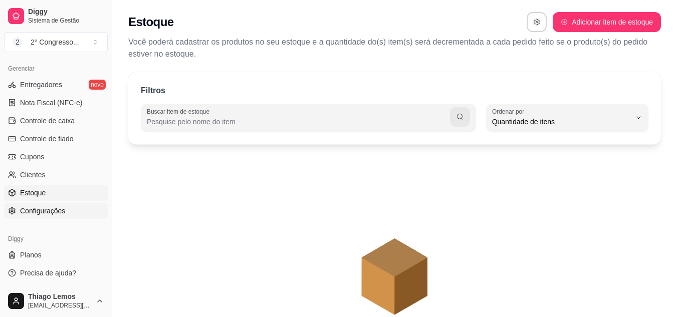
click at [55, 207] on span "Configurações" at bounding box center [42, 211] width 45 height 10
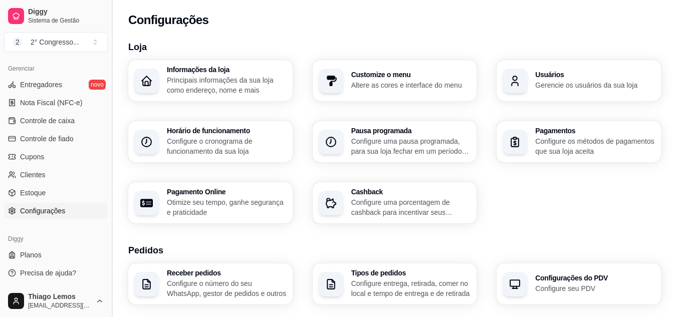
click at [108, 223] on button "Toggle Sidebar" at bounding box center [112, 158] width 8 height 317
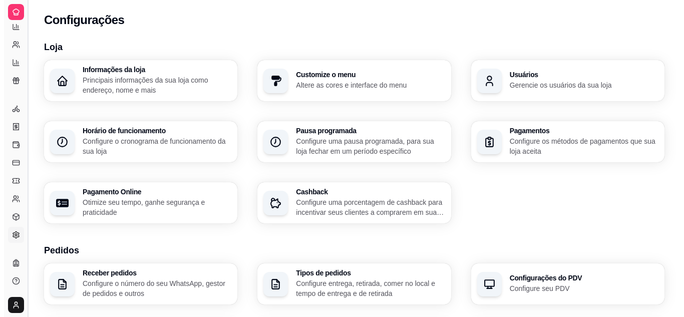
scroll to position [202, 0]
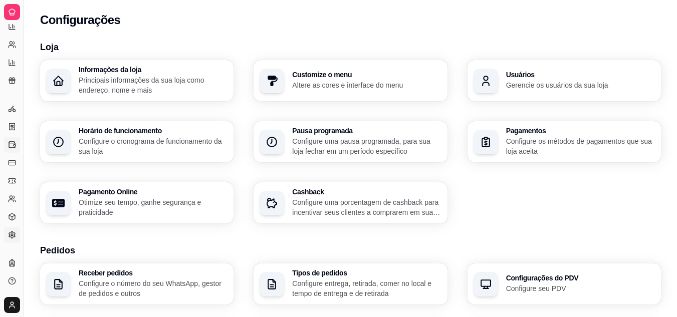
click at [19, 149] on link "Controle de caixa" at bounding box center [12, 145] width 16 height 16
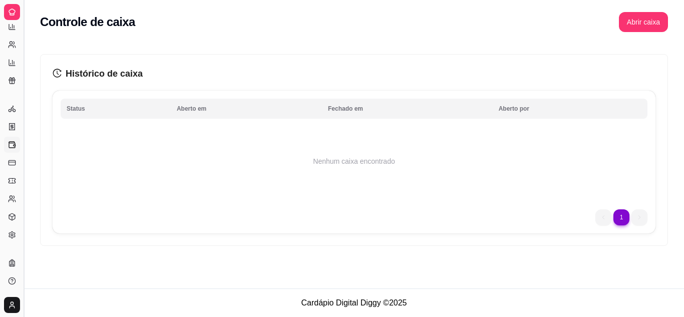
click at [23, 153] on button "Toggle Sidebar" at bounding box center [24, 158] width 8 height 317
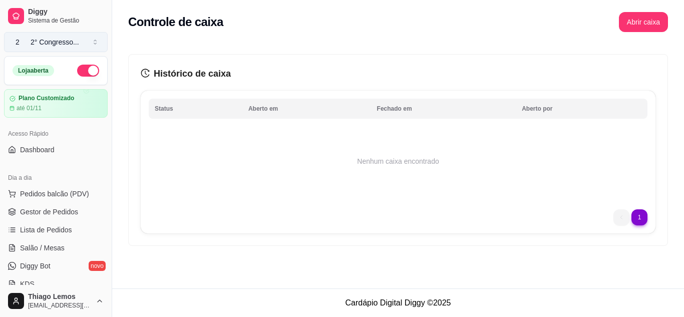
click at [52, 46] on div "2° Congresso ..." at bounding box center [55, 42] width 49 height 10
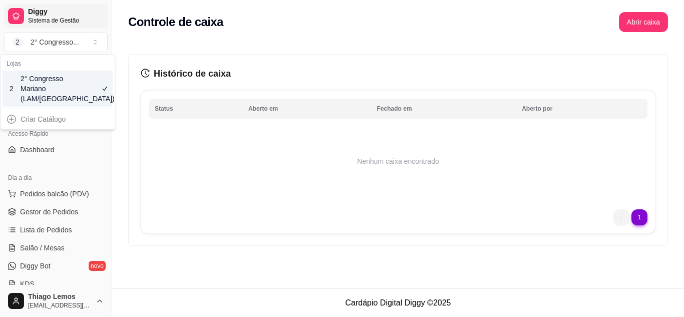
click at [41, 15] on span "Diggy" at bounding box center [66, 12] width 76 height 9
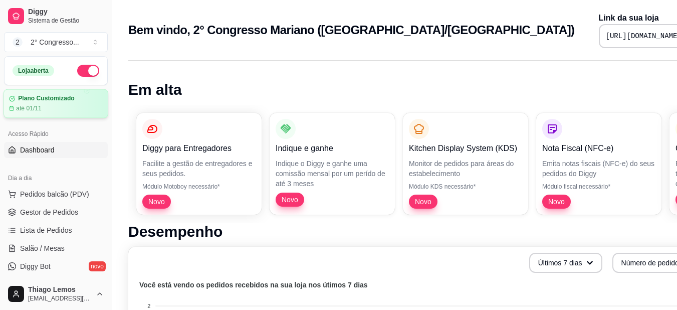
click at [48, 108] on div "até 01/11" at bounding box center [56, 108] width 94 height 8
click at [606, 39] on pre "[URL][DOMAIN_NAME]" at bounding box center [644, 36] width 76 height 10
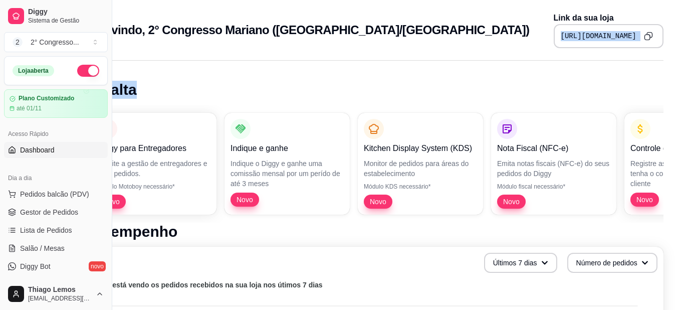
drag, startPoint x: 506, startPoint y: 36, endPoint x: 684, endPoint y: 68, distance: 180.2
click at [632, 68] on html "Diggy Sistema de Gestão 2 2° Congresso ... Loja aberta Plano Customizado até 01…" at bounding box center [293, 155] width 677 height 310
click at [645, 33] on icon "Copy to clipboard" at bounding box center [648, 36] width 9 height 9
